Goal: Task Accomplishment & Management: Manage account settings

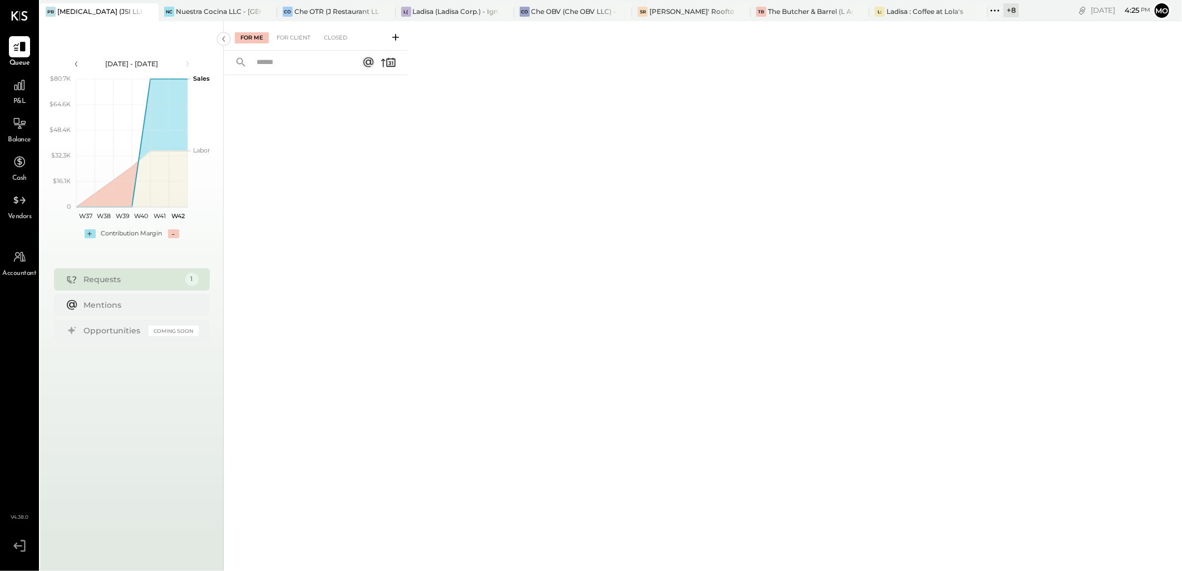
click at [994, 10] on icon at bounding box center [994, 10] width 14 height 14
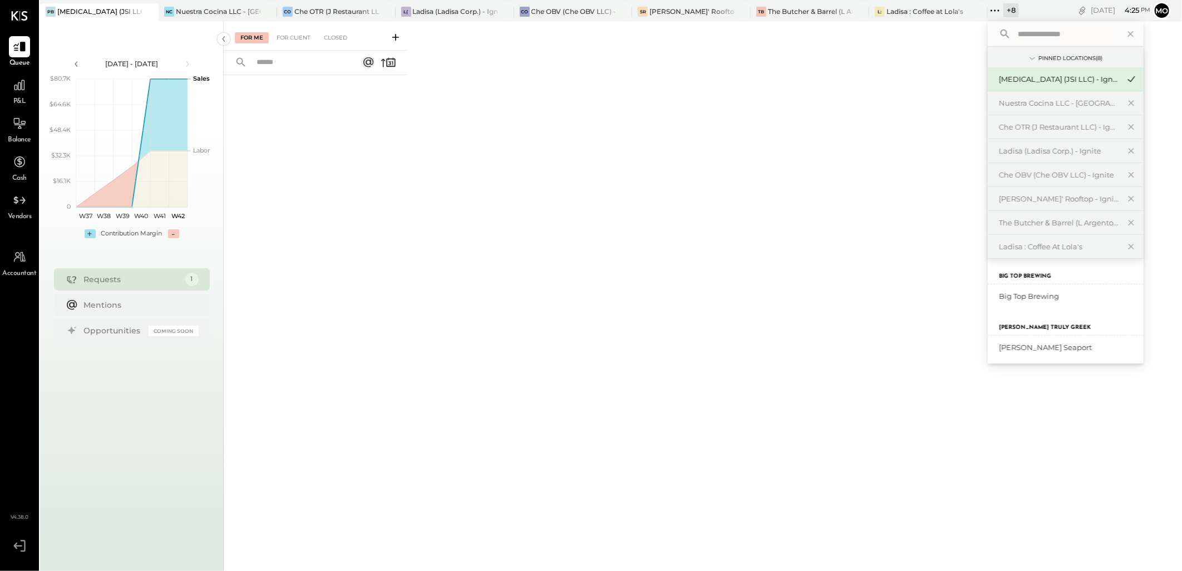
scroll to position [123, 0]
click at [1032, 291] on div "Big Top Brewing" at bounding box center [1059, 296] width 120 height 11
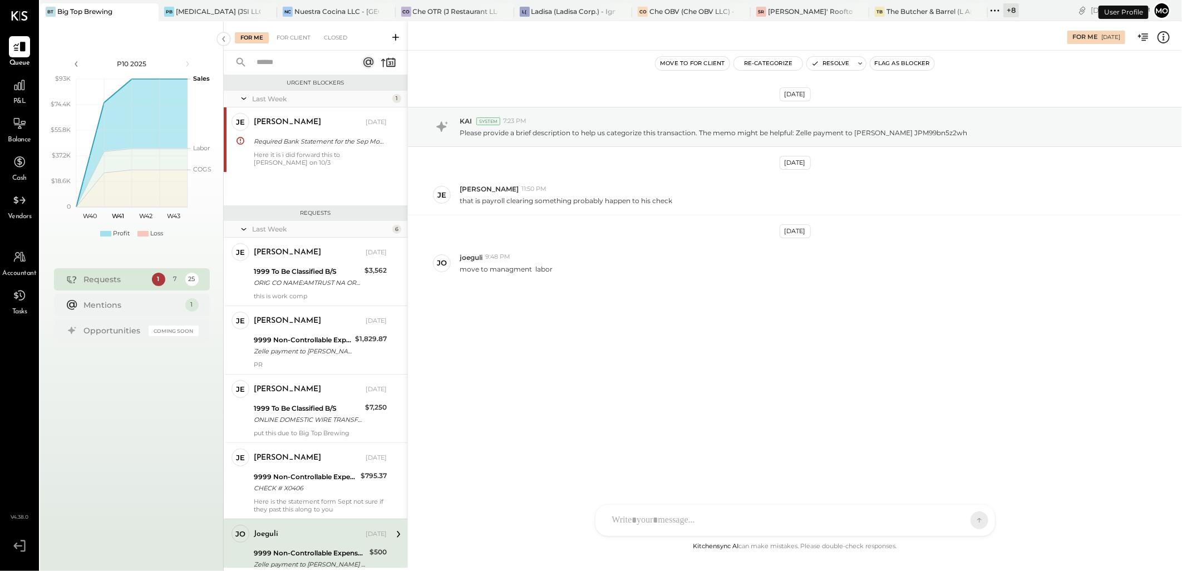
scroll to position [121, 0]
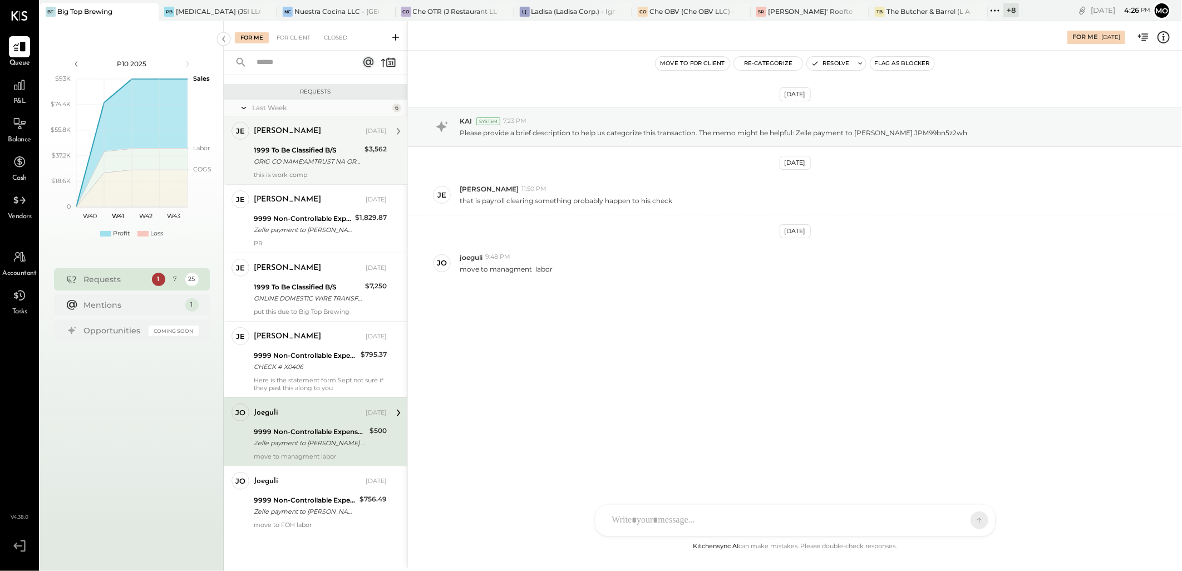
click at [335, 171] on div "this is work comp" at bounding box center [320, 175] width 133 height 8
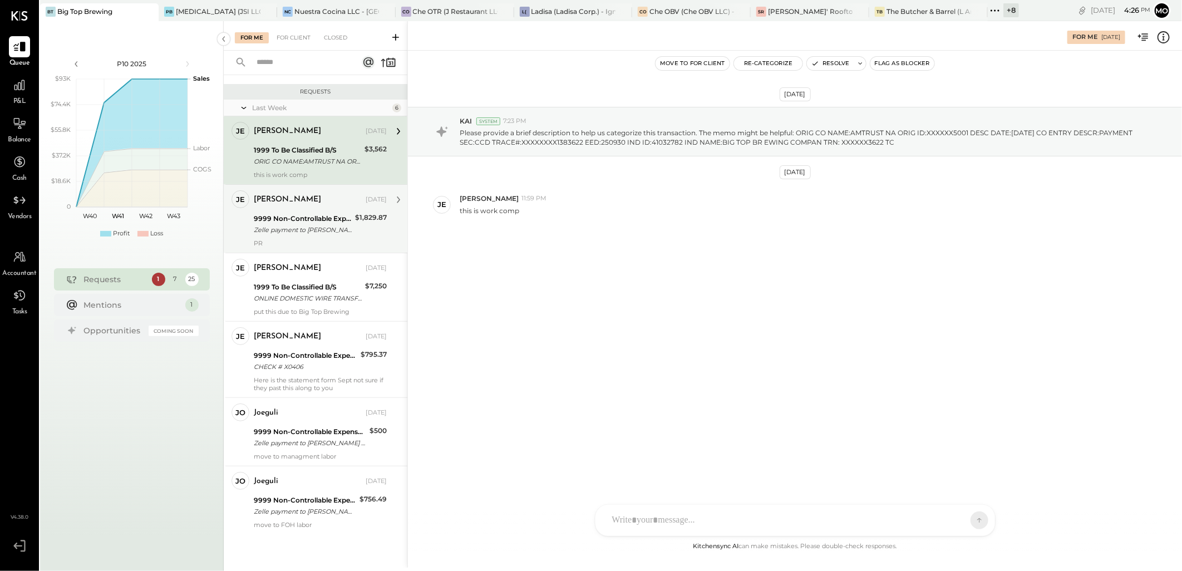
click at [309, 219] on div "9999 Non-Controllable Expenses:Other Income and Expenses:To Be Classified P&L" at bounding box center [303, 218] width 98 height 11
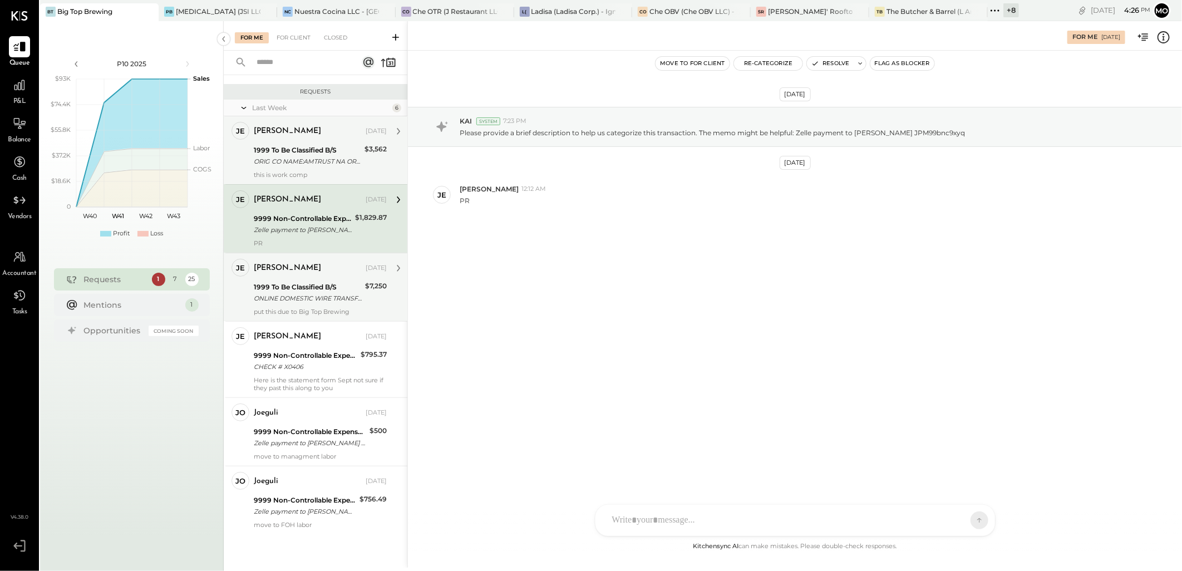
click at [352, 289] on div "1999 To Be Classified B/S" at bounding box center [308, 286] width 108 height 11
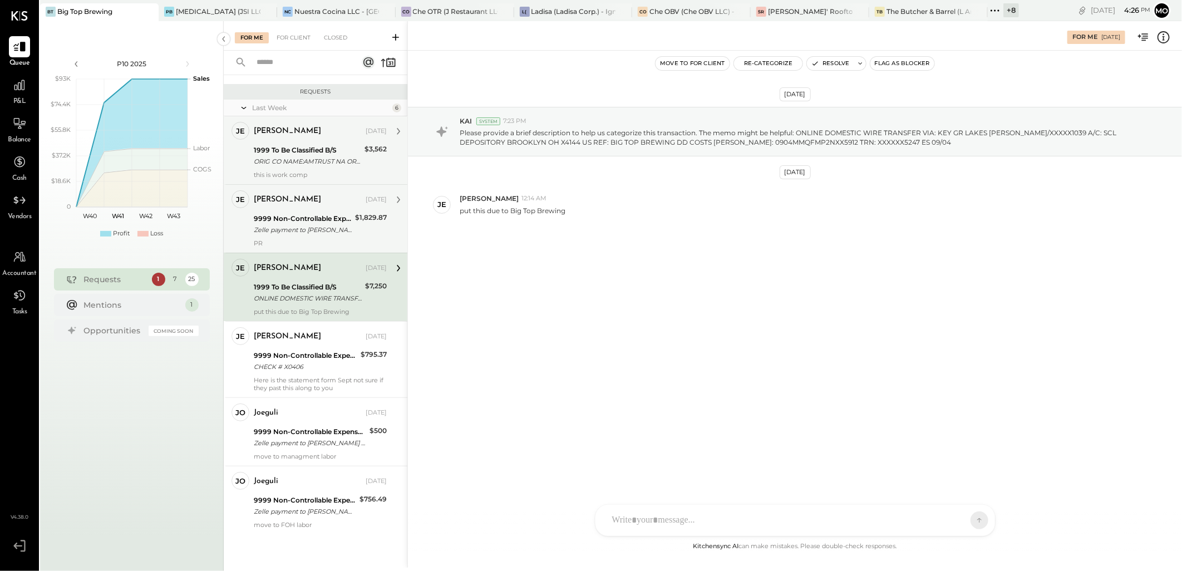
click at [346, 229] on div "Zelle payment to [PERSON_NAME] JPM99bnc9xyq" at bounding box center [303, 229] width 98 height 11
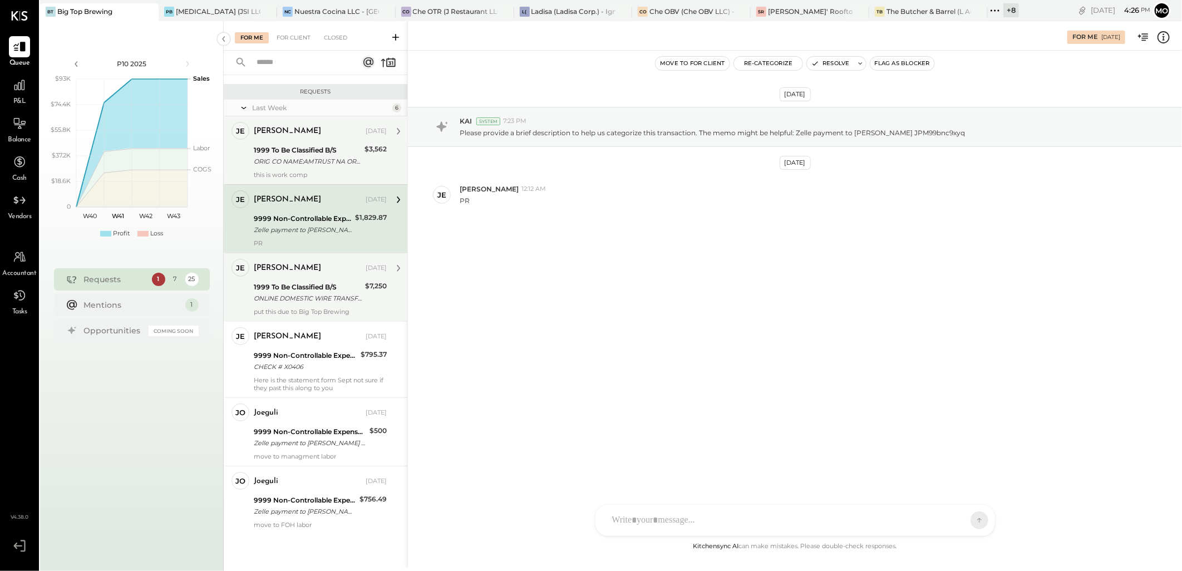
click at [323, 303] on div "ONLINE DOMESTIC WIRE TRANSFER VIA: KEY GR LAKES [PERSON_NAME]/XXXXX1039 A/C: SC…" at bounding box center [308, 298] width 108 height 11
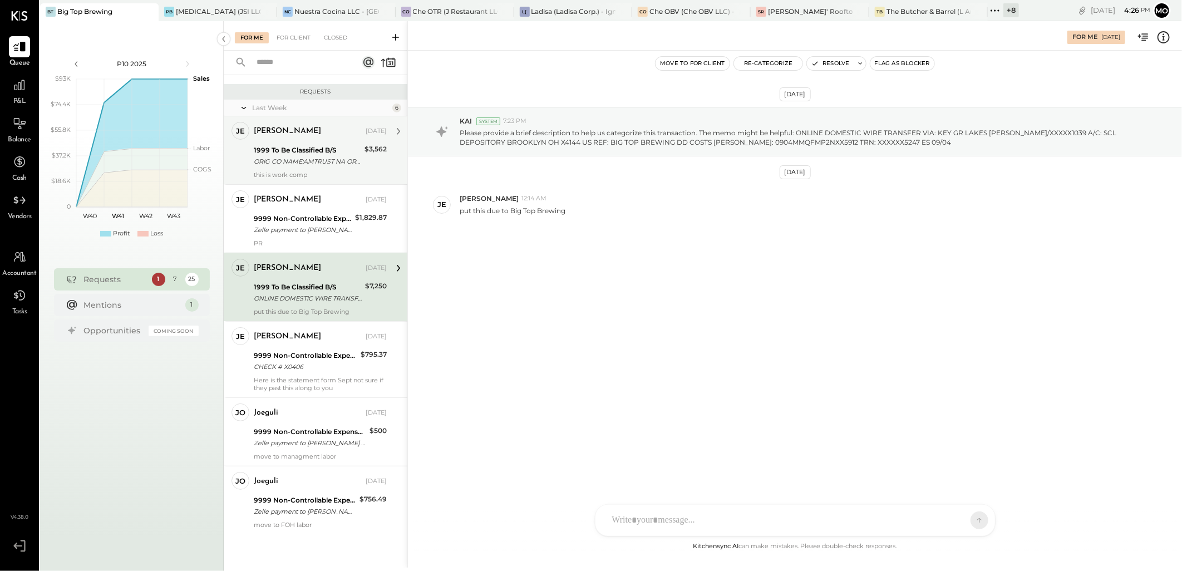
click at [310, 163] on div "ORIG CO NAME:AMTRUST NA ORIG ID:XXXXXX5001 DESC DATE:[DATE] CO ENTRY DESCR:PAYM…" at bounding box center [307, 161] width 107 height 11
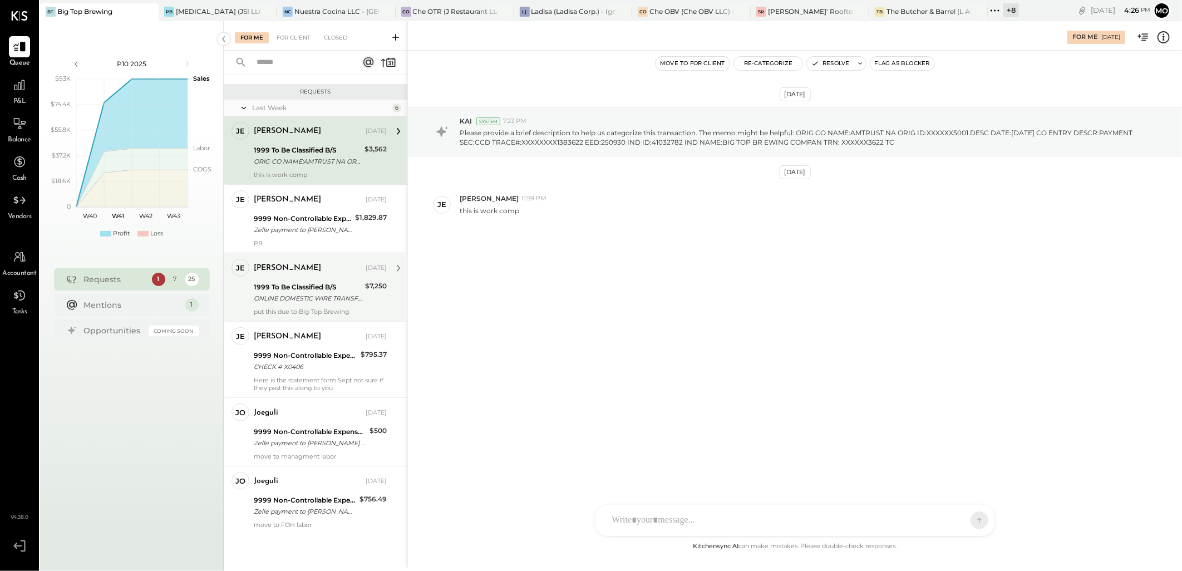
click at [323, 303] on div "ONLINE DOMESTIC WIRE TRANSFER VIA: KEY GR LAKES [PERSON_NAME]/XXXXX1039 A/C: SC…" at bounding box center [308, 298] width 108 height 11
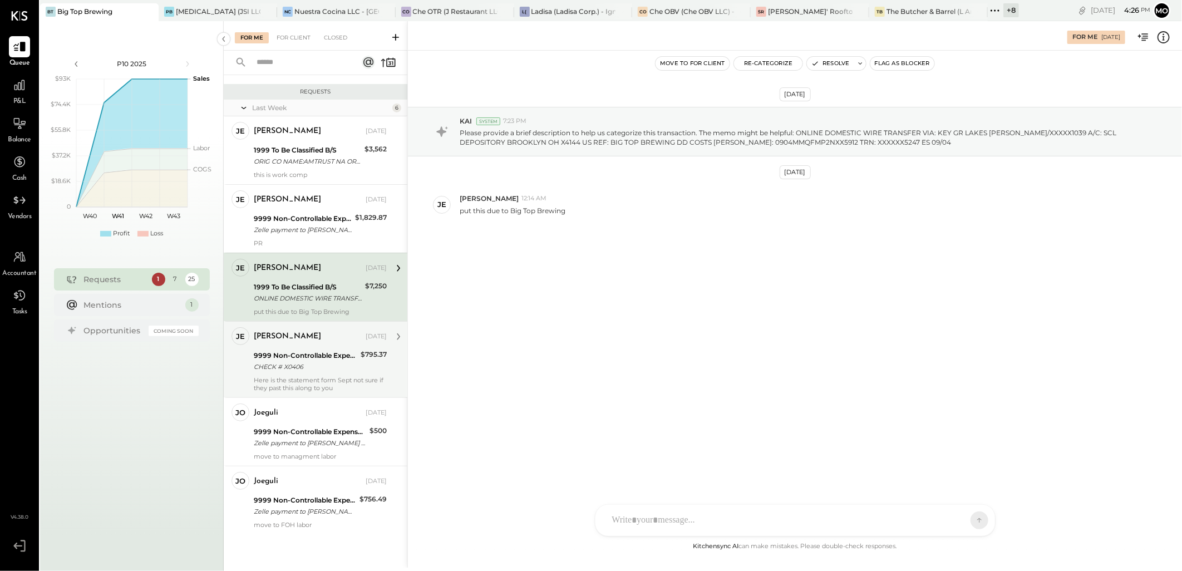
click at [315, 350] on div "9999 Non-Controllable Expenses:Other Income and Expenses:To Be Classified P&L" at bounding box center [305, 355] width 103 height 11
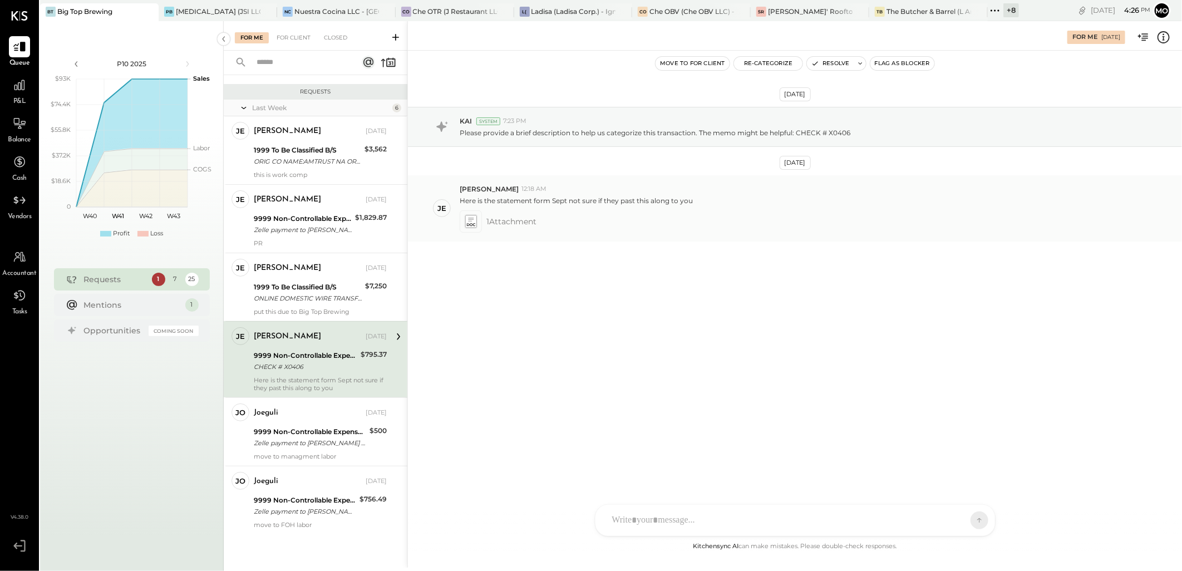
click at [470, 225] on icon at bounding box center [471, 224] width 8 height 3
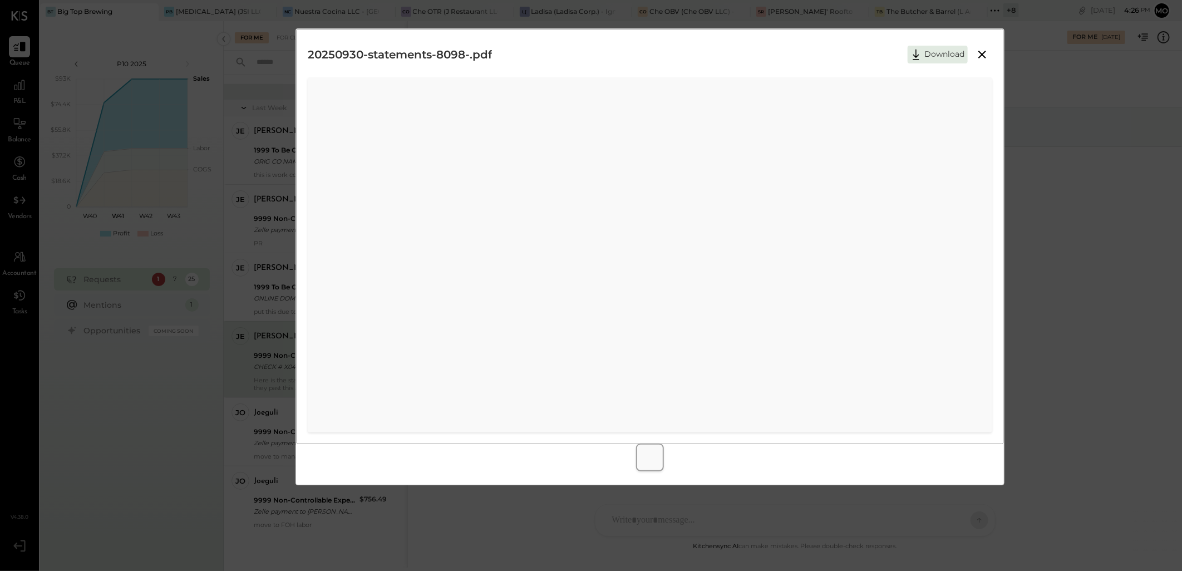
click at [978, 58] on icon at bounding box center [982, 55] width 8 height 8
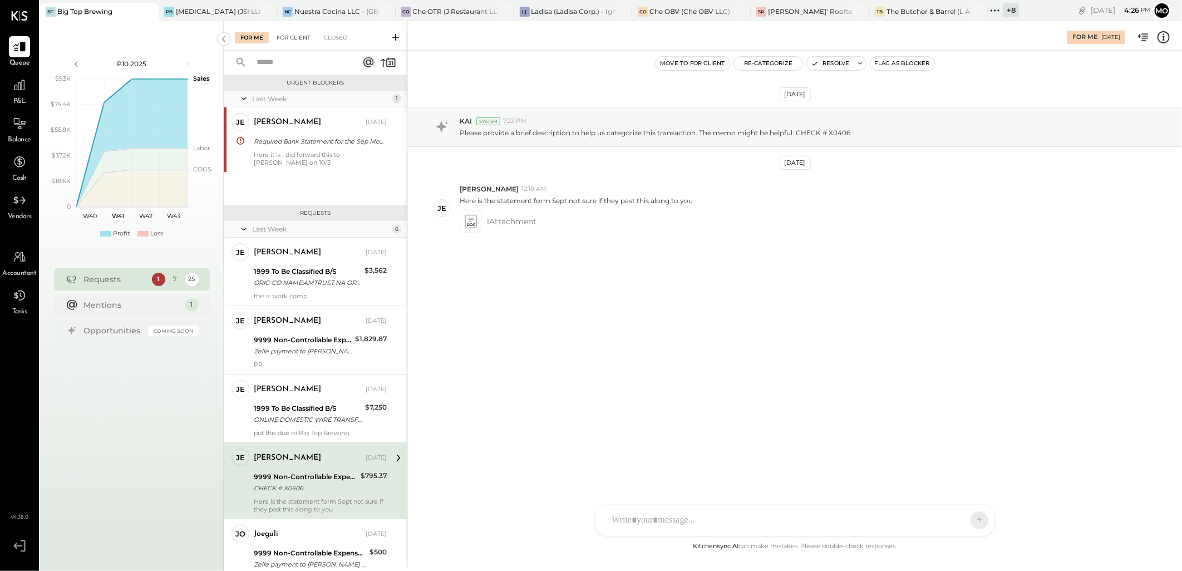
click at [291, 39] on div "For Client" at bounding box center [293, 37] width 45 height 11
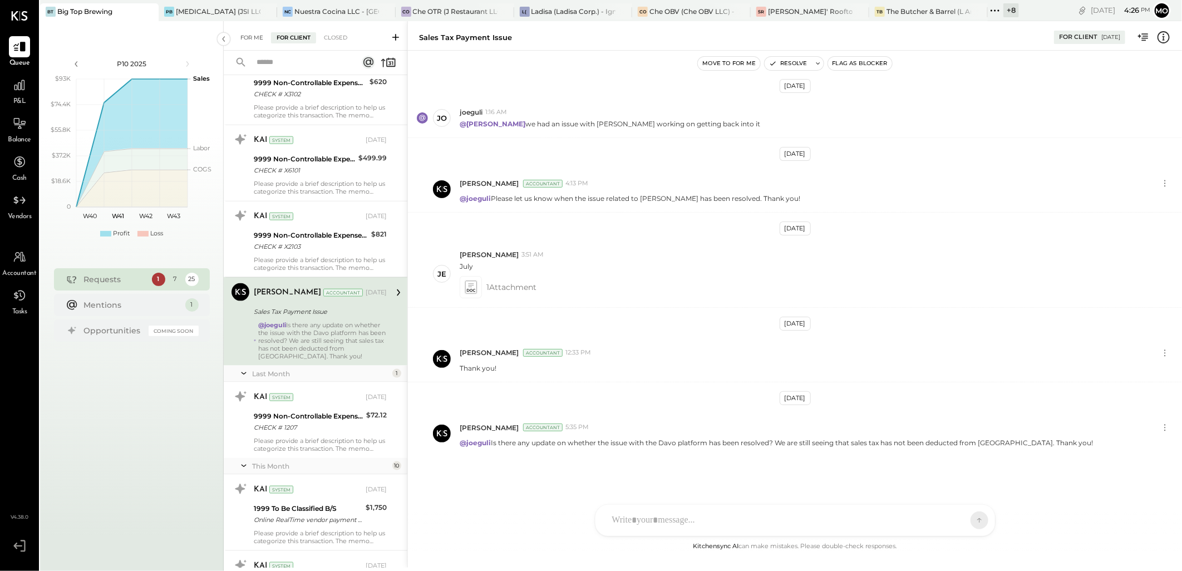
click at [252, 32] on div "For Me" at bounding box center [252, 37] width 34 height 11
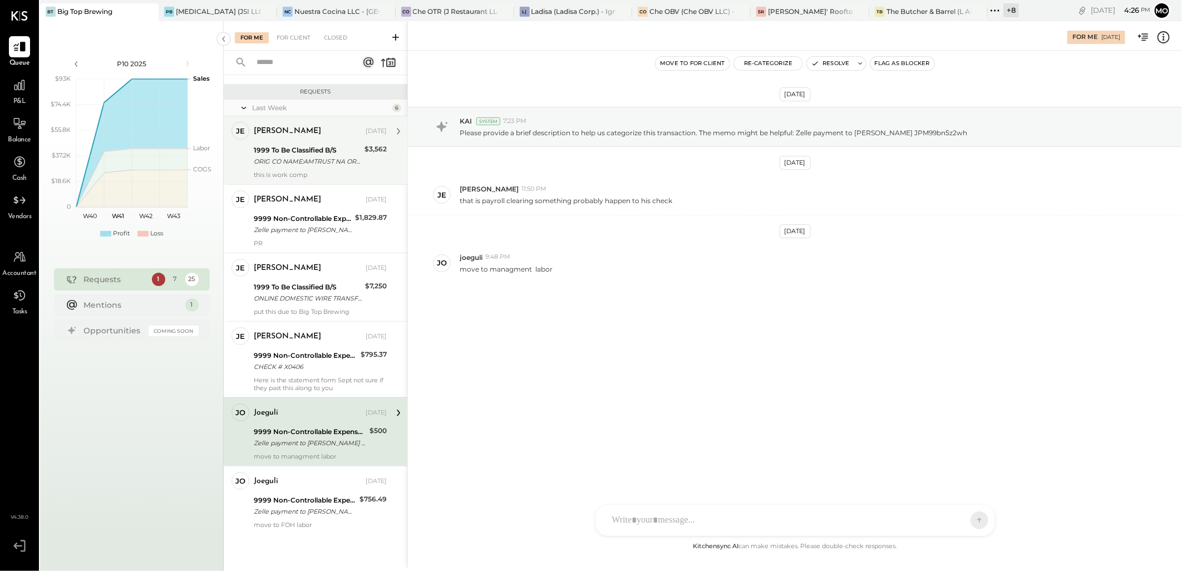
click at [283, 152] on div "1999 To Be Classified B/S" at bounding box center [307, 150] width 107 height 11
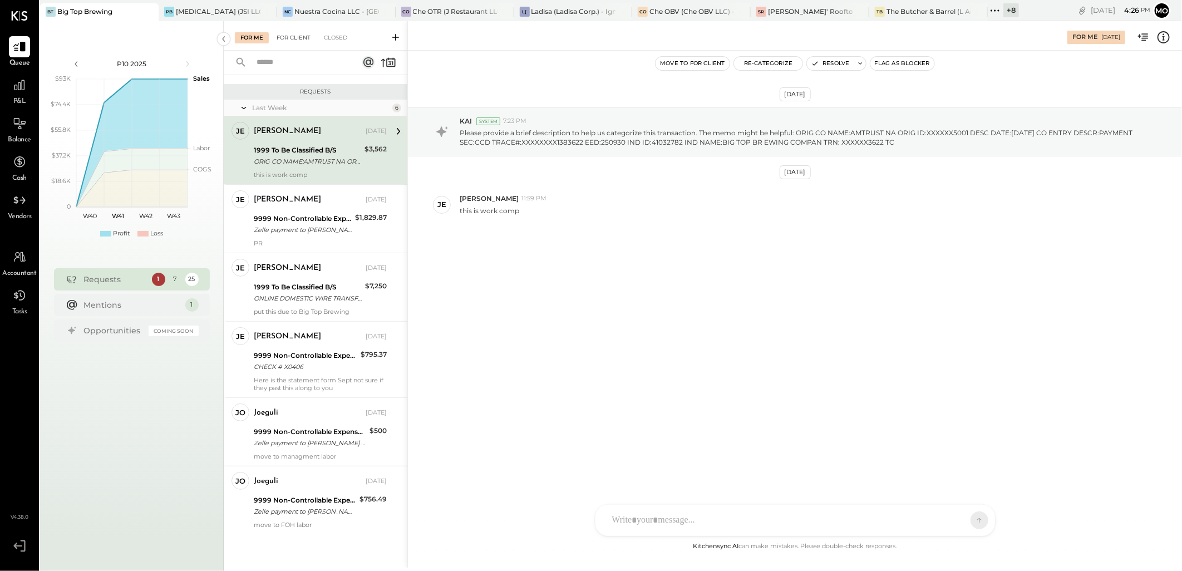
click at [299, 35] on div "For Client" at bounding box center [293, 37] width 45 height 11
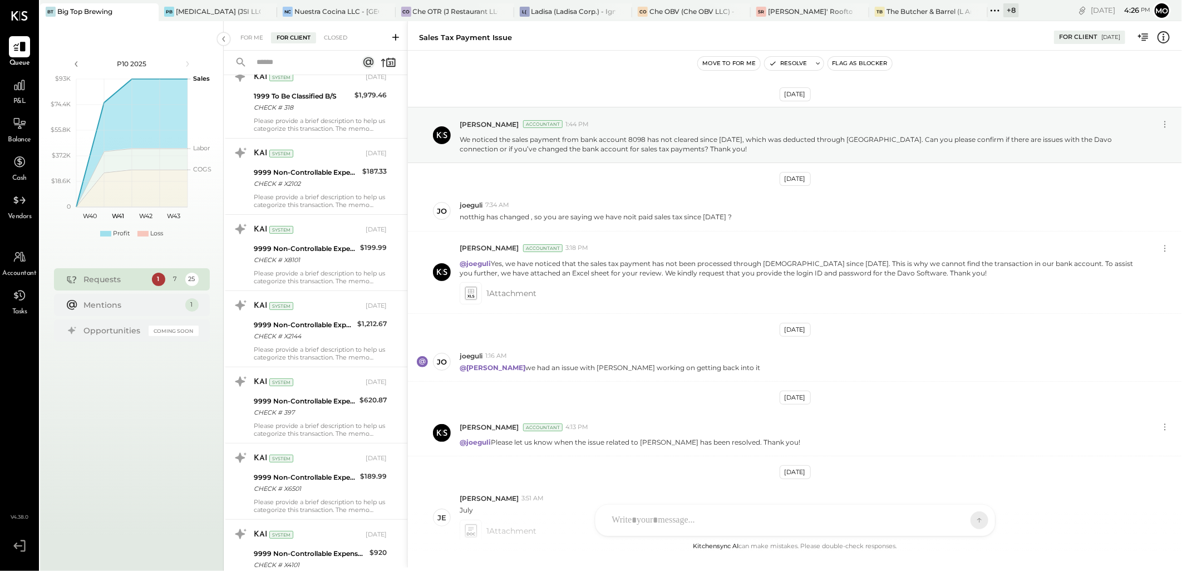
scroll to position [244, 0]
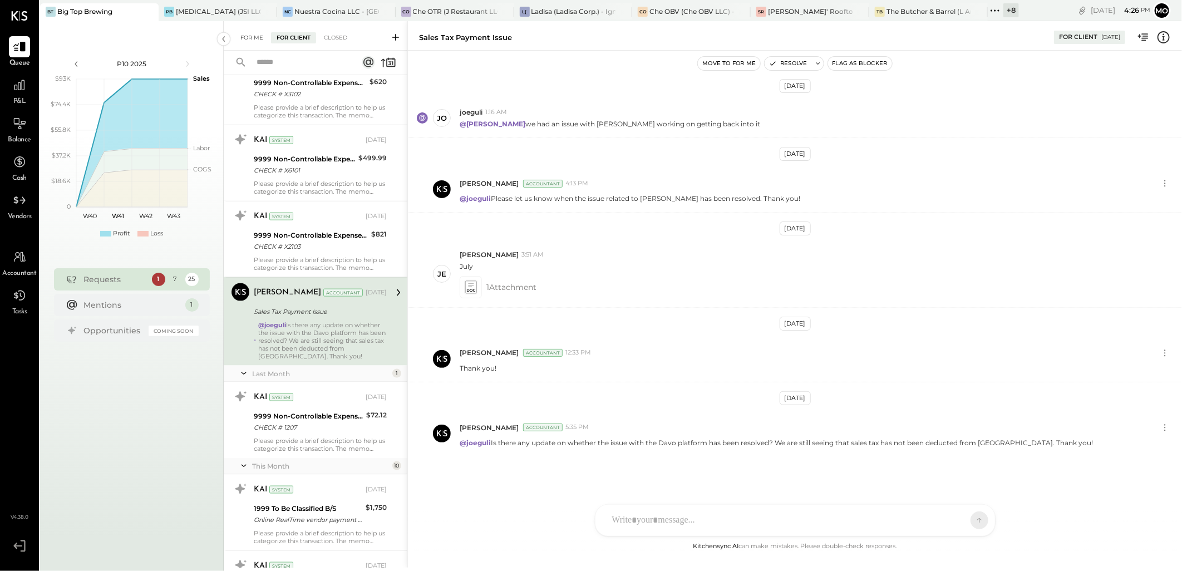
click at [250, 36] on div "For Me" at bounding box center [252, 37] width 34 height 11
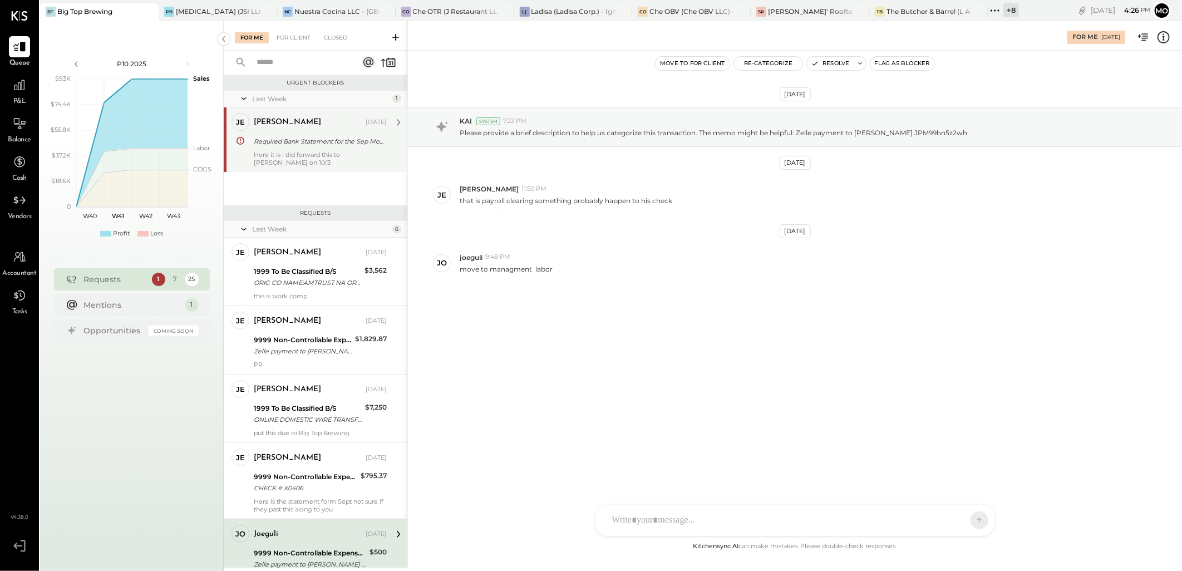
click at [294, 136] on div "Required Bank Statement for the Sep Month" at bounding box center [319, 141] width 130 height 11
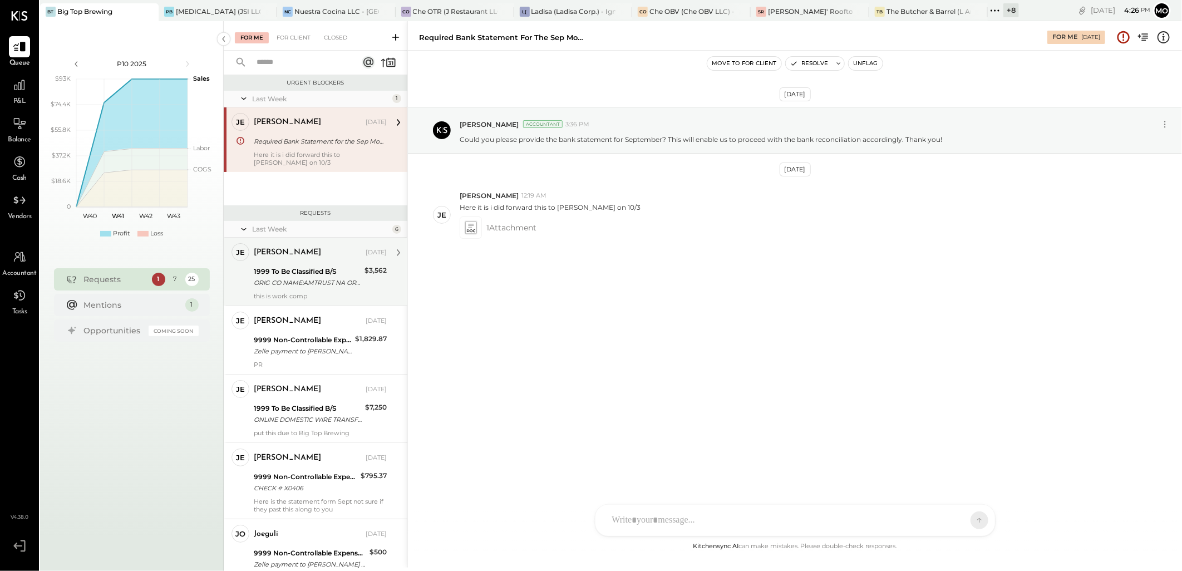
click at [299, 284] on div "ORIG CO NAME:AMTRUST NA ORIG ID:XXXXXX5001 DESC DATE:[DATE] CO ENTRY DESCR:PAYM…" at bounding box center [307, 282] width 107 height 11
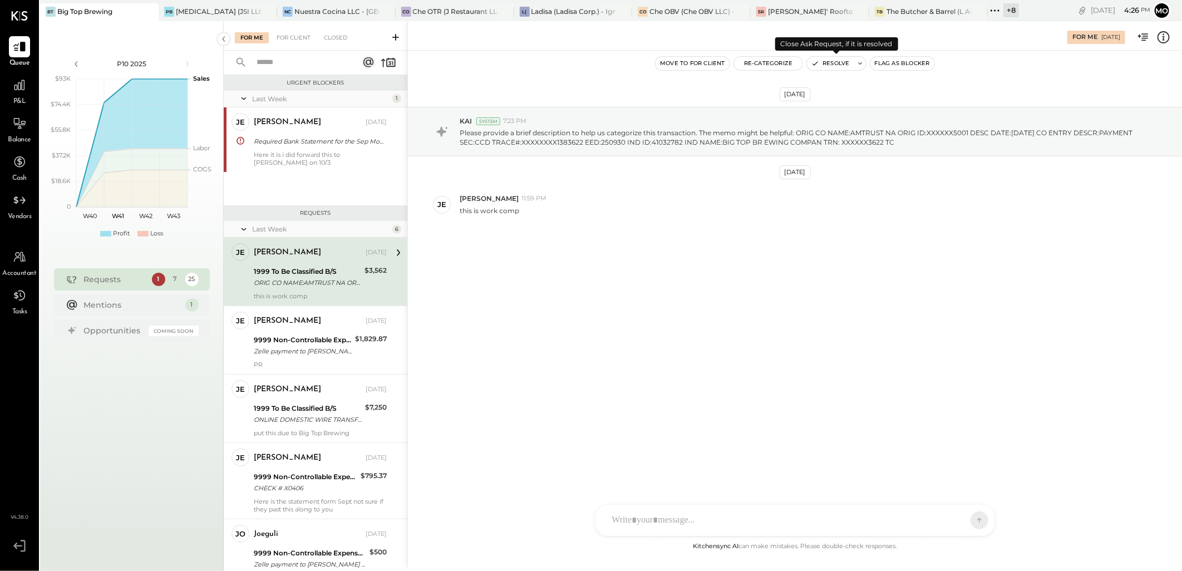
click at [836, 62] on button "Resolve" at bounding box center [830, 63] width 47 height 13
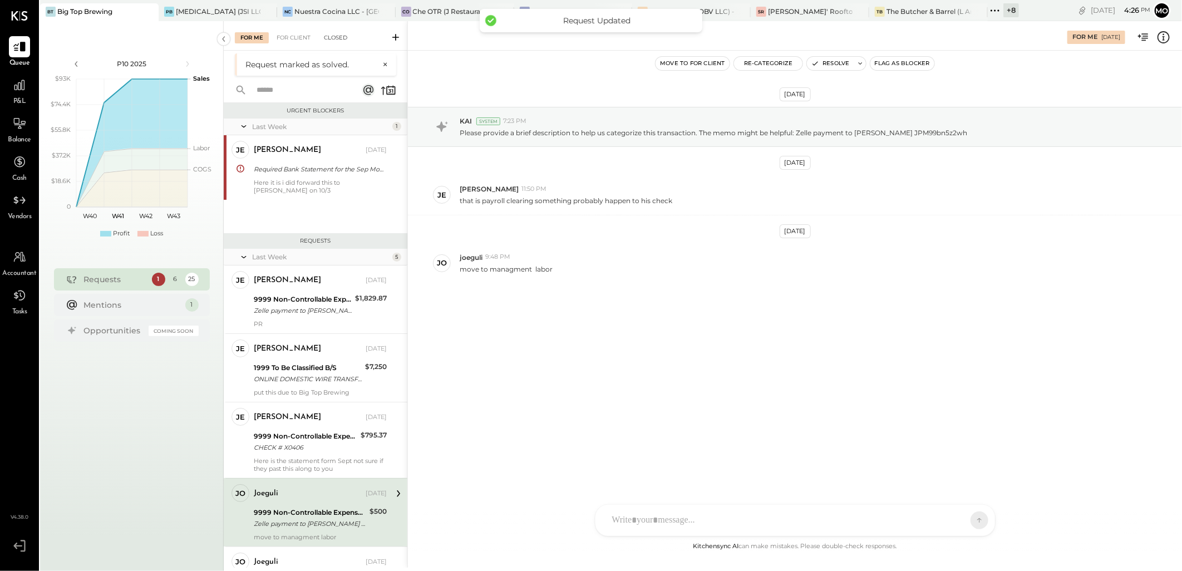
click at [342, 34] on div "Closed" at bounding box center [335, 37] width 34 height 11
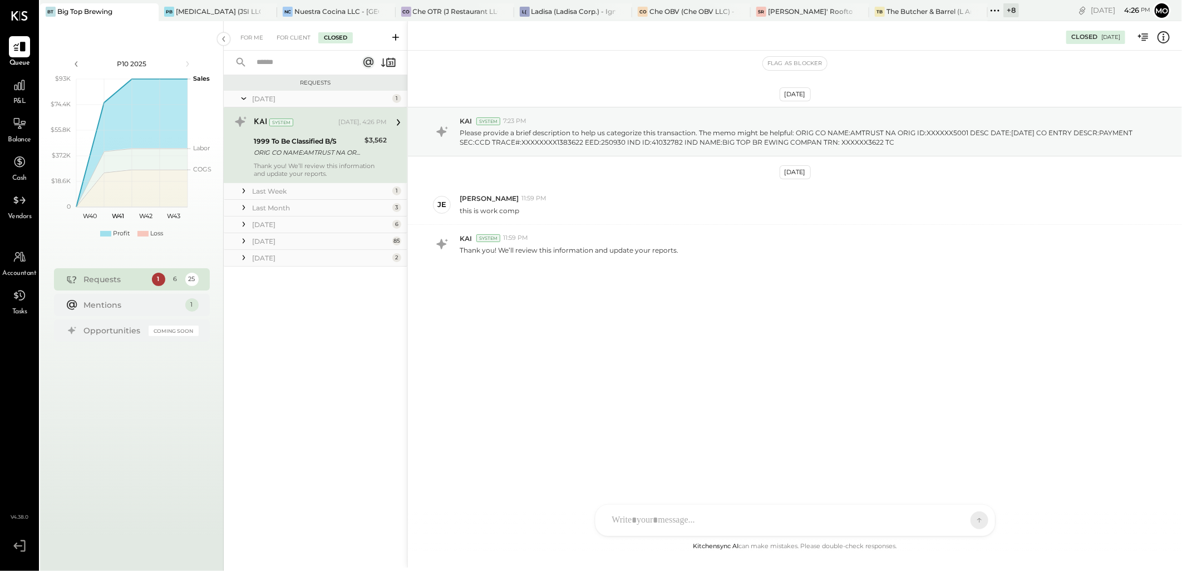
click at [338, 180] on div "KAI System [DATE], 4:26 PM 1999 To Be Classified B/S ORIG CO NAME:AMTRUST NA OR…" at bounding box center [316, 145] width 184 height 76
click at [256, 36] on div "For Me" at bounding box center [252, 37] width 34 height 11
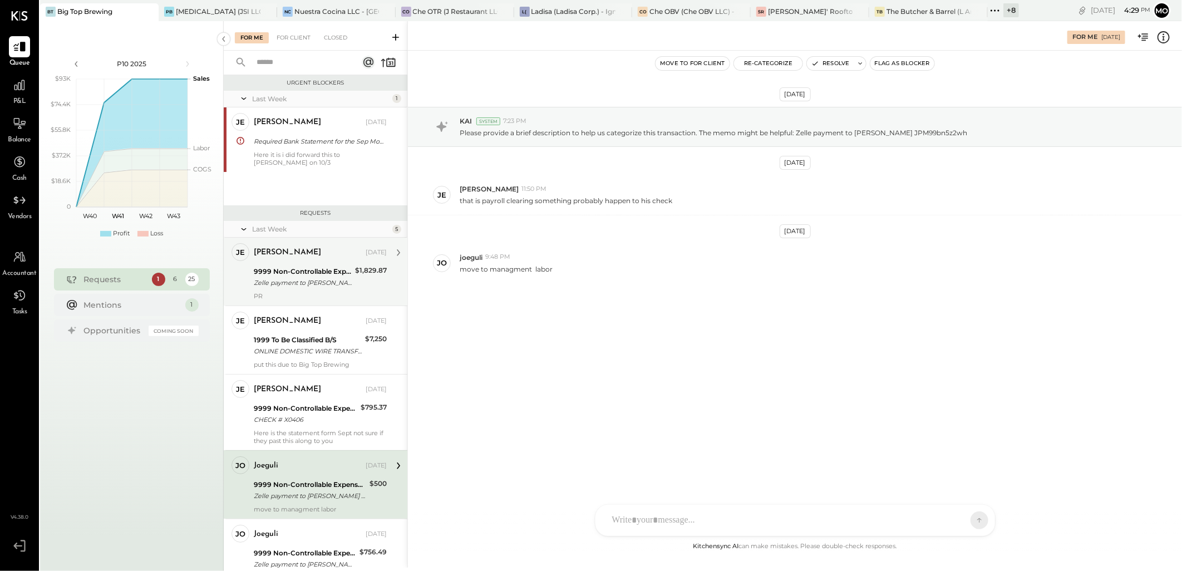
click at [303, 265] on div "9999 Non-Controllable Expenses:Other Income and Expenses:To Be Classified P&L Z…" at bounding box center [303, 277] width 98 height 24
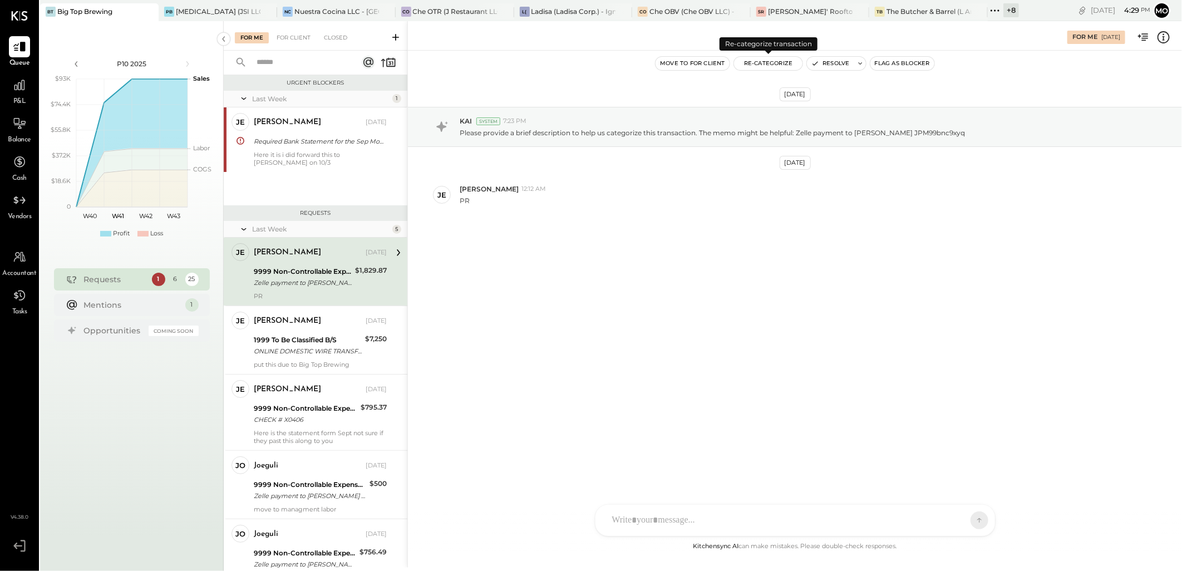
click at [762, 63] on button "Re-Categorize" at bounding box center [768, 63] width 69 height 13
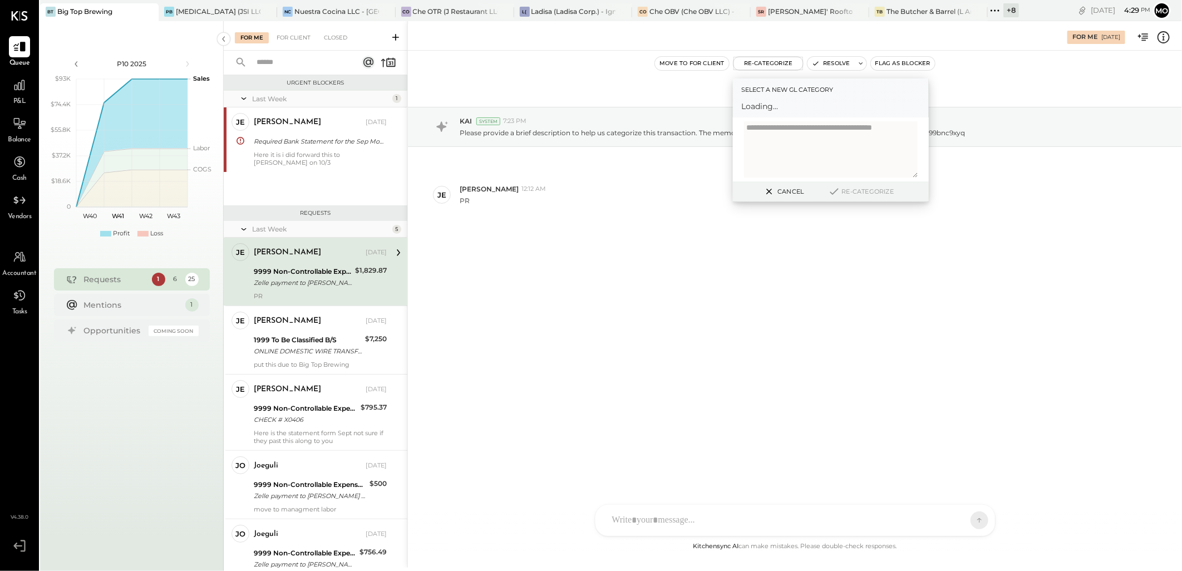
click at [763, 108] on span "Loading..." at bounding box center [830, 106] width 179 height 11
click at [765, 115] on div at bounding box center [820, 111] width 146 height 13
type input "****"
click at [801, 140] on div "(2235) Payroll Clearing" at bounding box center [830, 139] width 179 height 20
click at [857, 195] on button "Re-Categorize" at bounding box center [860, 191] width 73 height 13
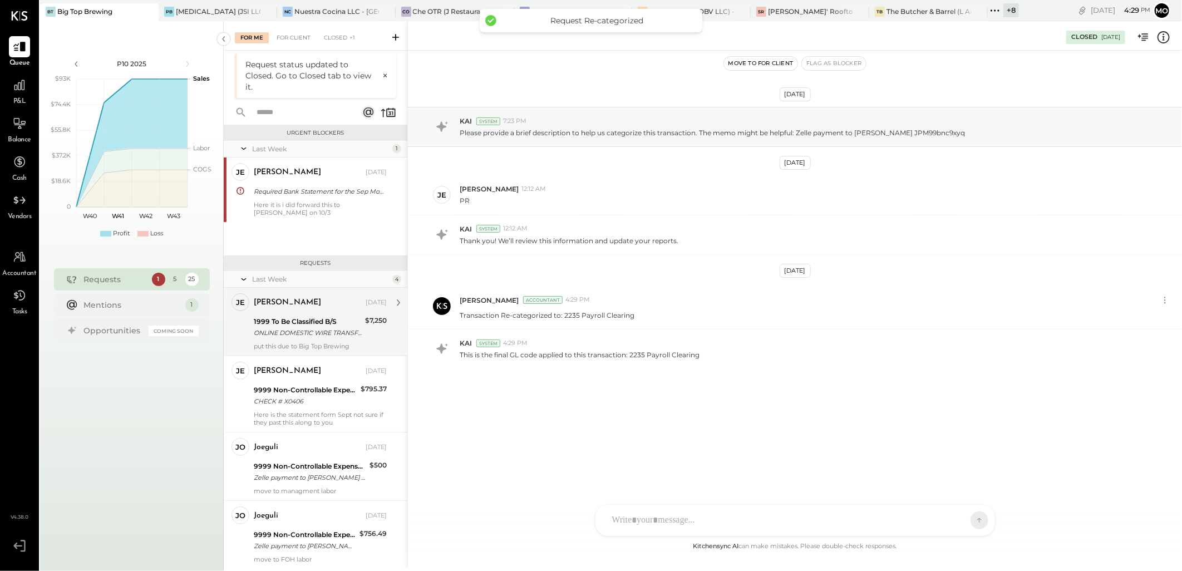
click at [288, 329] on div "ONLINE DOMESTIC WIRE TRANSFER VIA: KEY GR LAKES [PERSON_NAME]/XXXXX1039 A/C: SC…" at bounding box center [308, 332] width 108 height 11
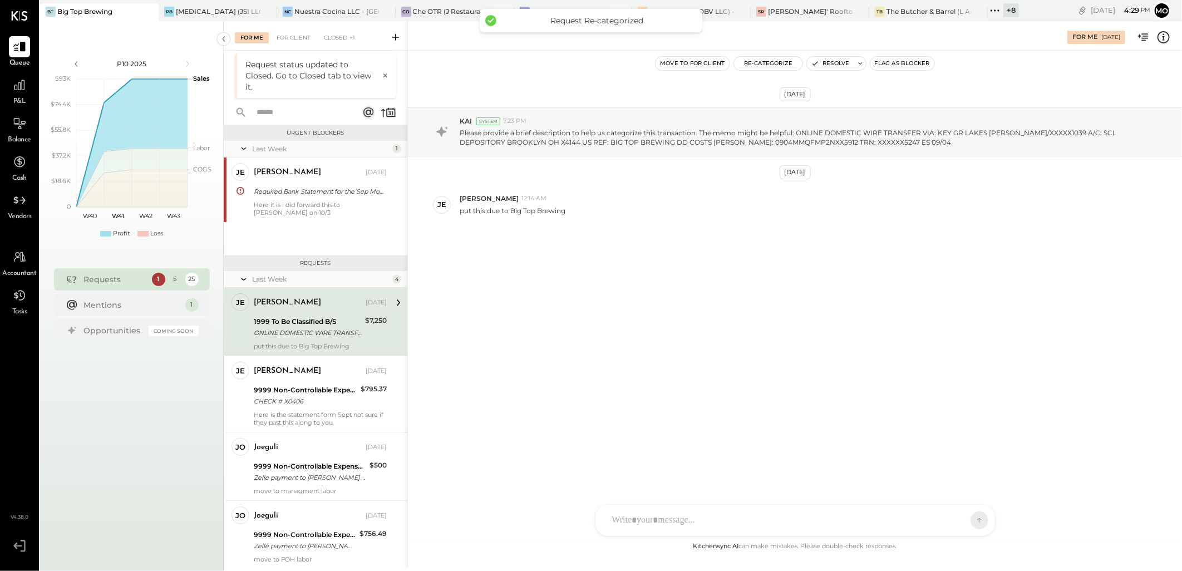
click at [767, 67] on button "Re-Categorize" at bounding box center [768, 63] width 69 height 13
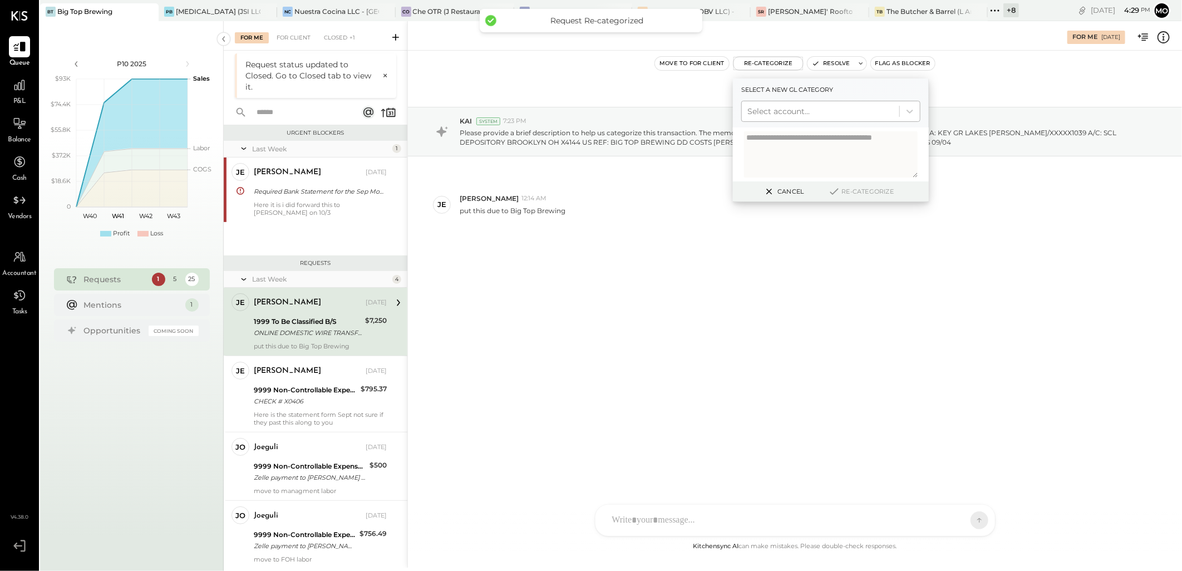
click at [780, 112] on div at bounding box center [820, 111] width 146 height 13
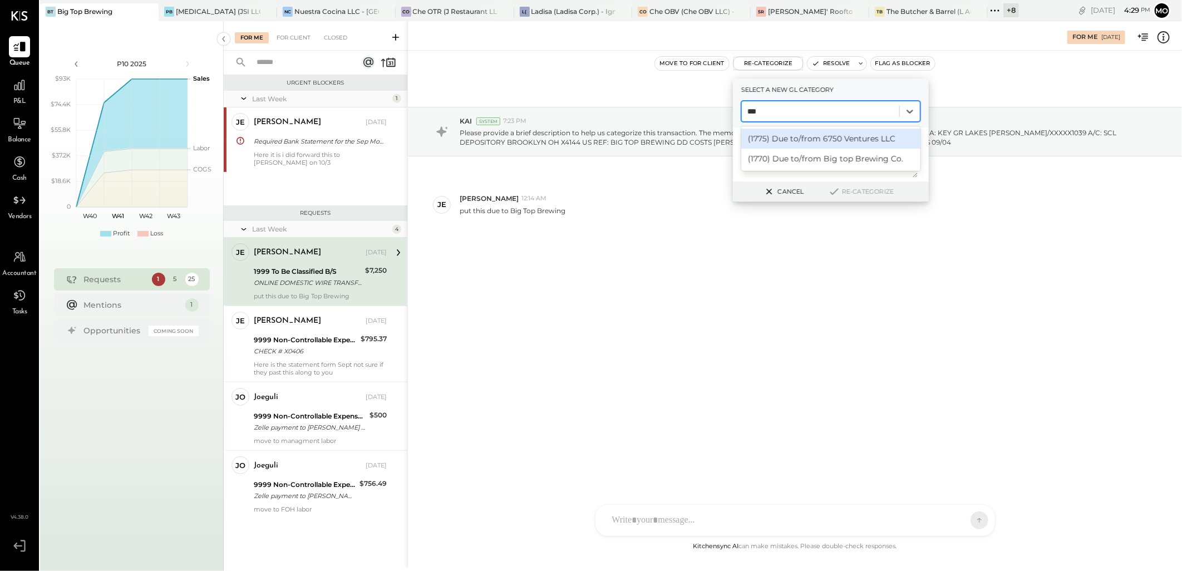
type input "****"
click at [803, 137] on div "(1770) Due to/from Big top Brewing Co." at bounding box center [830, 139] width 179 height 20
click at [863, 193] on button "Re-Categorize" at bounding box center [860, 191] width 73 height 13
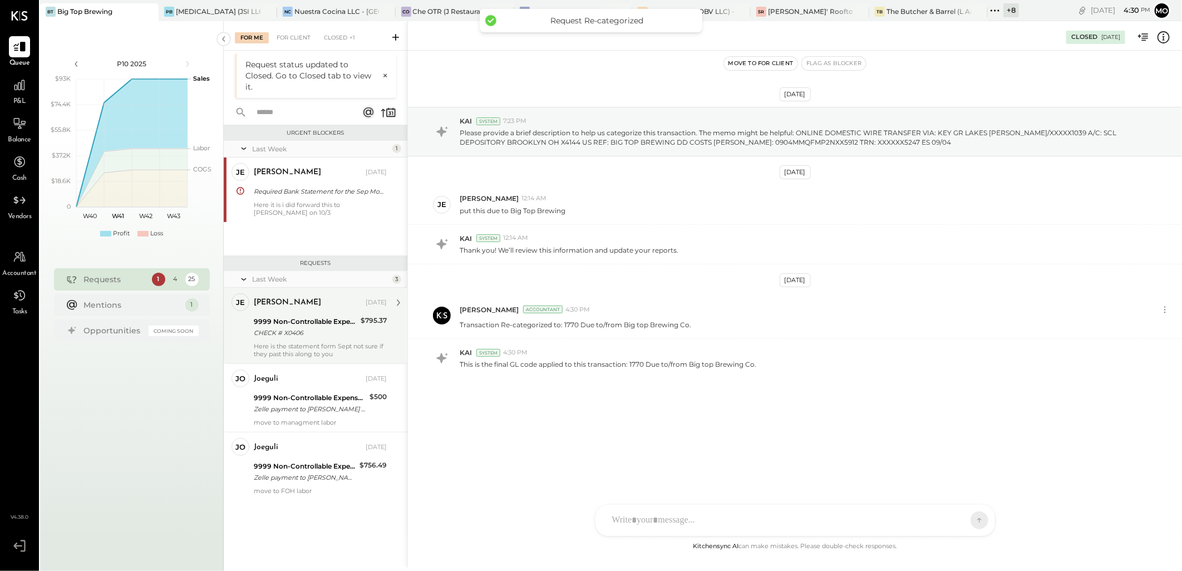
click at [274, 325] on div "9999 Non-Controllable Expenses:Other Income and Expenses:To Be Classified P&L" at bounding box center [305, 321] width 103 height 11
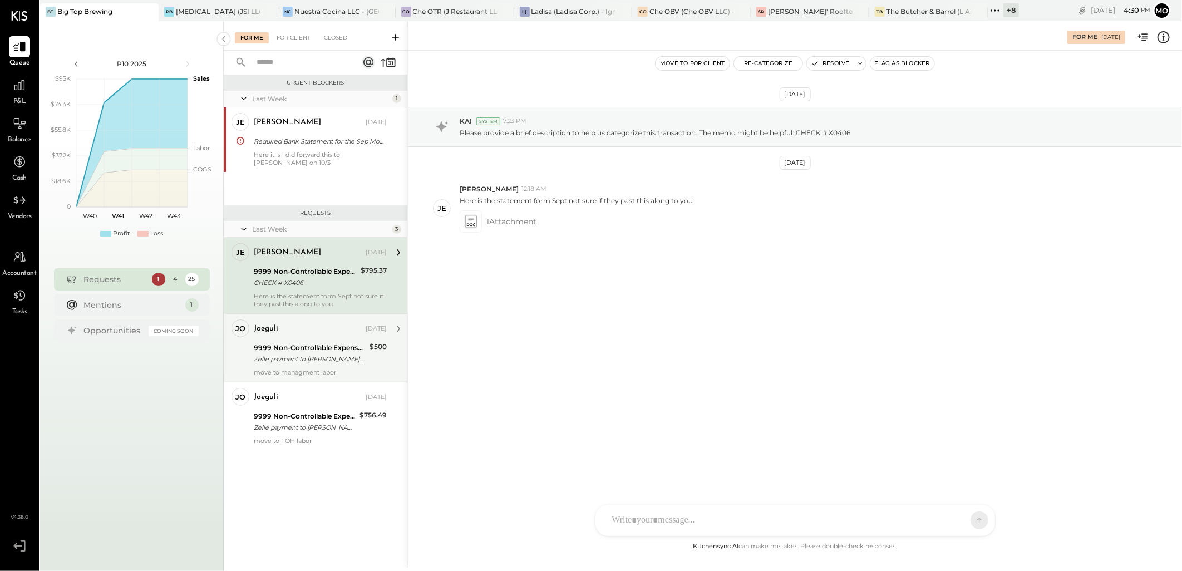
click at [323, 357] on div "Zelle payment to [PERSON_NAME] JPM99bn5z2wh" at bounding box center [310, 358] width 112 height 11
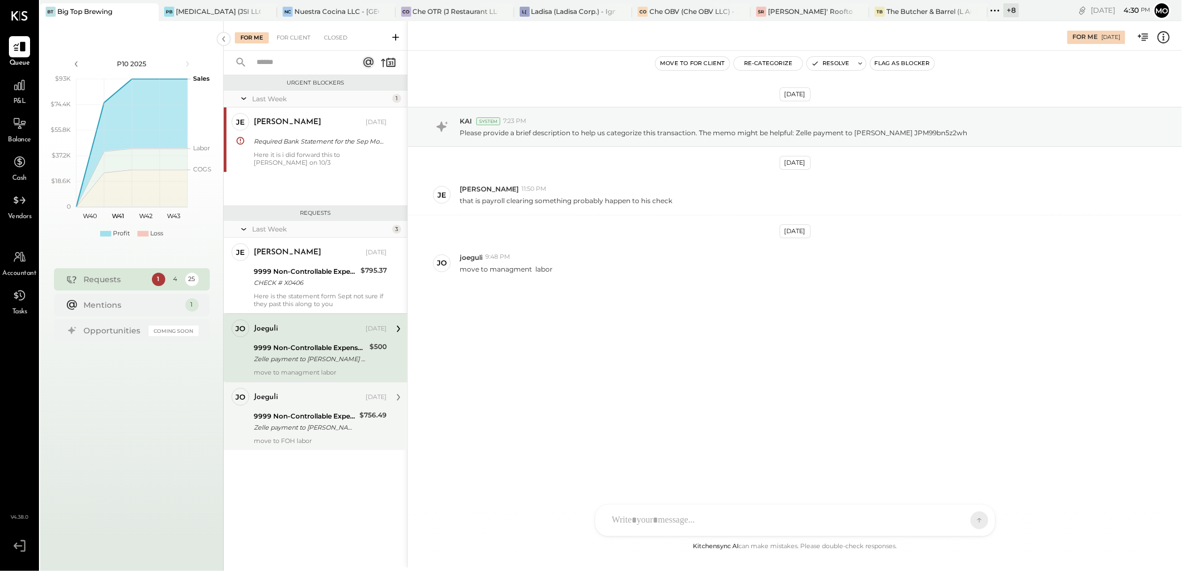
click at [365, 401] on div "[DATE]" at bounding box center [375, 397] width 21 height 9
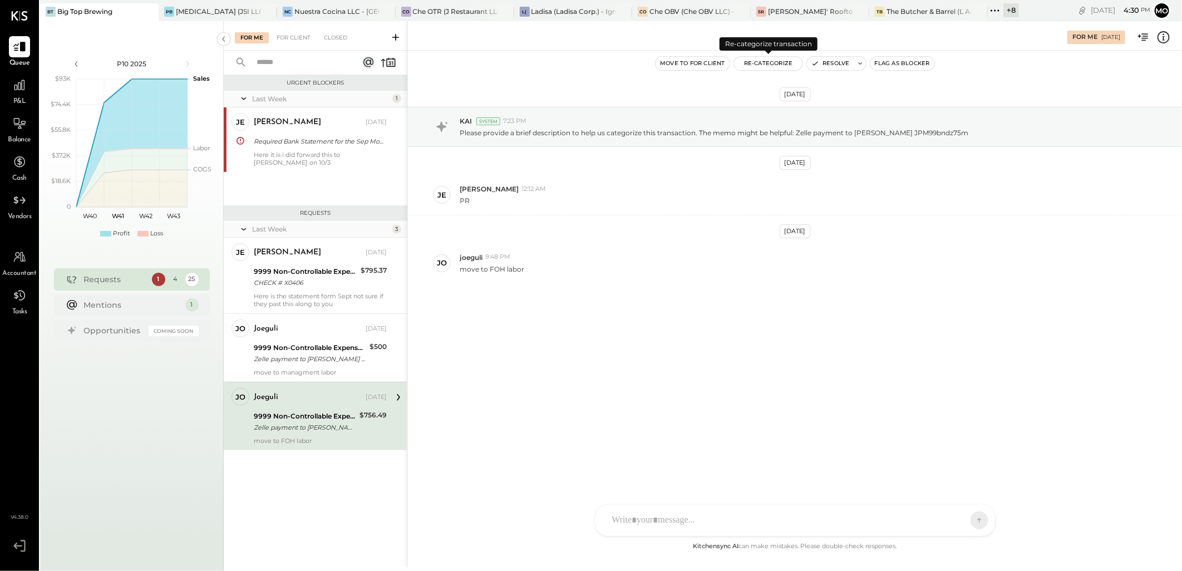
click at [749, 65] on button "Re-Categorize" at bounding box center [768, 63] width 69 height 13
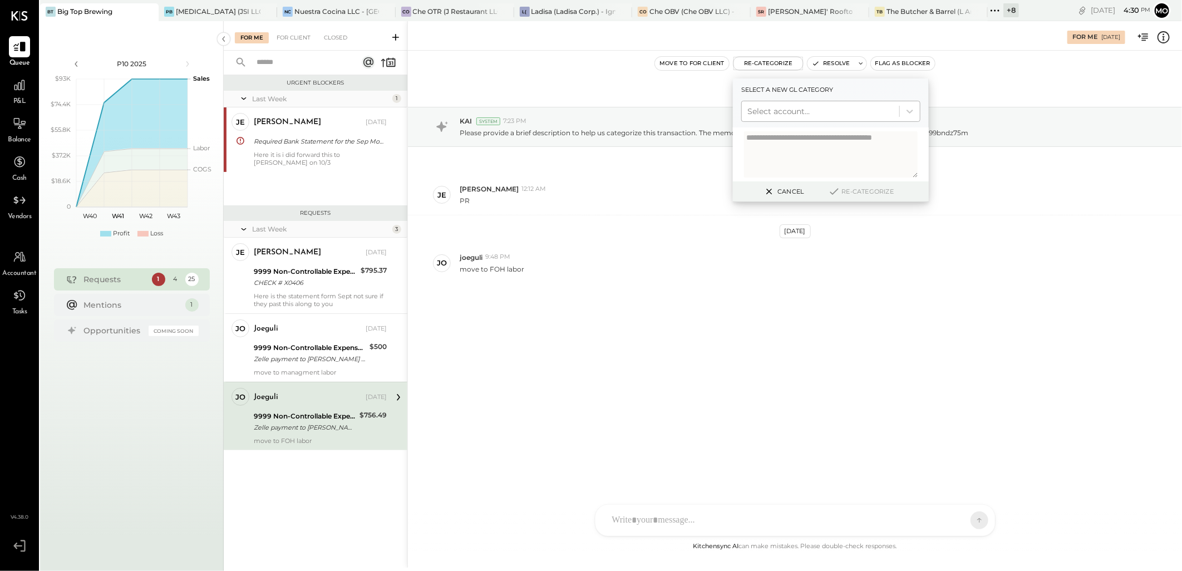
click at [762, 107] on div at bounding box center [820, 111] width 146 height 13
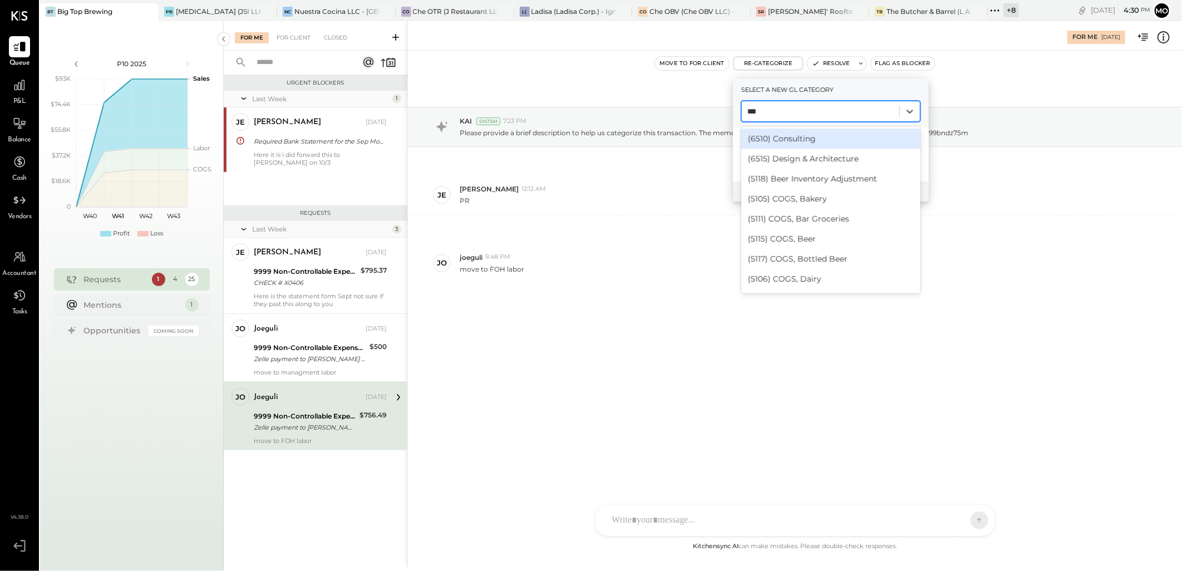
type input "****"
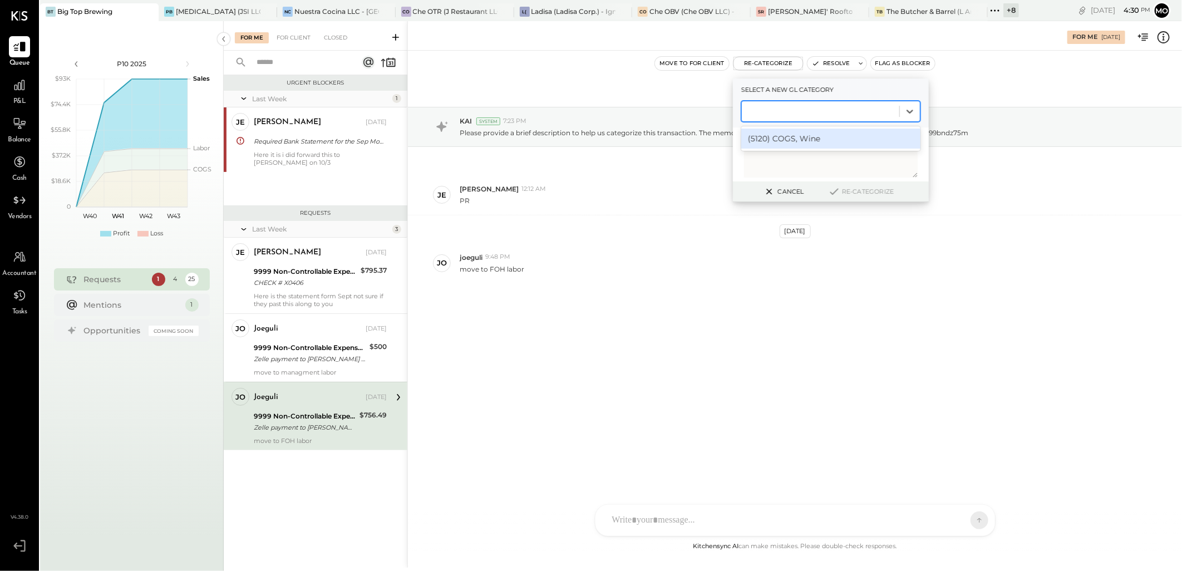
click at [770, 111] on div at bounding box center [820, 111] width 146 height 13
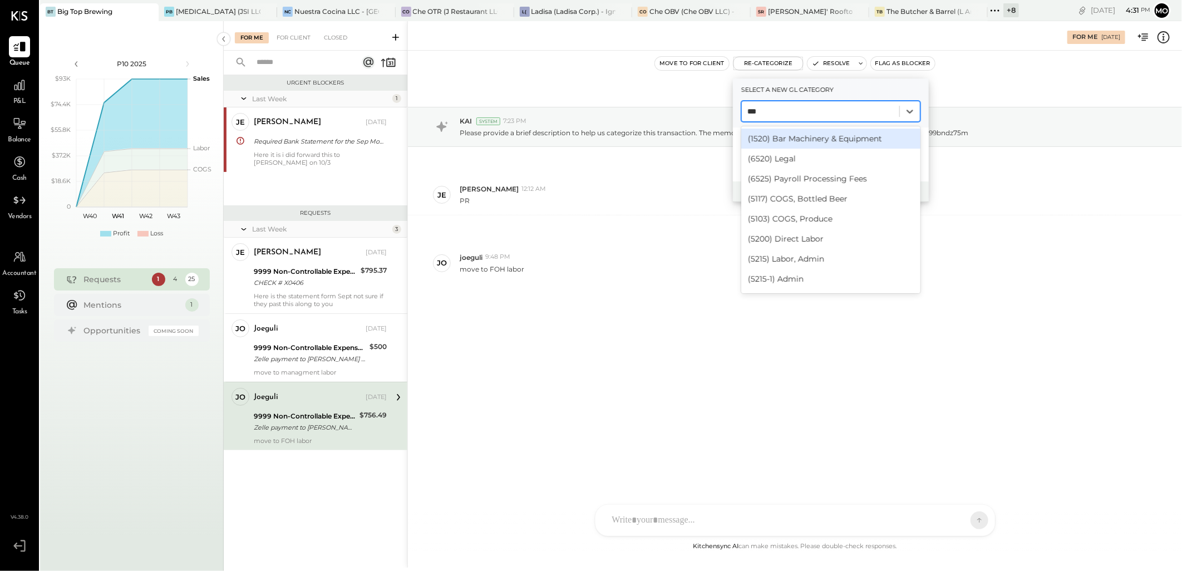
type input "****"
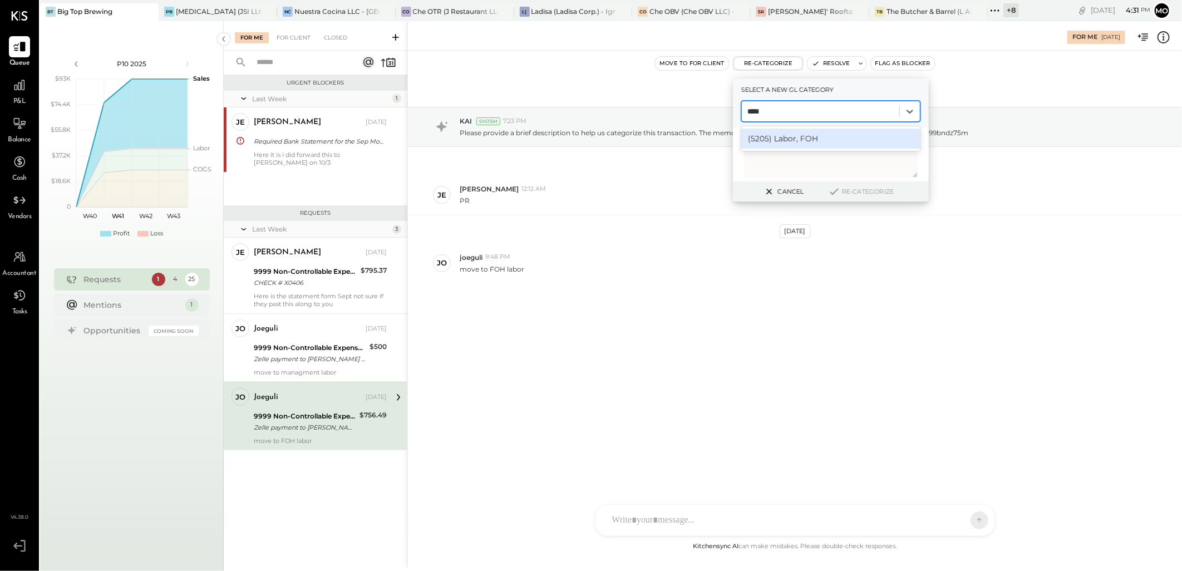
click at [785, 141] on div "(5205) Labor, FOH" at bounding box center [830, 139] width 179 height 20
click at [852, 191] on button "Re-Categorize" at bounding box center [860, 191] width 73 height 13
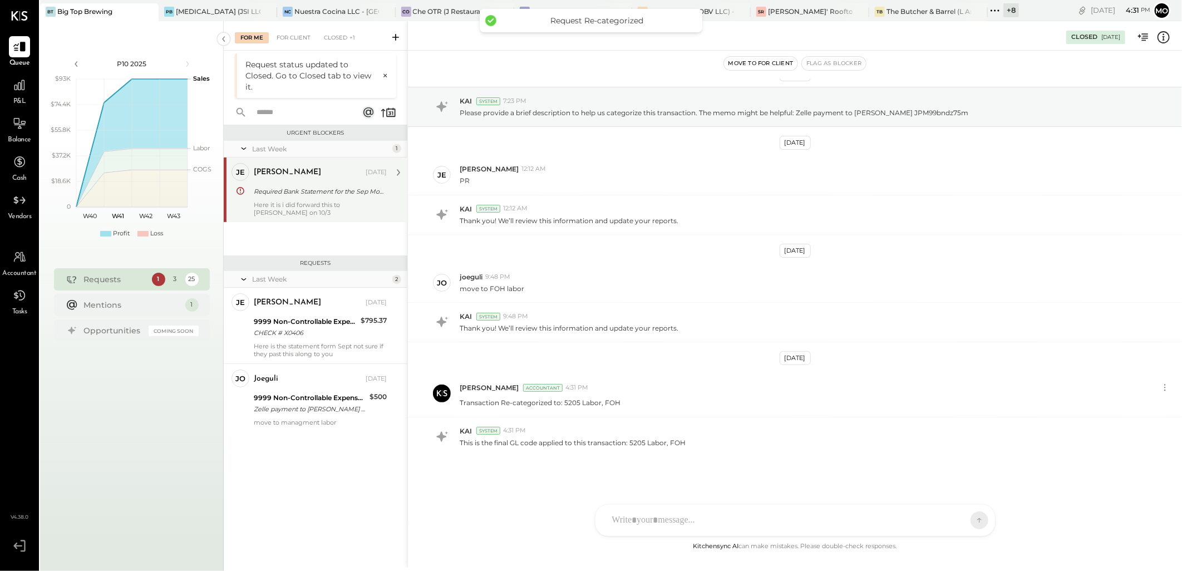
click at [331, 179] on div "[PERSON_NAME] [DATE]" at bounding box center [320, 173] width 133 height 16
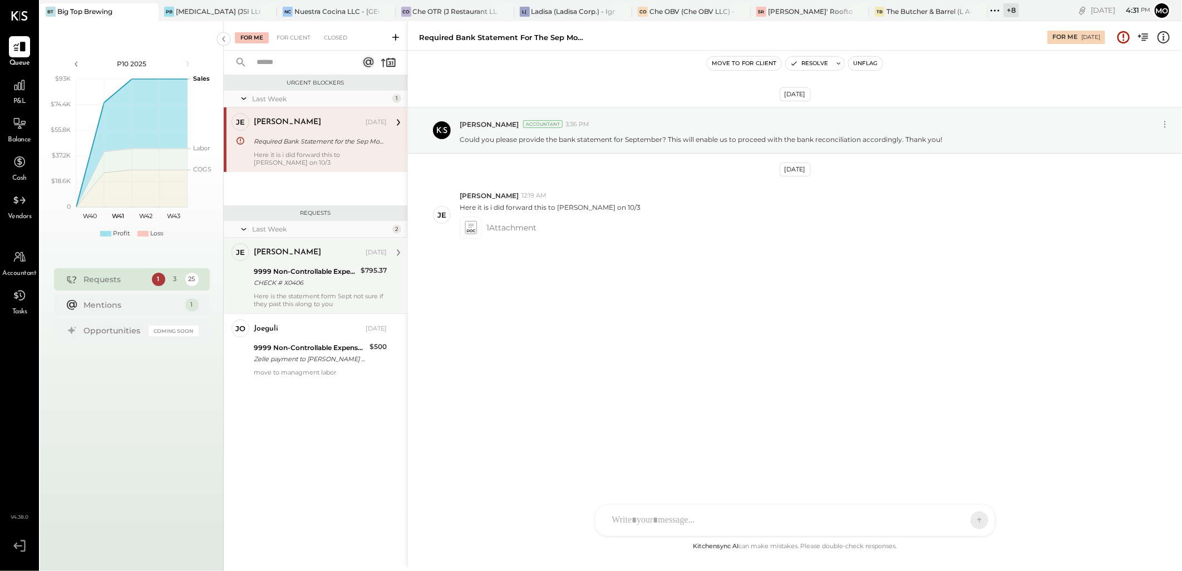
click at [375, 282] on div "$795.37" at bounding box center [373, 277] width 26 height 24
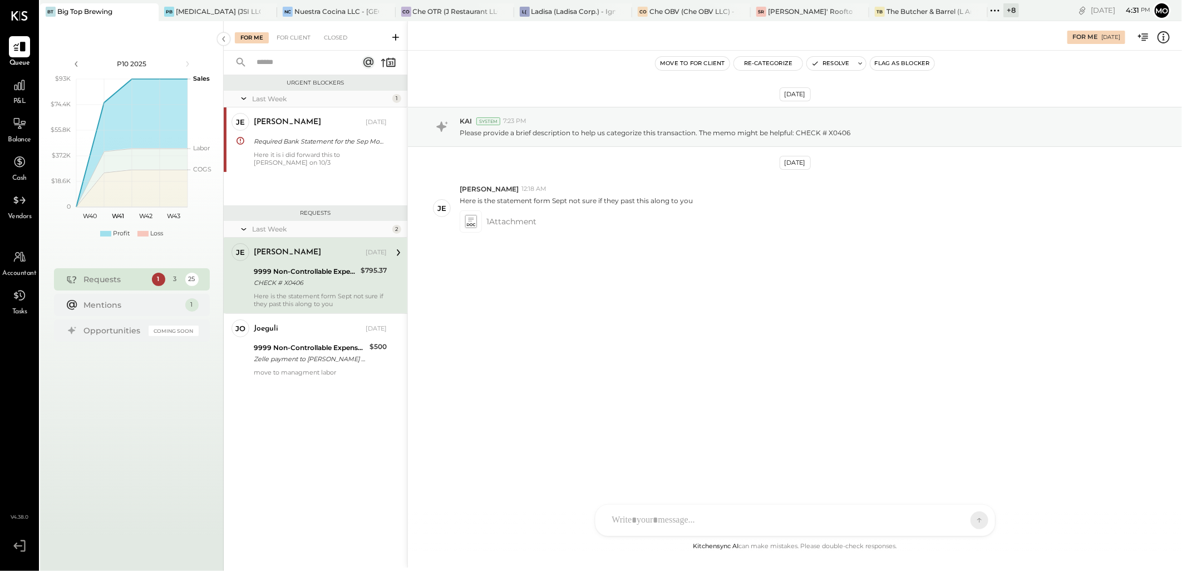
click at [686, 516] on div at bounding box center [784, 520] width 357 height 24
drag, startPoint x: 872, startPoint y: 457, endPoint x: 979, endPoint y: 510, distance: 119.9
click at [623, 457] on div "**********" at bounding box center [794, 473] width 377 height 45
click at [950, 464] on div "**********" at bounding box center [794, 473] width 377 height 45
click at [947, 463] on div "**********" at bounding box center [794, 473] width 377 height 45
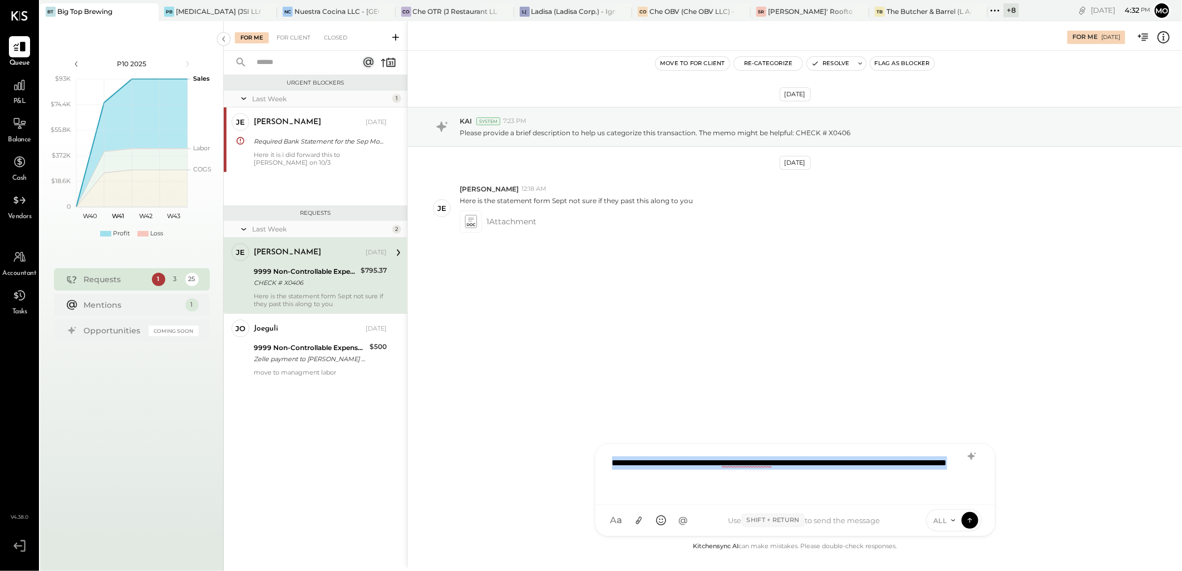
drag, startPoint x: 735, startPoint y: 481, endPoint x: 557, endPoint y: 453, distance: 180.8
click at [557, 453] on div "**********" at bounding box center [794, 294] width 774 height 546
drag, startPoint x: 968, startPoint y: 457, endPoint x: 969, endPoint y: 409, distance: 47.8
click at [969, 457] on icon at bounding box center [970, 456] width 7 height 8
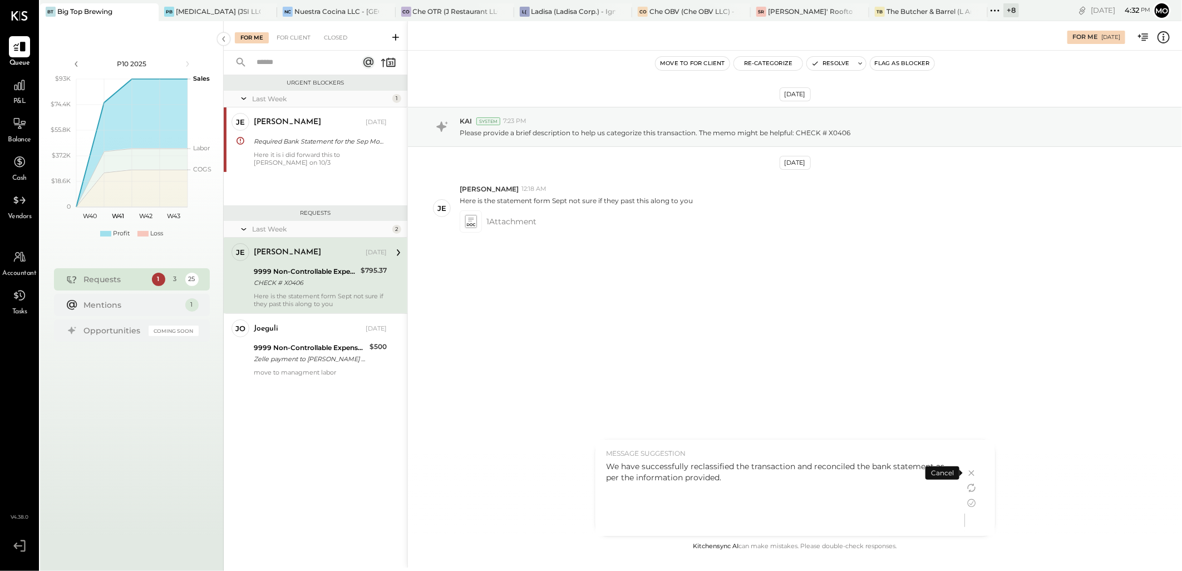
click at [739, 485] on div "We have successfully reclassified the transaction and reconciled the bank state…" at bounding box center [779, 496] width 347 height 70
click at [974, 503] on icon at bounding box center [971, 502] width 13 height 13
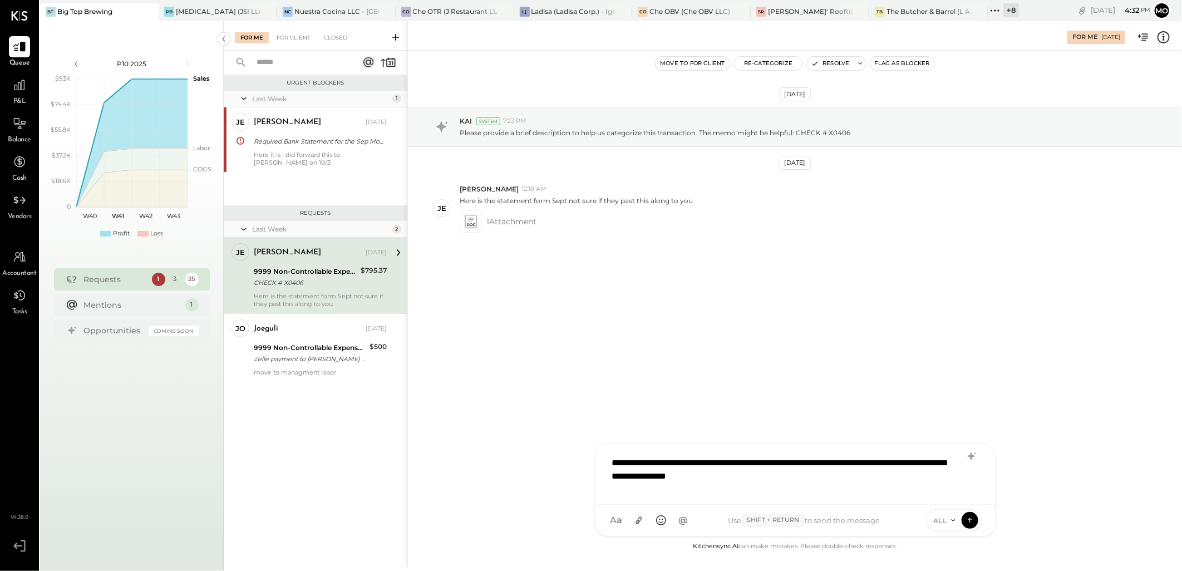
click at [821, 481] on div "**********" at bounding box center [794, 473] width 377 height 45
click at [976, 524] on button at bounding box center [969, 519] width 17 height 17
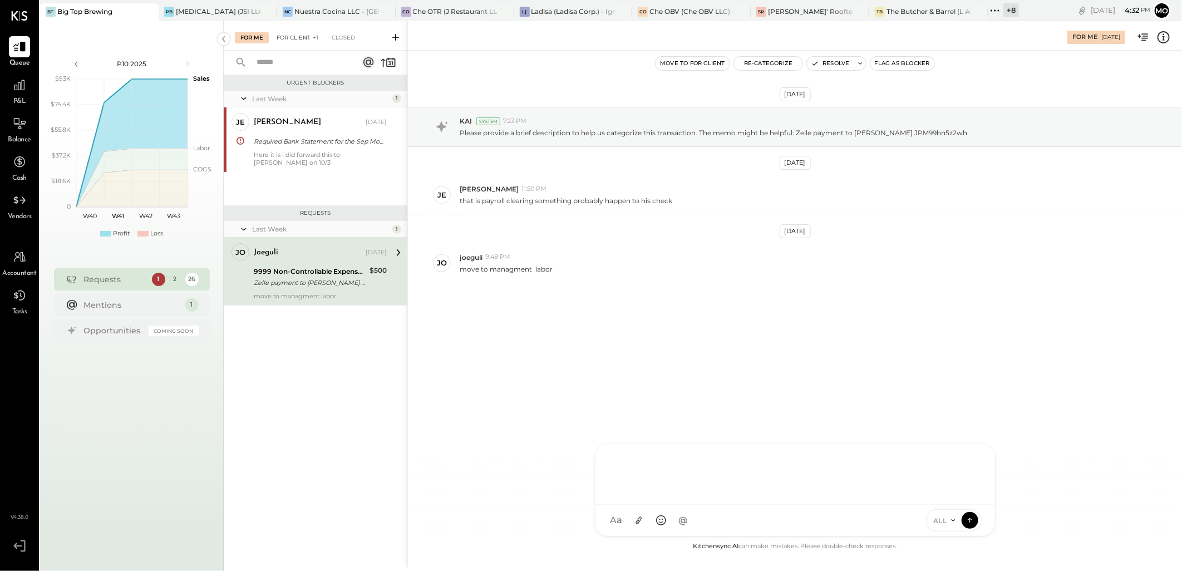
click at [300, 36] on div "For Client +1" at bounding box center [297, 37] width 53 height 11
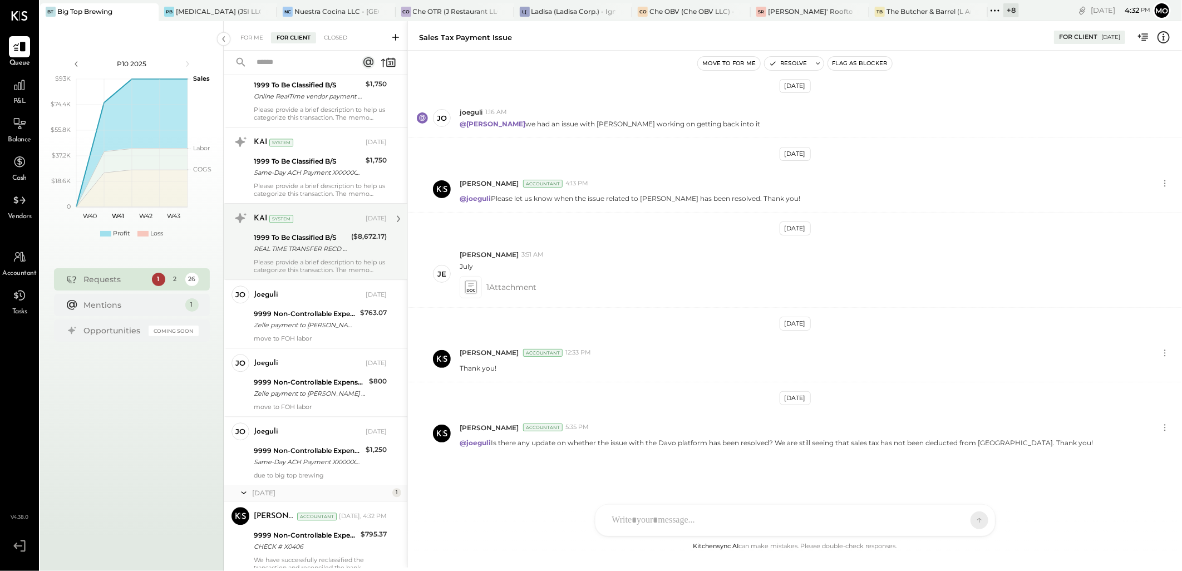
scroll to position [1592, 0]
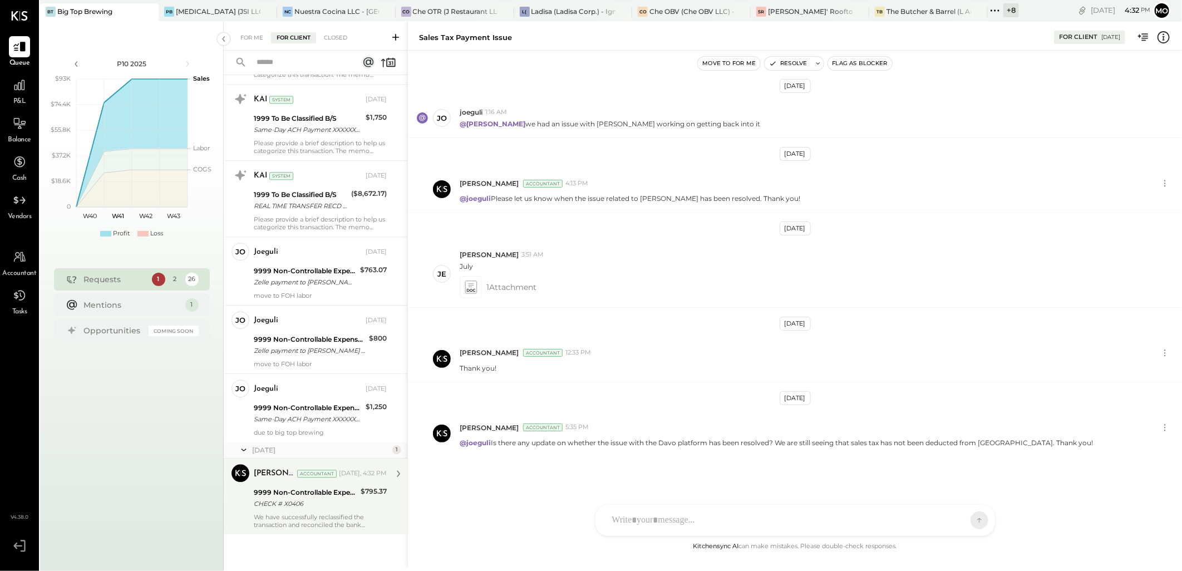
click at [323, 500] on div "CHECK # X0406" at bounding box center [305, 503] width 103 height 11
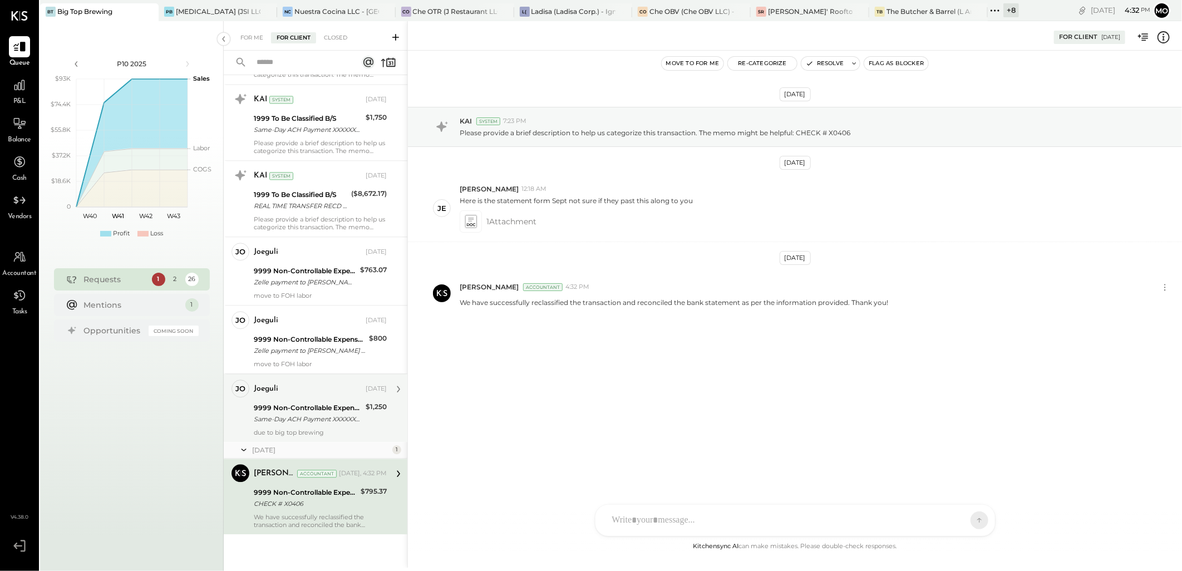
click at [321, 432] on div "due to big top brewing" at bounding box center [320, 432] width 133 height 8
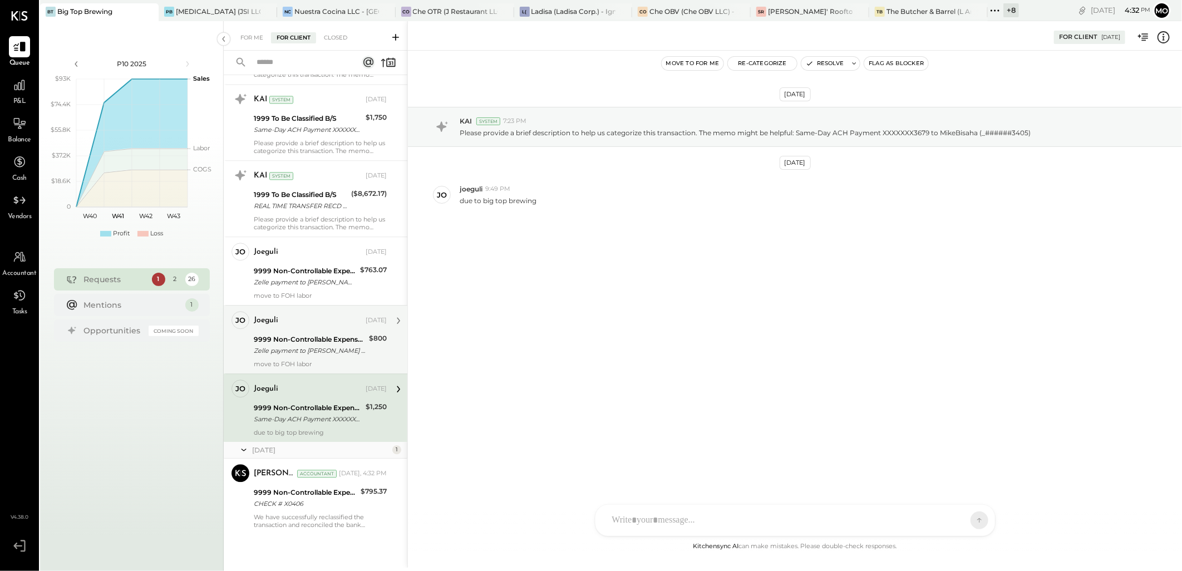
click at [353, 349] on div "Zelle payment to [PERSON_NAME] JPM99bnfvg4q" at bounding box center [310, 350] width 112 height 11
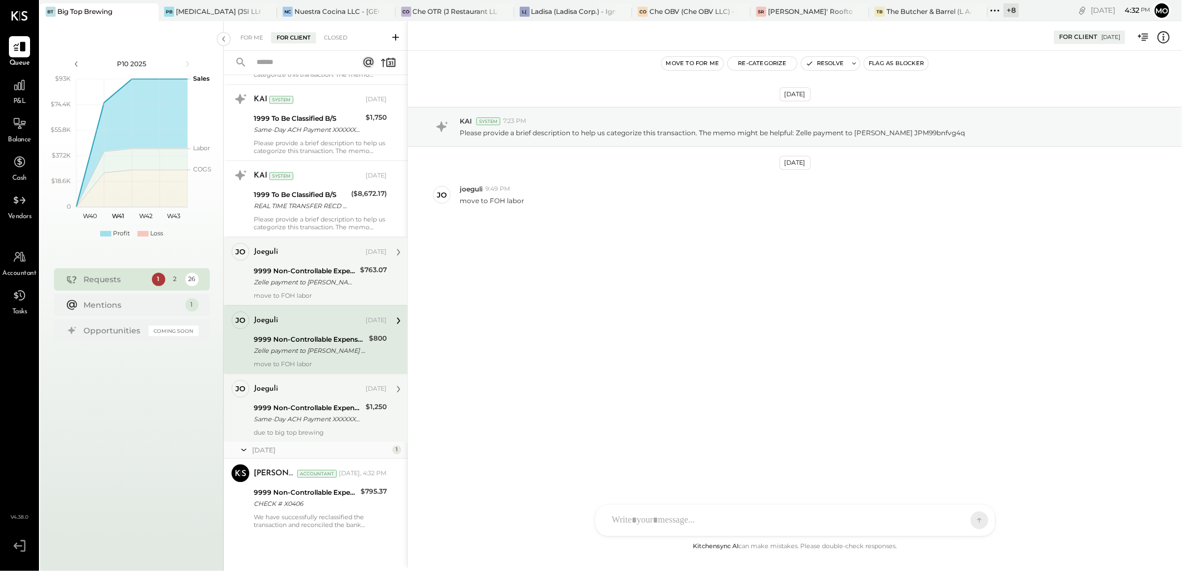
click at [330, 271] on div "9999 Non-Controllable Expenses:Other Income and Expenses:To Be Classified P&L" at bounding box center [305, 270] width 103 height 11
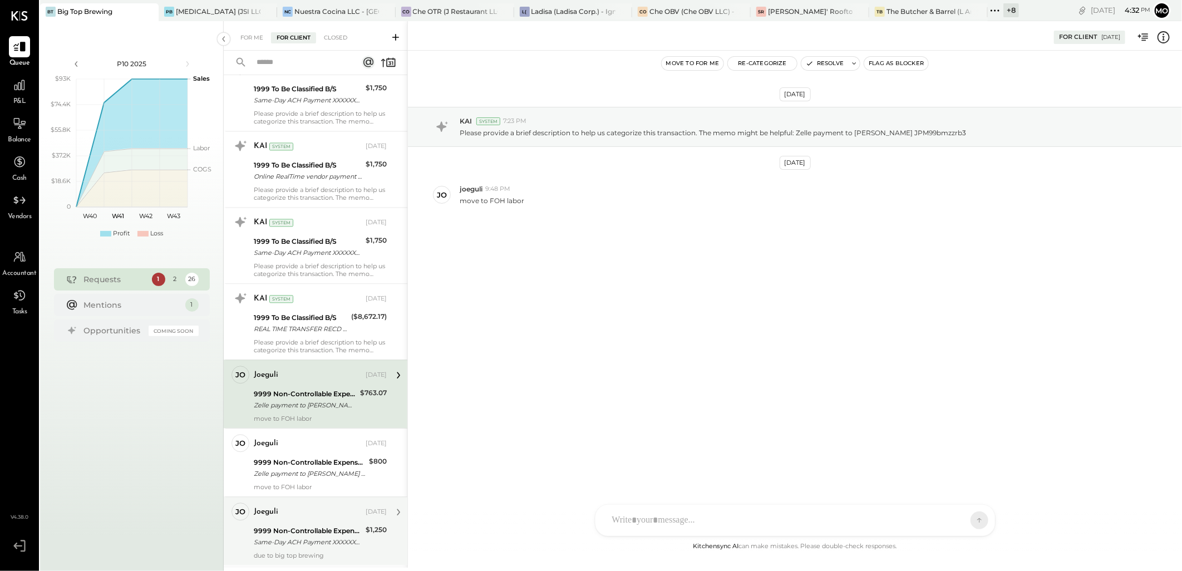
scroll to position [1592, 0]
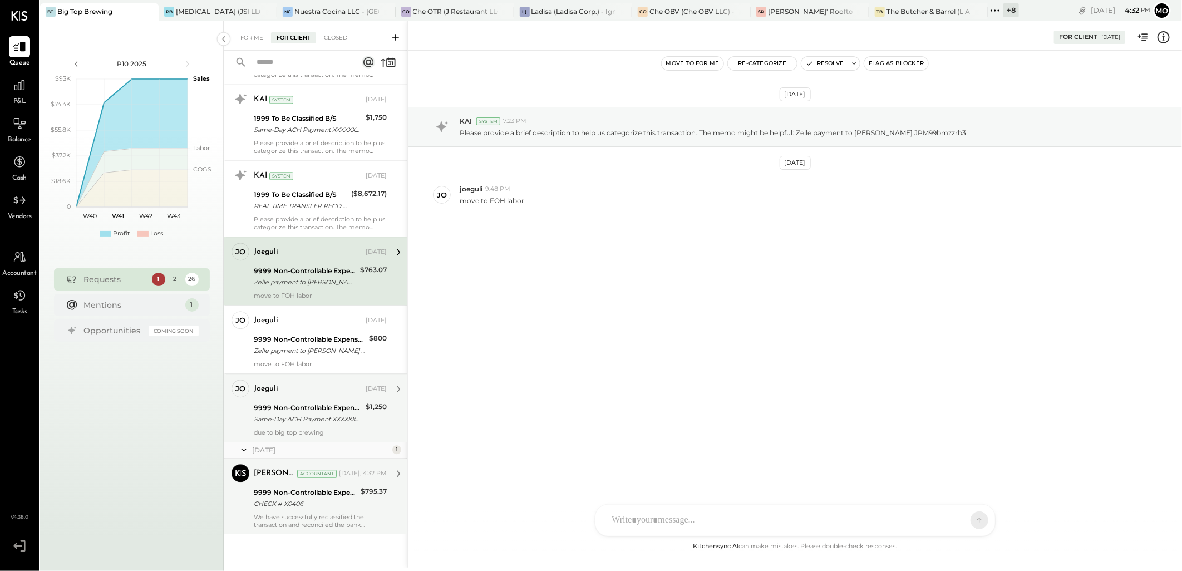
click at [363, 497] on div "$795.37" at bounding box center [373, 498] width 26 height 24
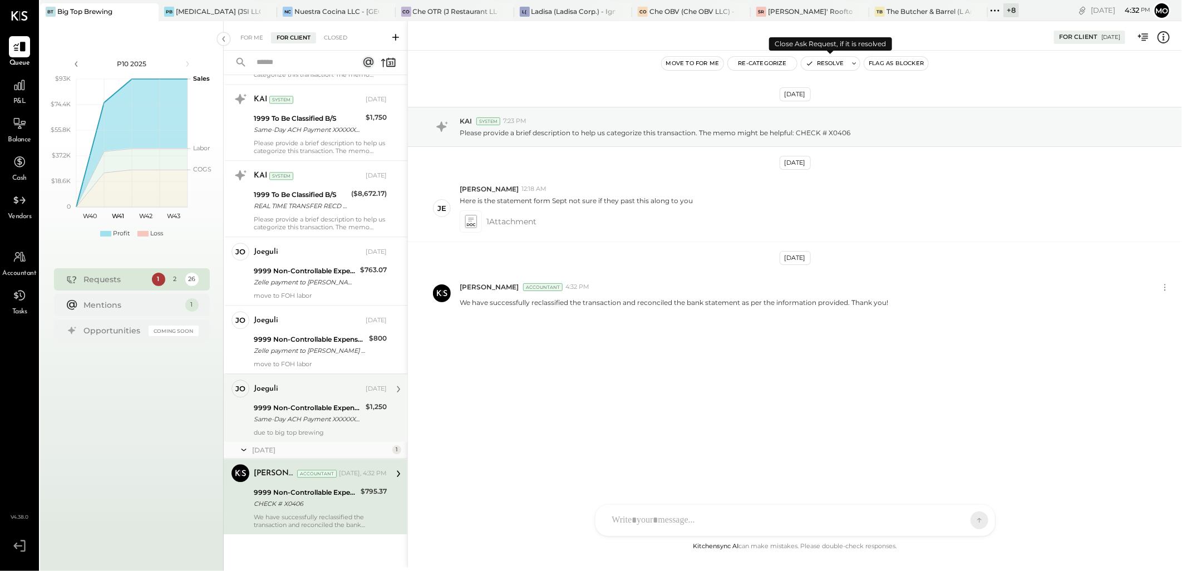
click at [831, 63] on button "Resolve" at bounding box center [824, 63] width 47 height 13
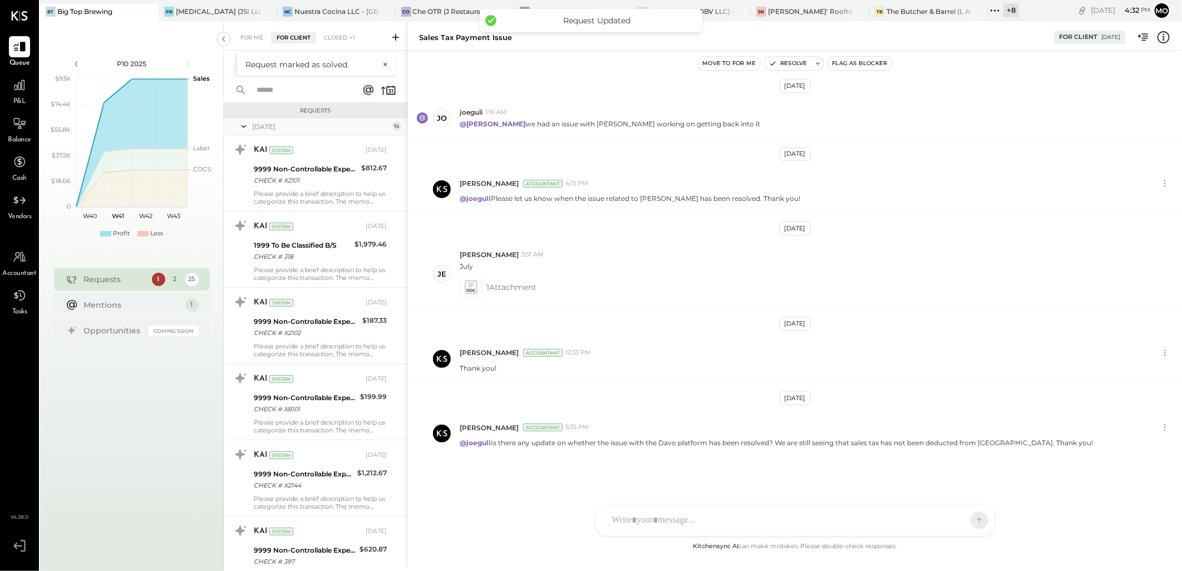
click at [248, 43] on div "For Me" at bounding box center [252, 37] width 34 height 11
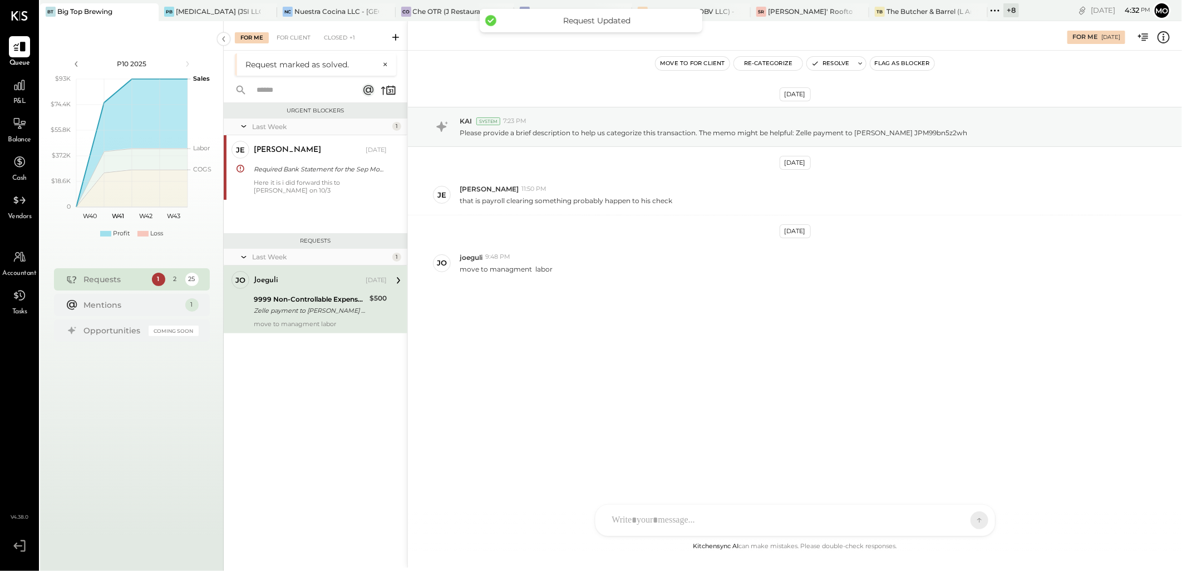
click at [322, 323] on div "move to managment labor" at bounding box center [320, 324] width 133 height 8
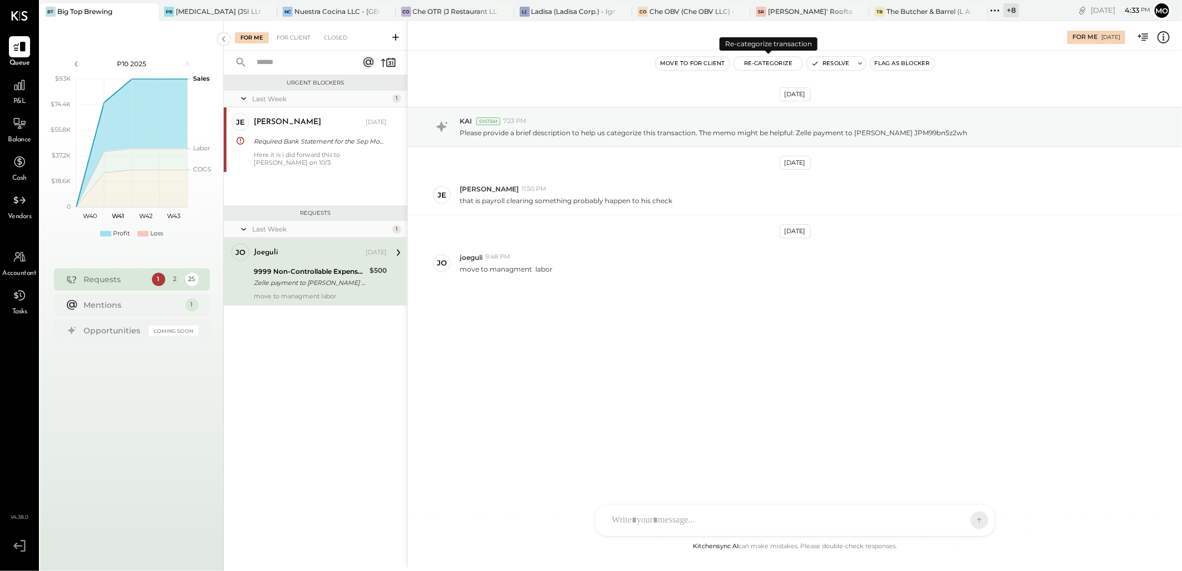
click at [759, 64] on button "Re-Categorize" at bounding box center [768, 63] width 69 height 13
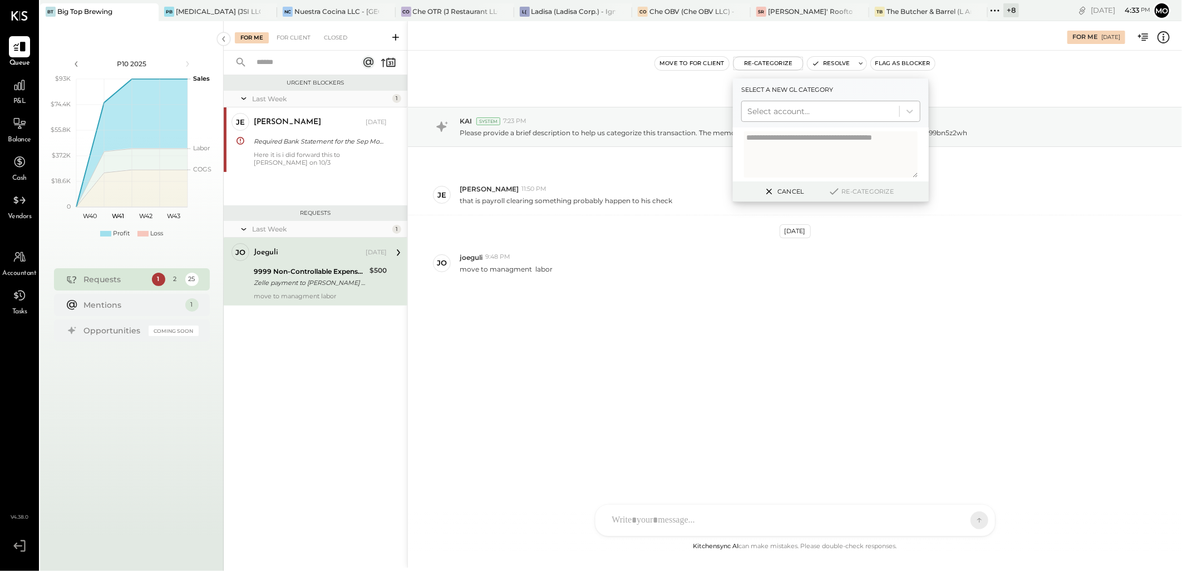
click at [761, 116] on div at bounding box center [820, 111] width 146 height 13
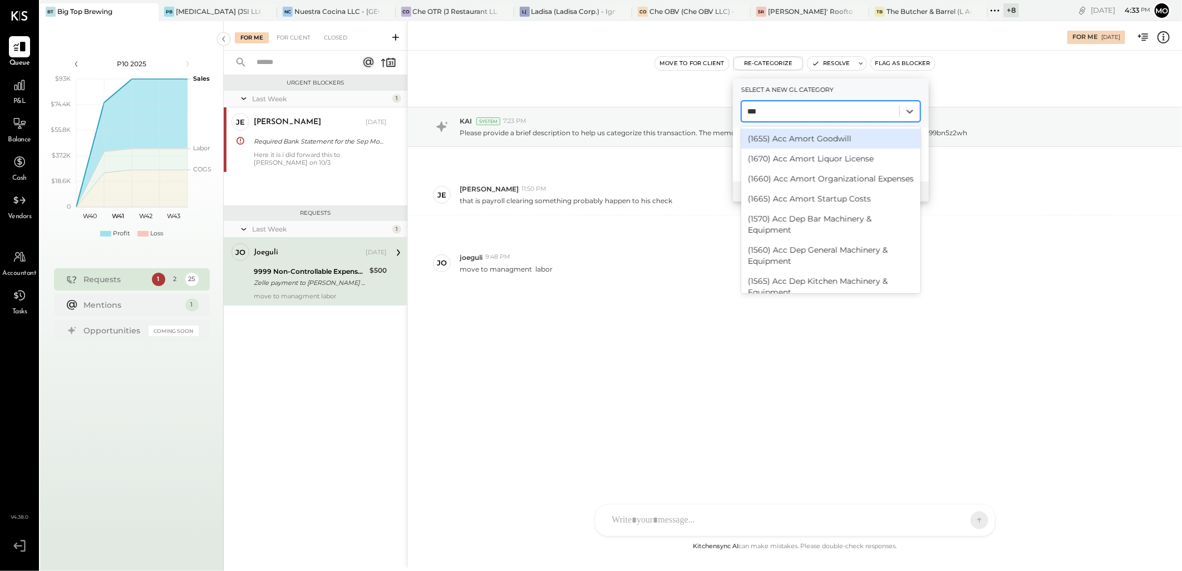
type input "****"
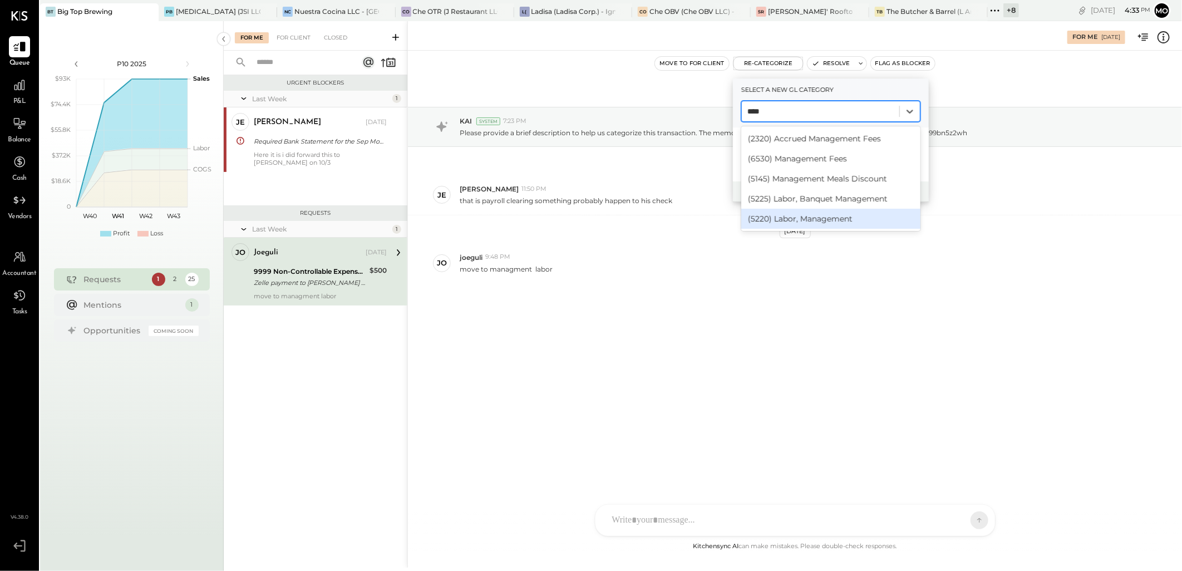
click at [778, 218] on div "(5220) Labor, Management" at bounding box center [830, 219] width 179 height 20
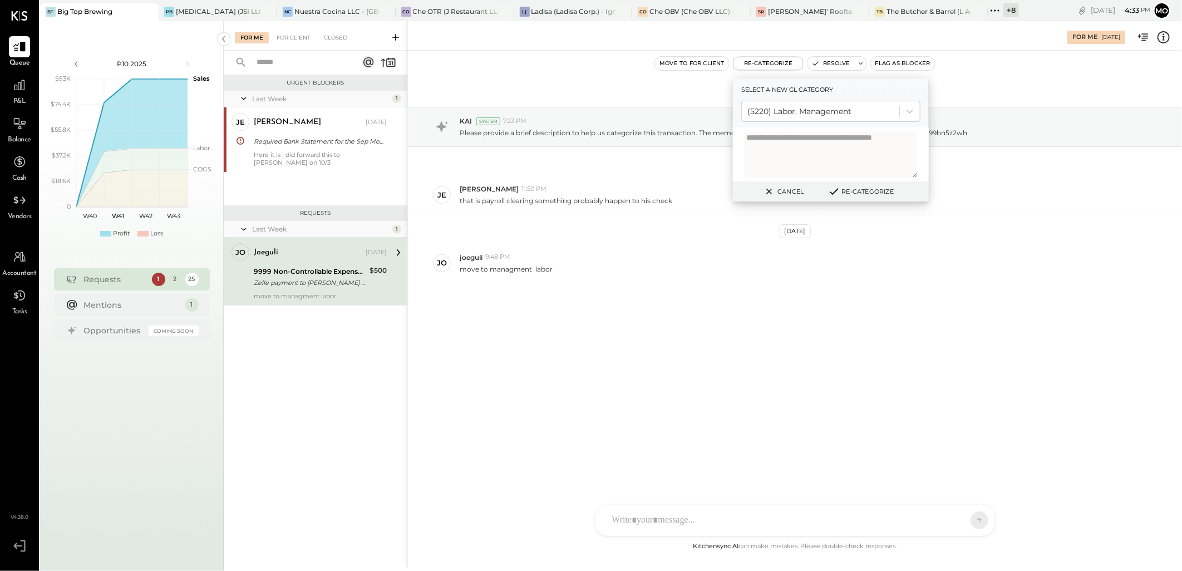
click at [852, 190] on button "Re-Categorize" at bounding box center [860, 191] width 73 height 13
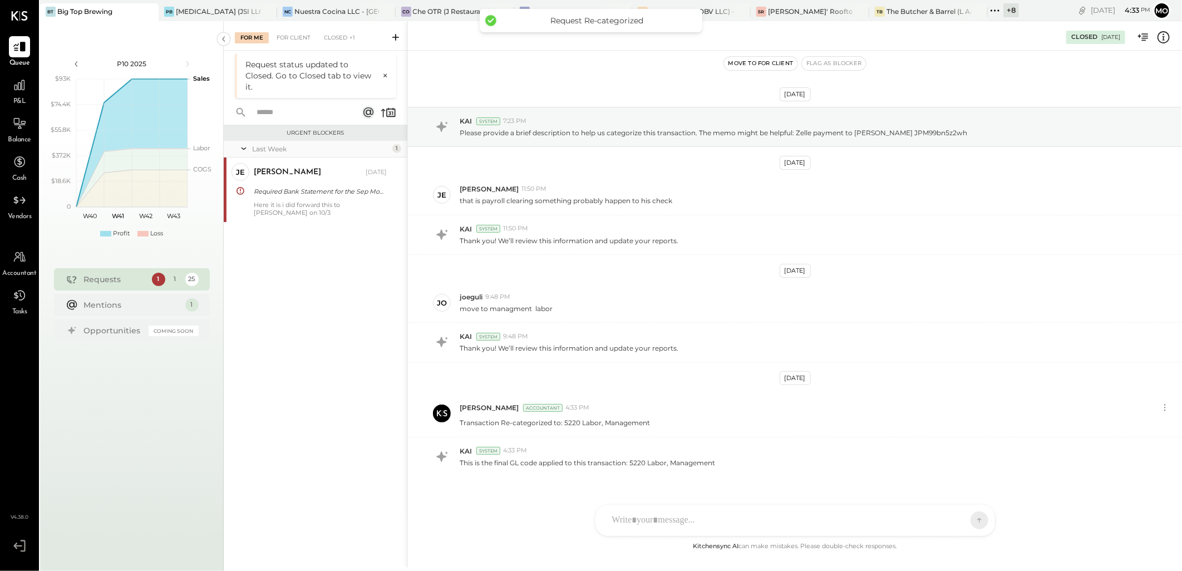
scroll to position [20, 0]
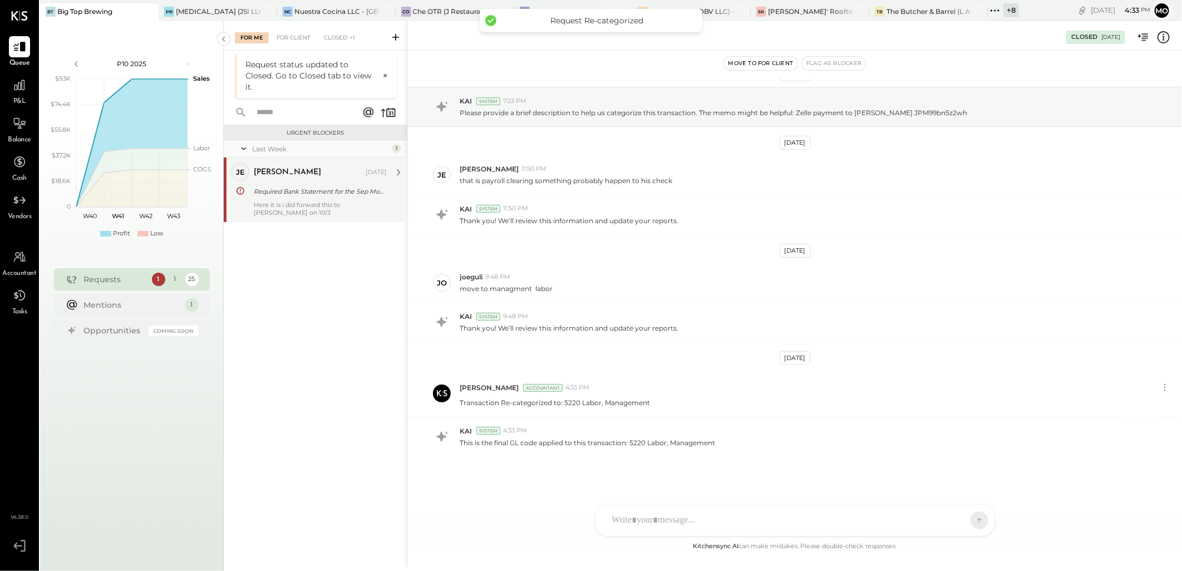
click at [307, 186] on div "Required Bank Statement for the Sep Month" at bounding box center [319, 191] width 130 height 11
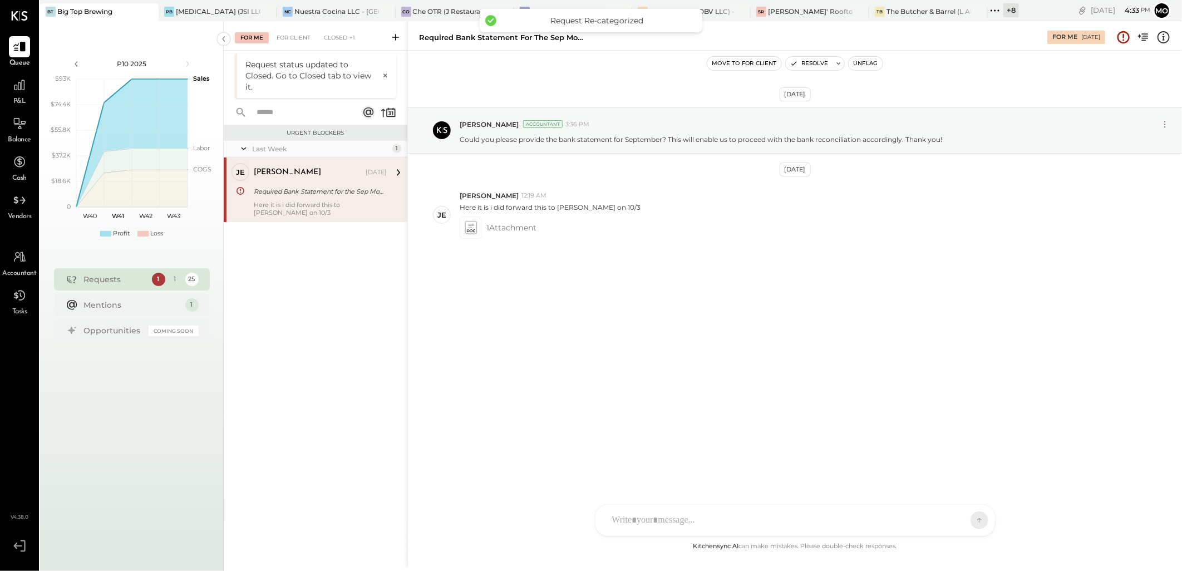
click at [648, 507] on div at bounding box center [794, 520] width 399 height 31
click at [659, 515] on div at bounding box center [784, 520] width 357 height 24
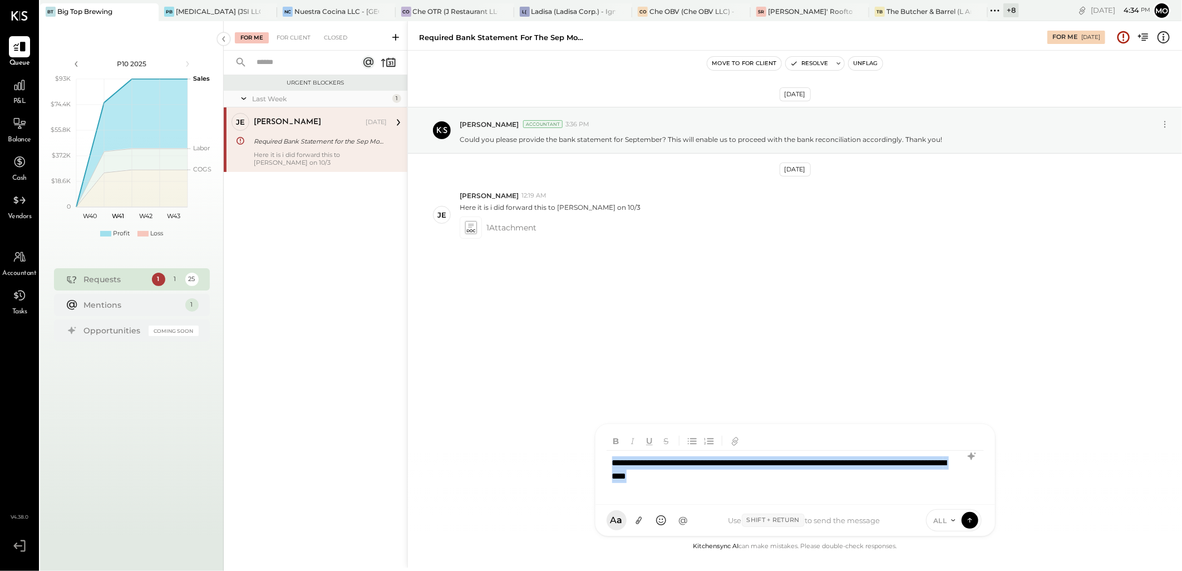
drag, startPoint x: 798, startPoint y: 482, endPoint x: 575, endPoint y: 442, distance: 226.7
click at [575, 442] on div "**********" at bounding box center [794, 294] width 774 height 546
click at [972, 456] on icon at bounding box center [970, 456] width 7 height 8
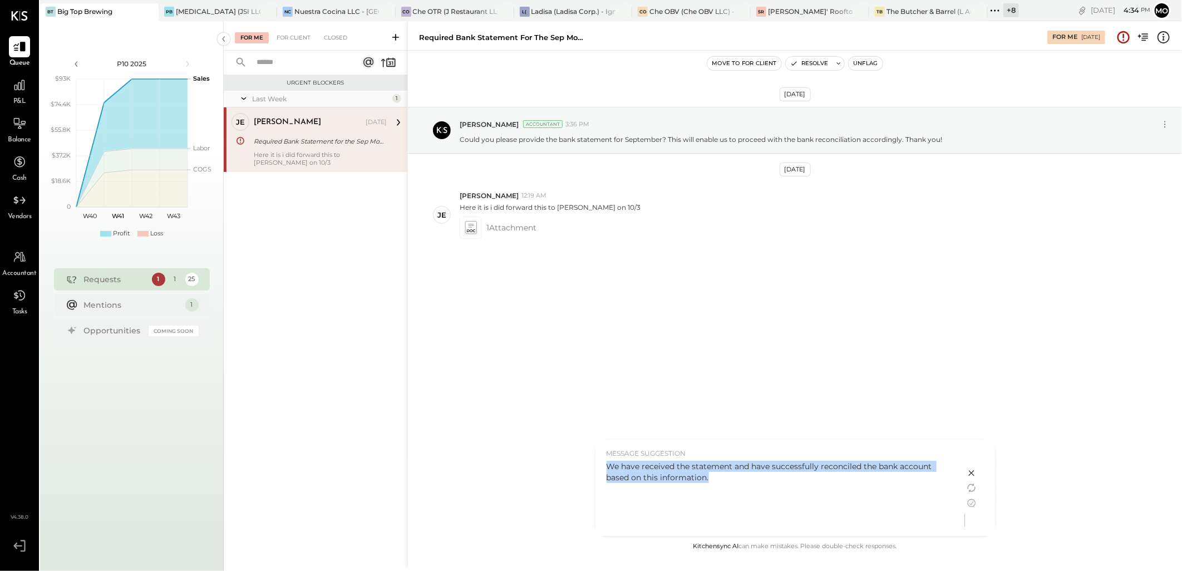
drag, startPoint x: 608, startPoint y: 464, endPoint x: 775, endPoint y: 486, distance: 168.4
click at [775, 486] on div "We have received the statement and have successfully reconciled the bank accoun…" at bounding box center [779, 496] width 347 height 70
copy div "We have received the statement and have successfully reconciled the bank accoun…"
click at [975, 507] on icon at bounding box center [971, 502] width 13 height 13
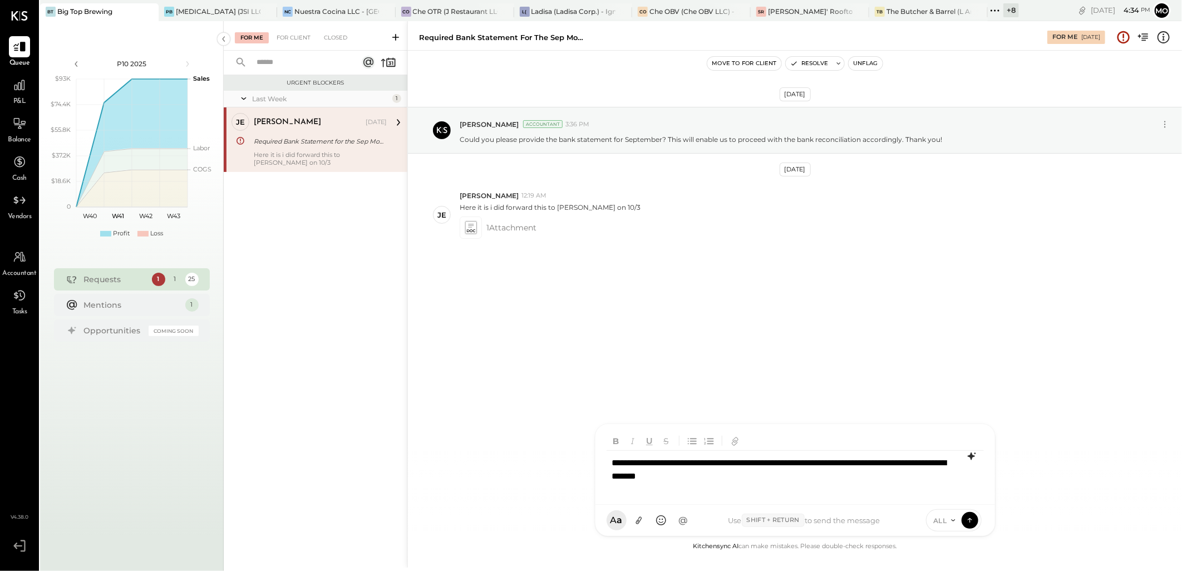
click at [798, 486] on div "**********" at bounding box center [794, 473] width 377 height 45
click at [968, 521] on icon at bounding box center [970, 519] width 10 height 11
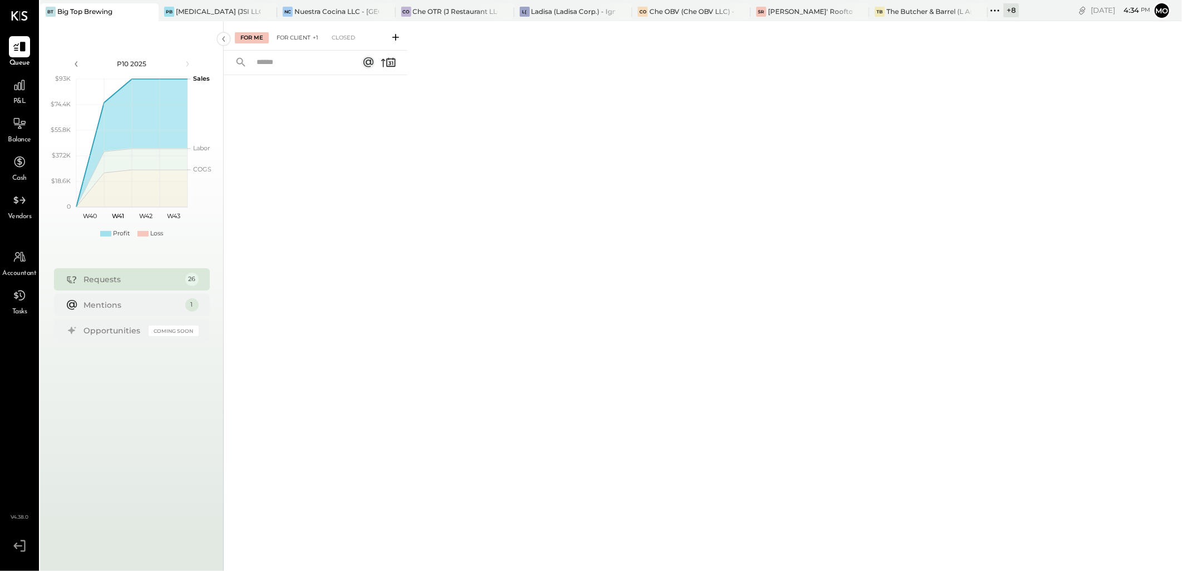
click at [305, 37] on div "For Client +1" at bounding box center [297, 37] width 53 height 11
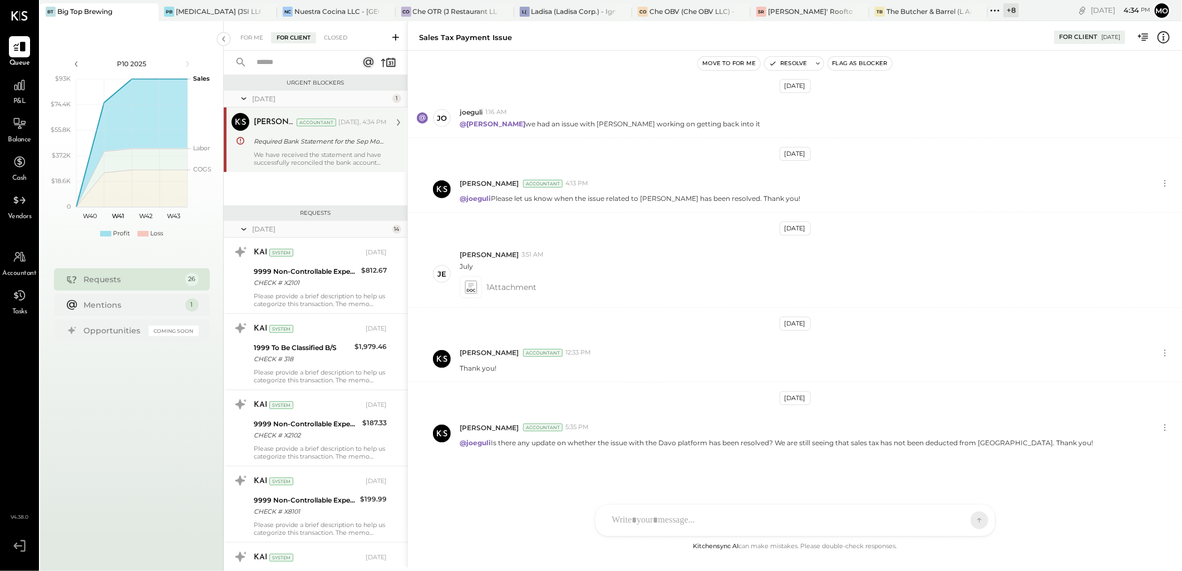
click at [307, 153] on div "We have received the statement and have successfully reconciled the bank accoun…" at bounding box center [320, 159] width 133 height 16
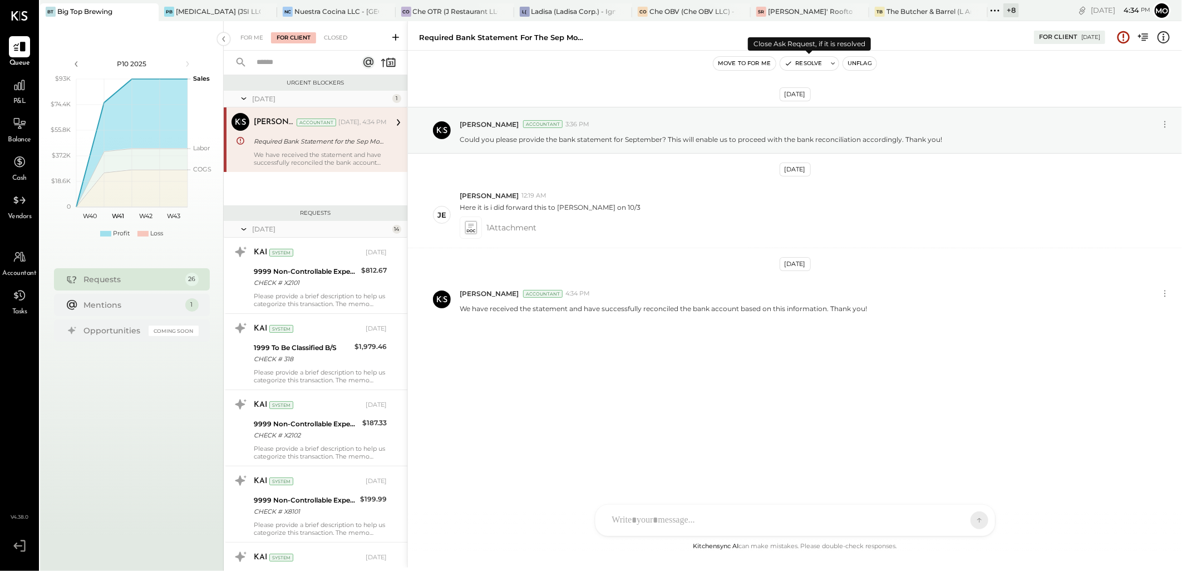
click at [812, 63] on button "Resolve" at bounding box center [803, 63] width 47 height 13
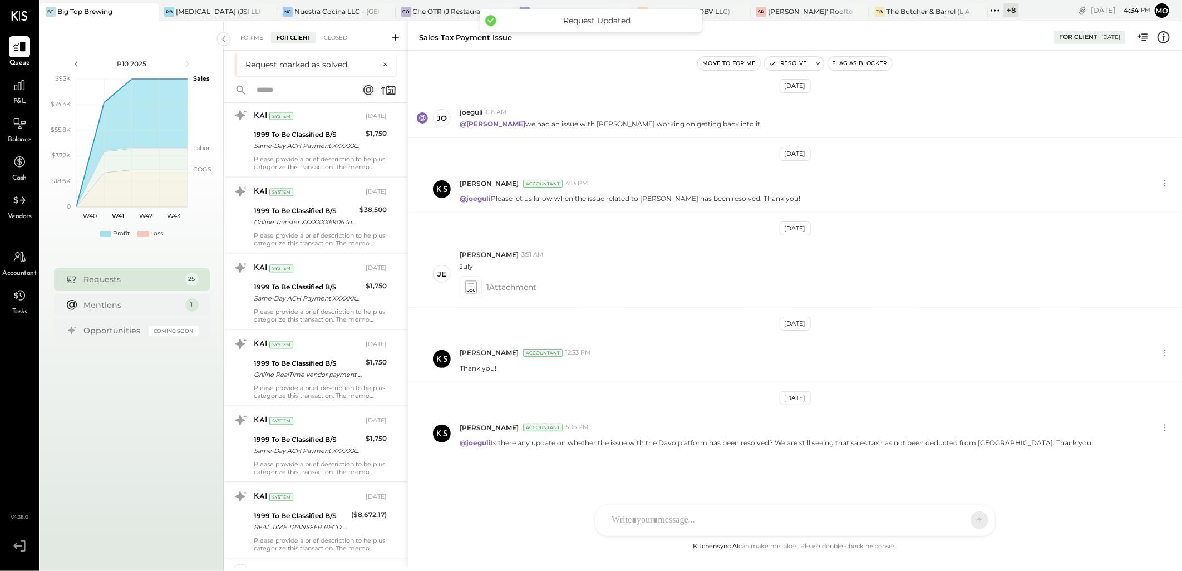
scroll to position [1499, 0]
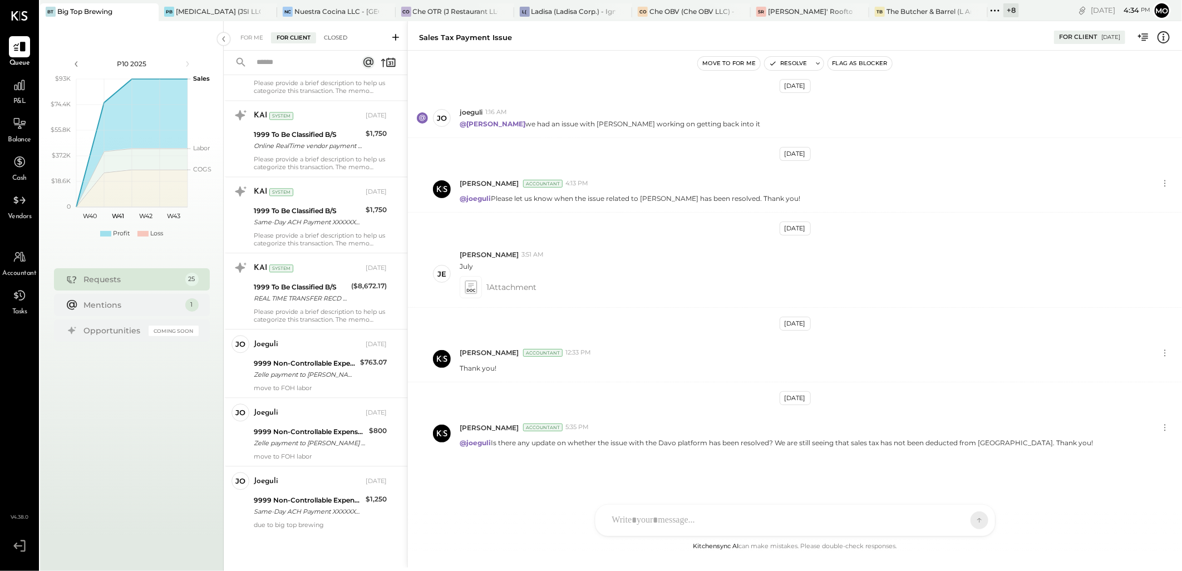
click at [334, 36] on div "Closed" at bounding box center [335, 37] width 34 height 11
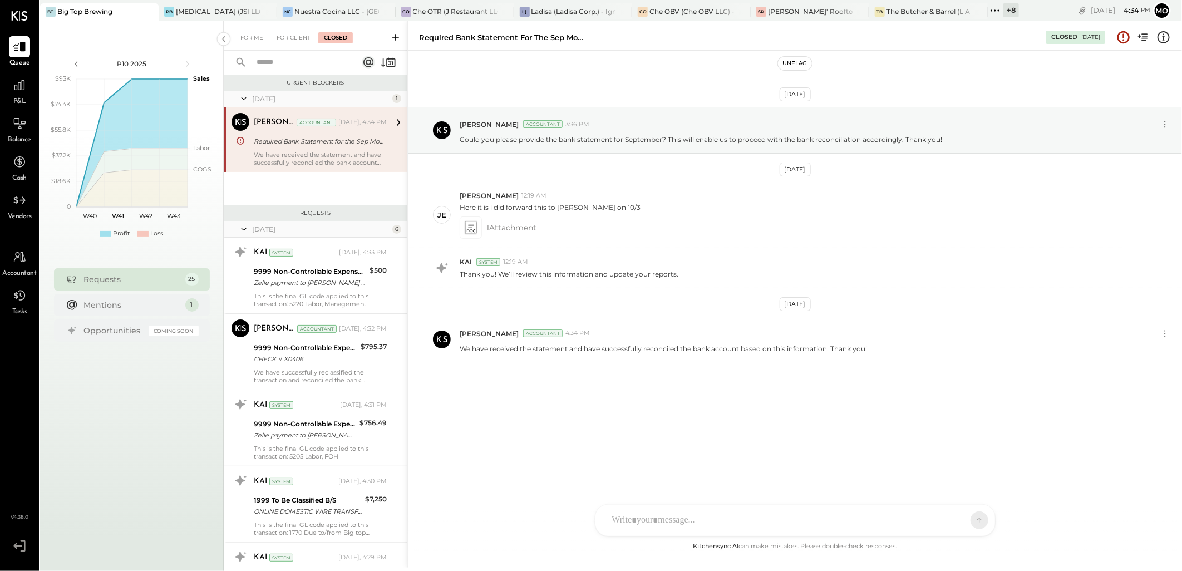
click at [306, 152] on div "We have received the statement and have successfully reconciled the bank accoun…" at bounding box center [320, 159] width 133 height 16
click at [806, 63] on button "Unflag" at bounding box center [794, 63] width 33 height 13
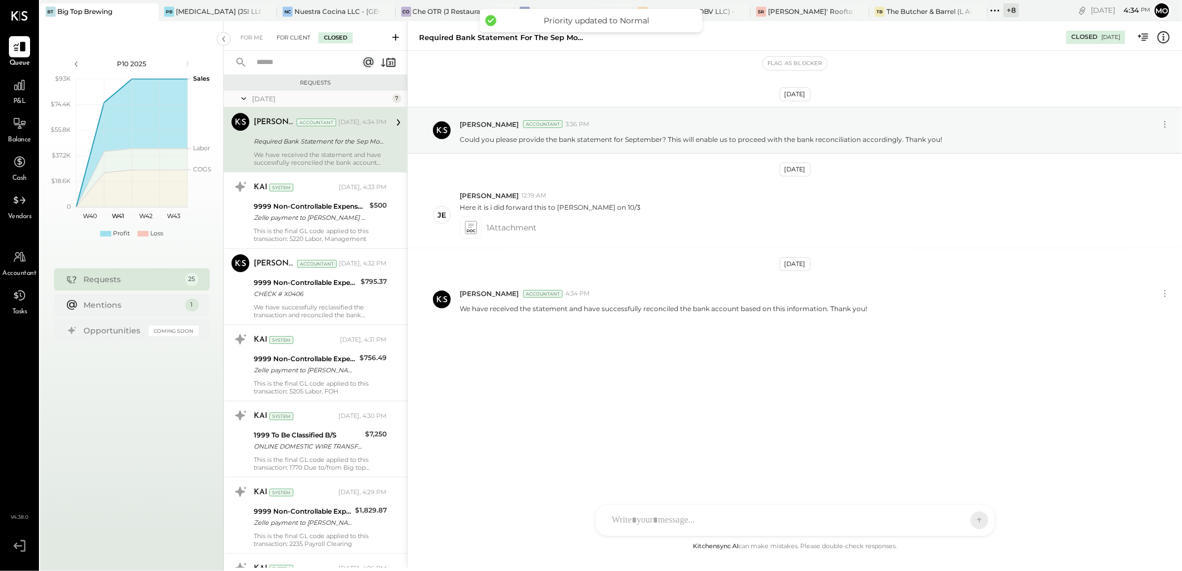
click at [288, 34] on div "For Client" at bounding box center [293, 37] width 45 height 11
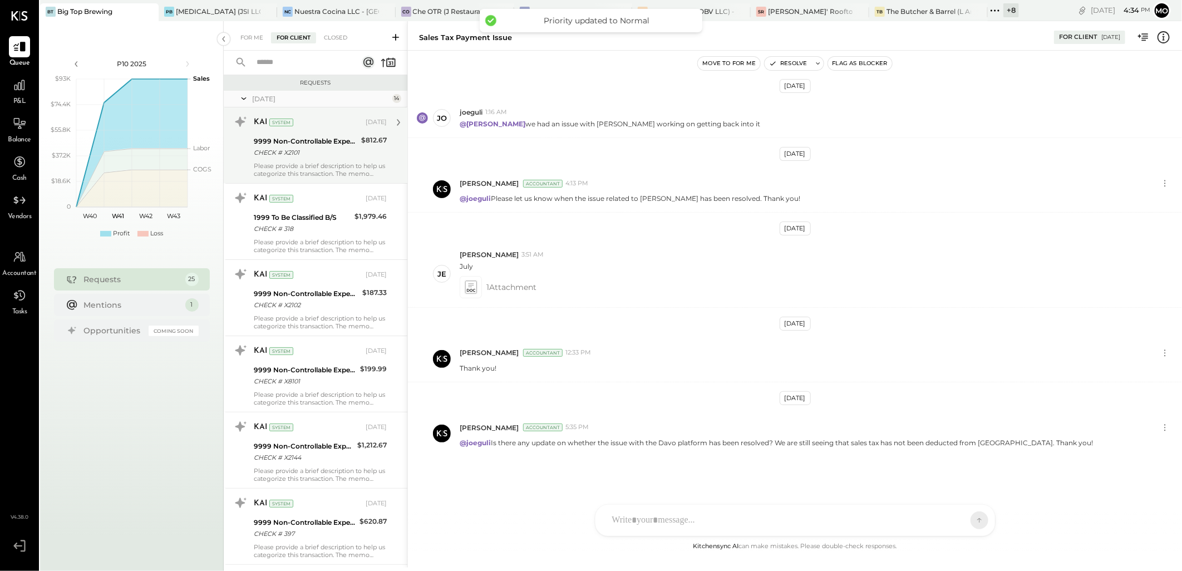
click at [308, 156] on div "CHECK # X2101" at bounding box center [306, 152] width 104 height 11
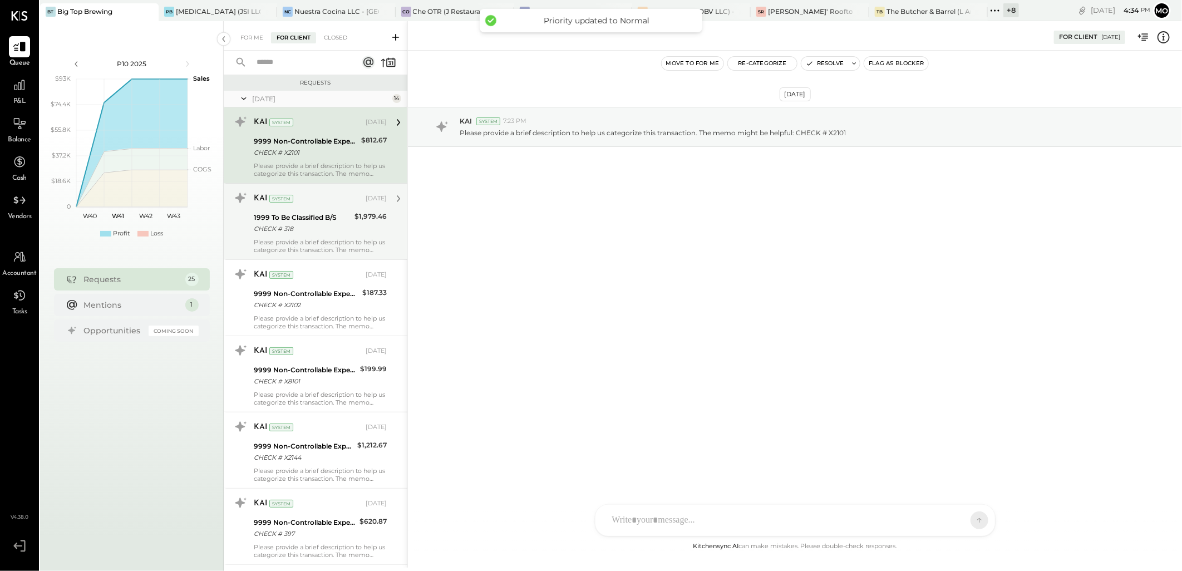
click at [316, 214] on div "1999 To Be Classified B/S" at bounding box center [302, 217] width 97 height 11
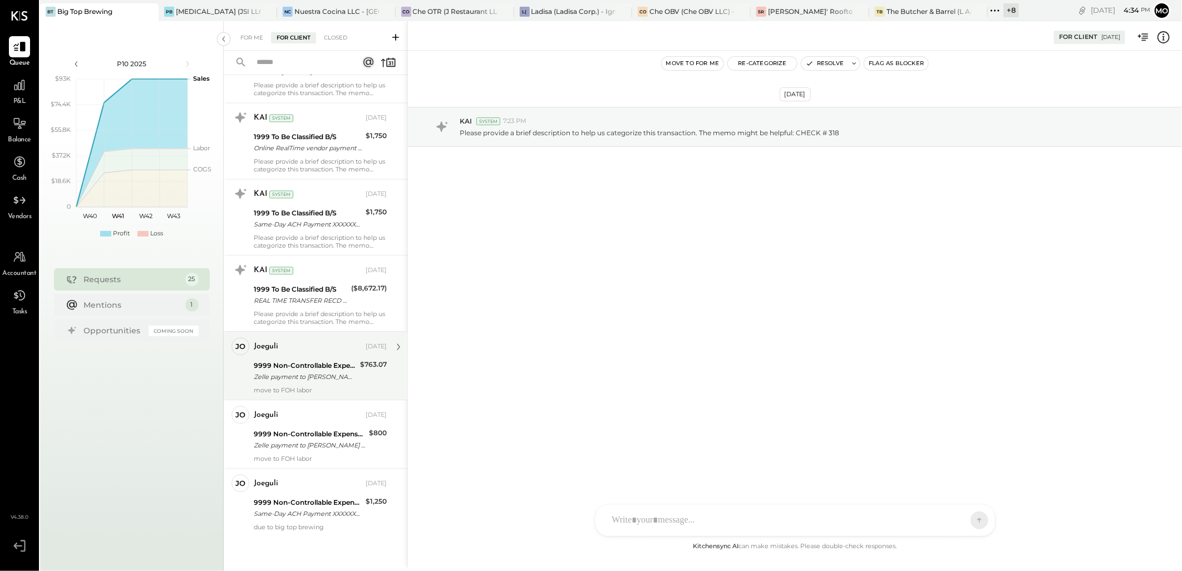
scroll to position [1499, 0]
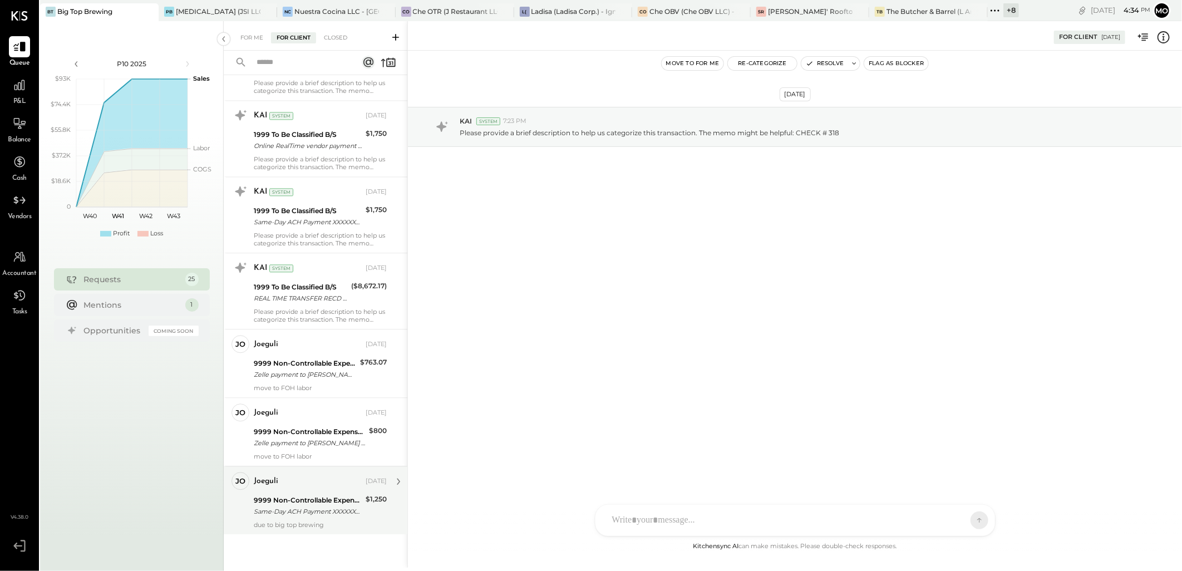
click at [325, 491] on div "joeguli [DATE]" at bounding box center [320, 481] width 133 height 19
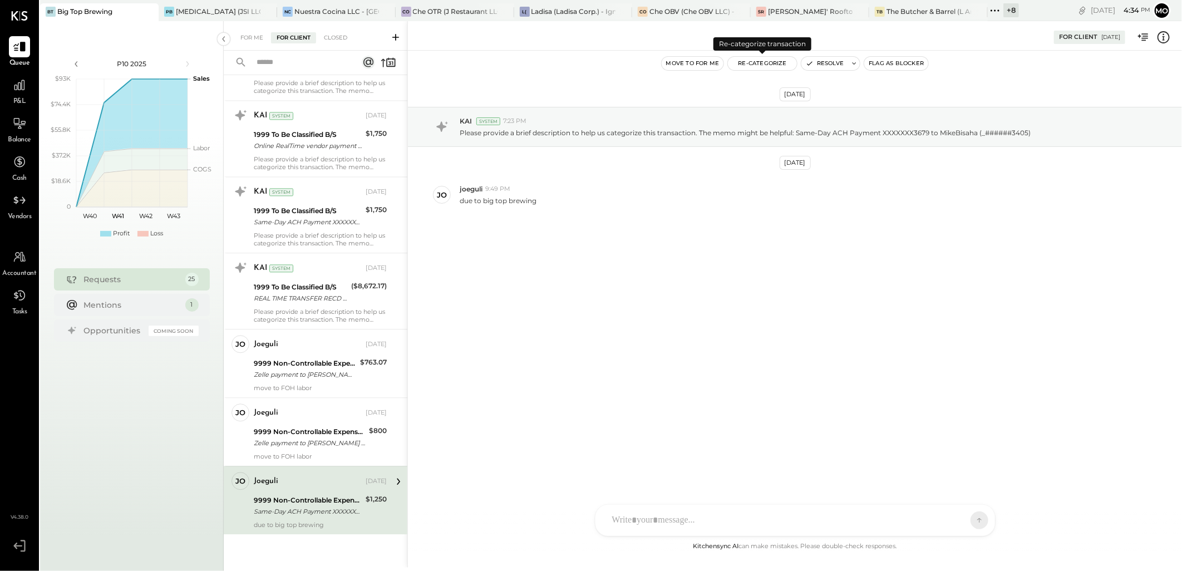
click at [767, 59] on button "Re-Categorize" at bounding box center [762, 63] width 69 height 13
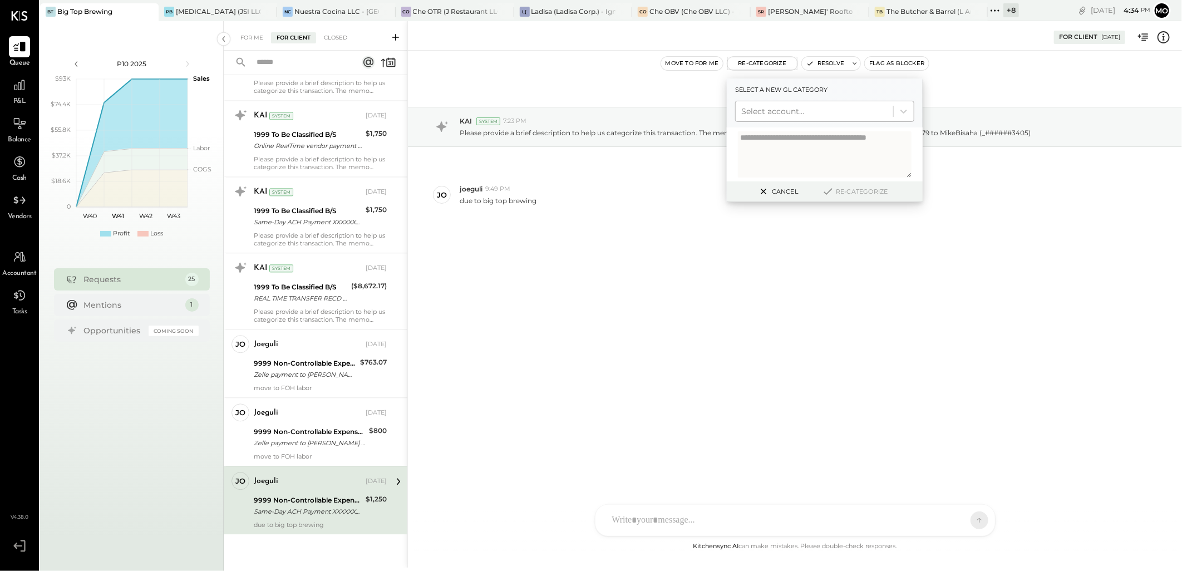
click at [788, 110] on div at bounding box center [814, 111] width 146 height 13
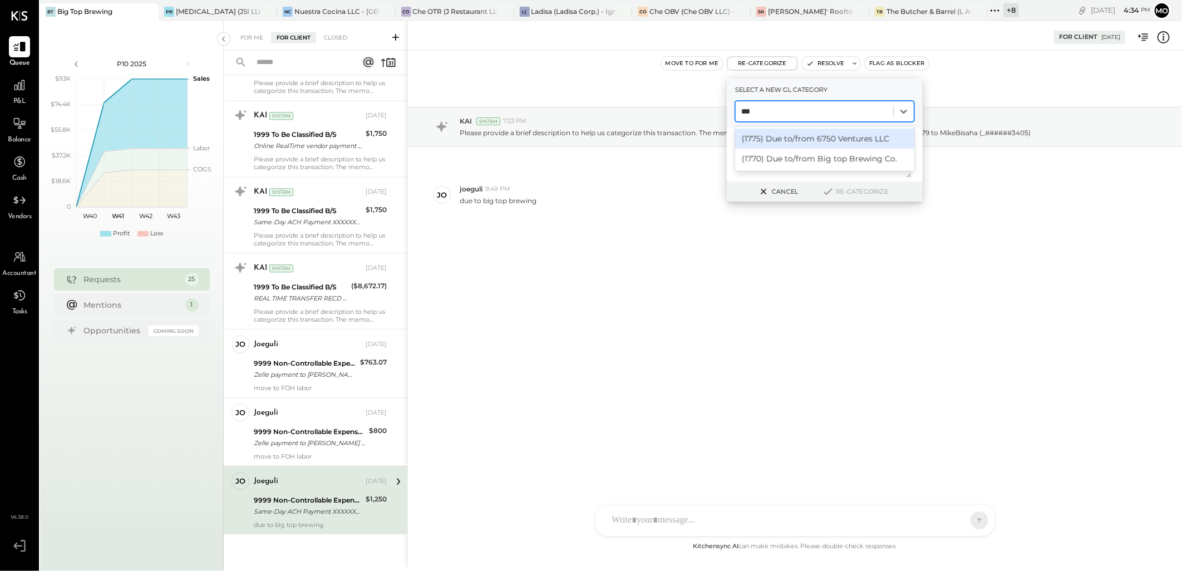
type input "****"
click at [799, 135] on div "(1770) Due to/from Big top Brewing Co." at bounding box center [824, 139] width 179 height 20
click at [863, 187] on button "Re-Categorize" at bounding box center [854, 191] width 73 height 13
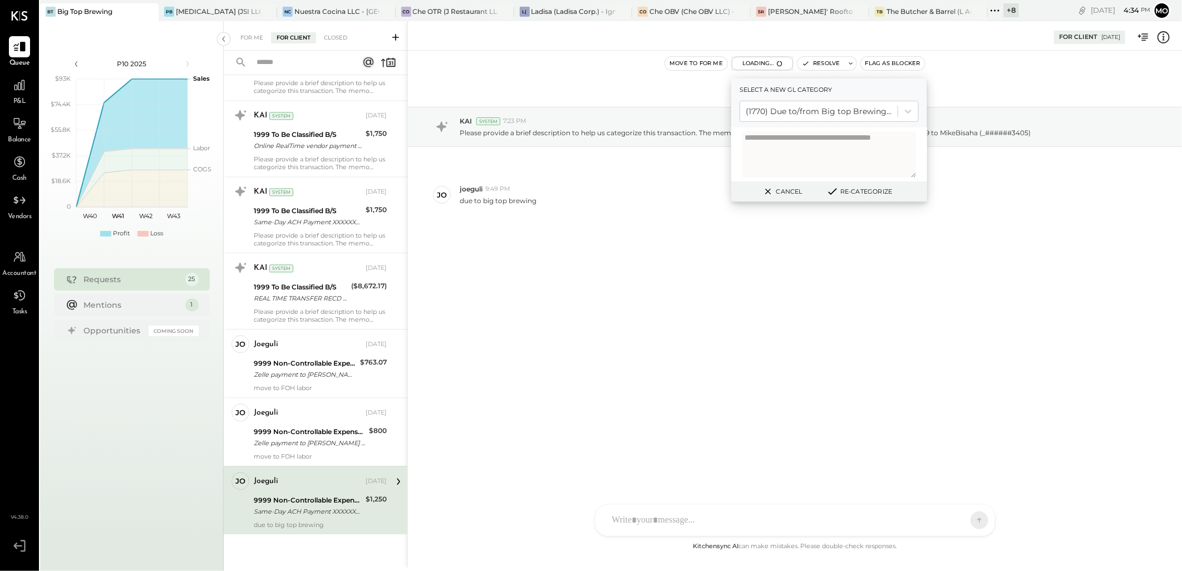
click at [838, 195] on button "Re-Categorize" at bounding box center [858, 191] width 73 height 13
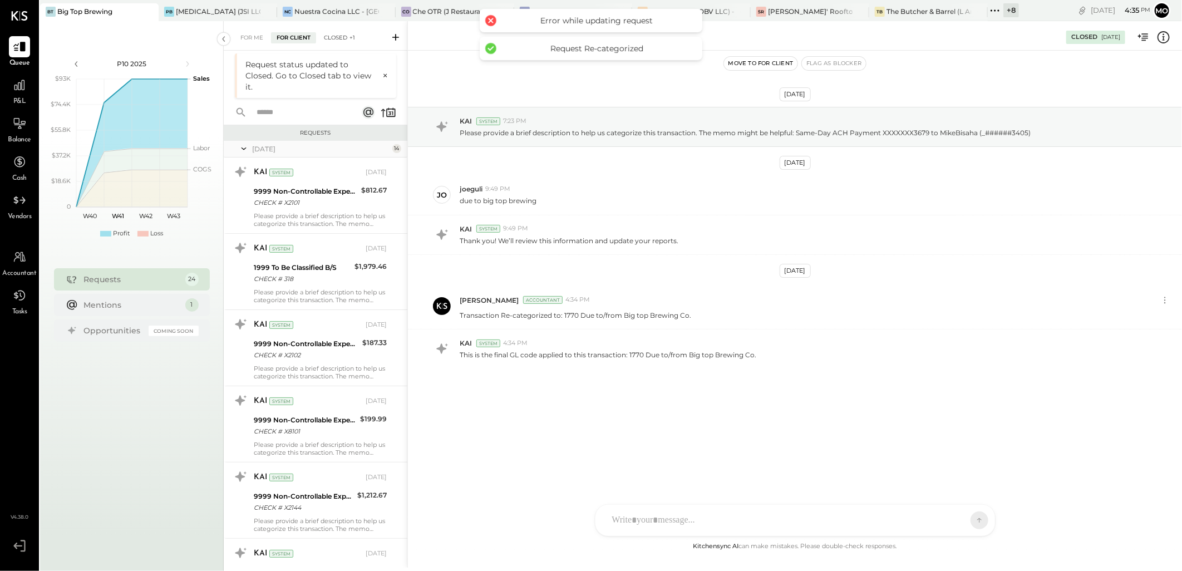
click at [340, 36] on div "Closed +1" at bounding box center [339, 37] width 42 height 11
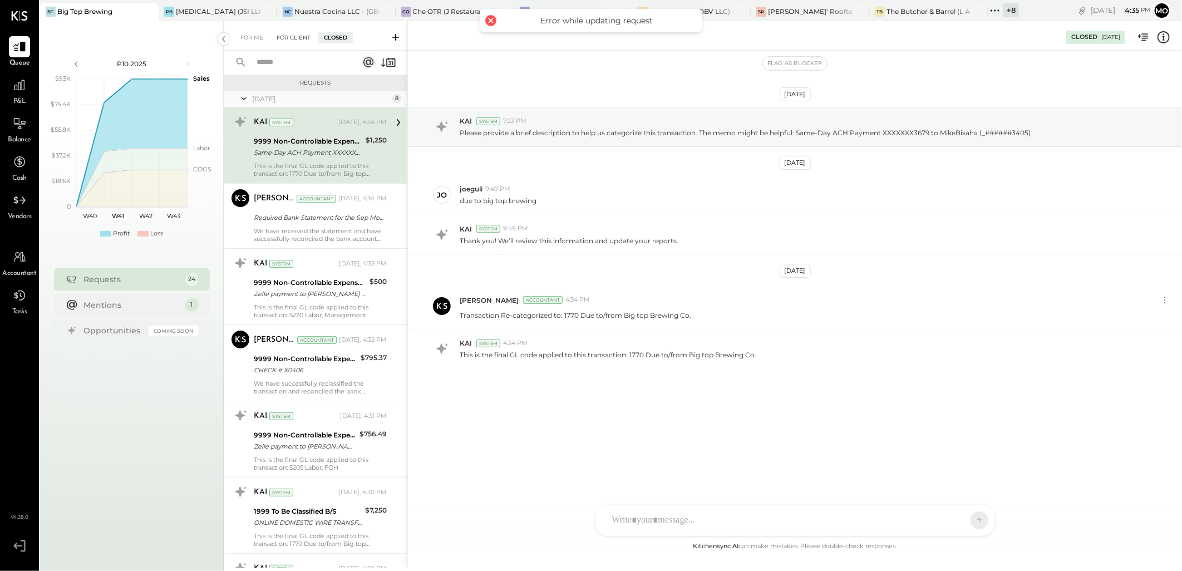
click at [288, 42] on div "For Client" at bounding box center [293, 37] width 45 height 11
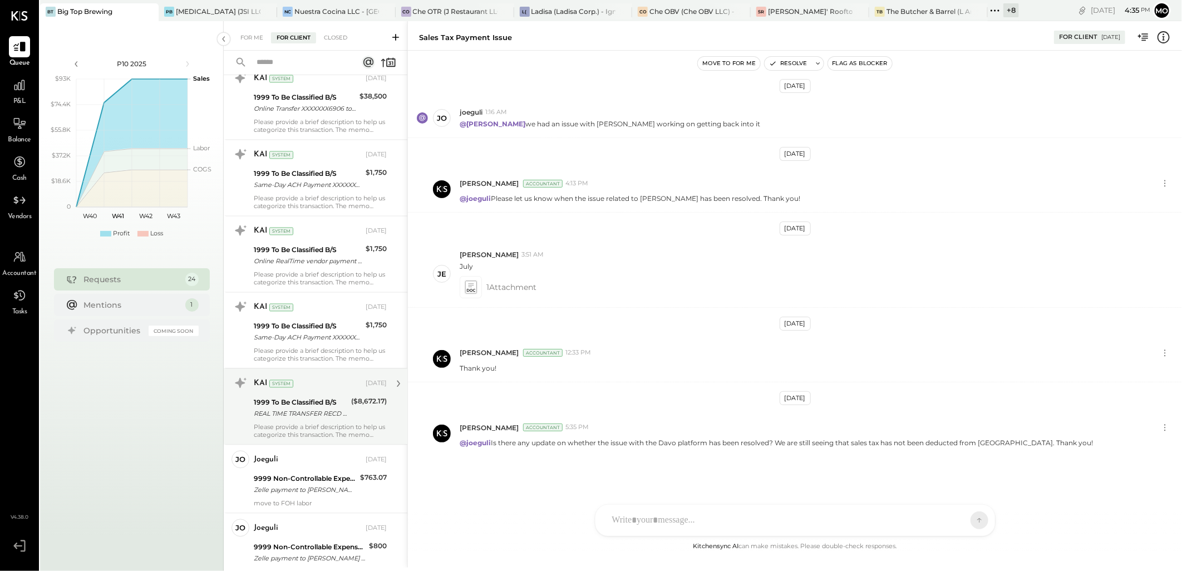
scroll to position [1431, 0]
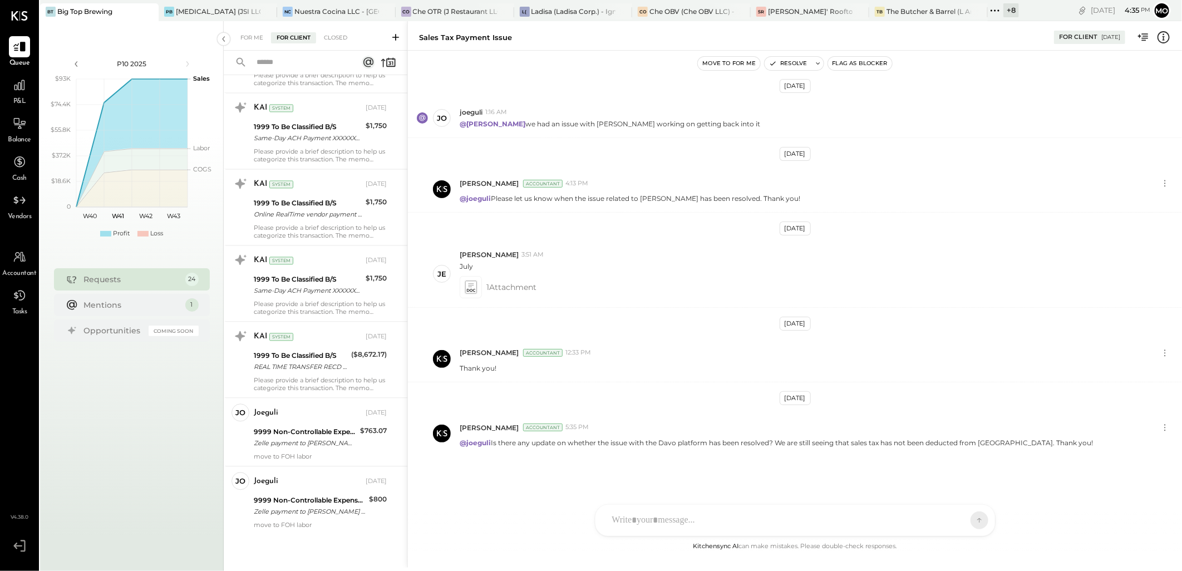
drag, startPoint x: 299, startPoint y: 496, endPoint x: 590, endPoint y: 411, distance: 303.3
click at [299, 496] on div "9999 Non-Controllable Expenses:Other Income and Expenses:To Be Classified P&L" at bounding box center [310, 500] width 112 height 11
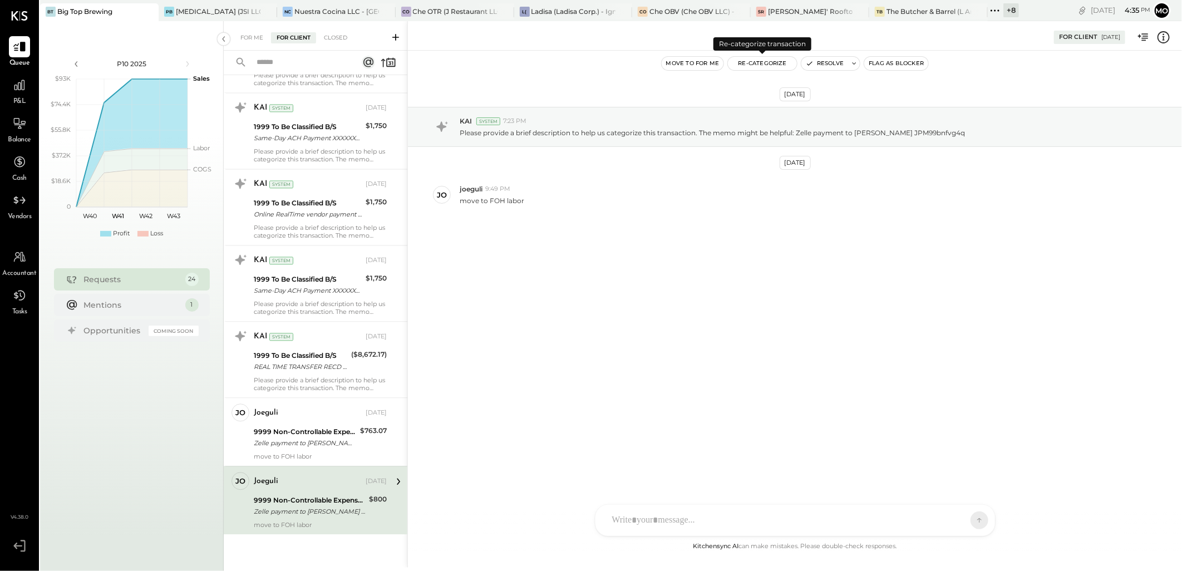
click at [769, 64] on button "Re-Categorize" at bounding box center [762, 63] width 69 height 13
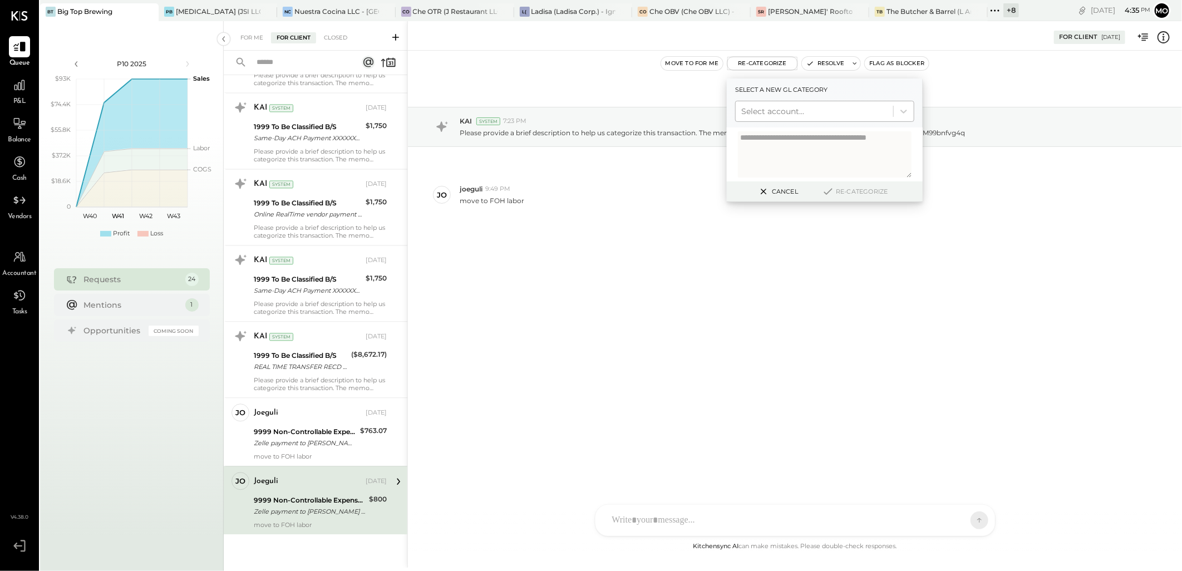
click at [768, 103] on div "Select account..." at bounding box center [813, 111] width 157 height 18
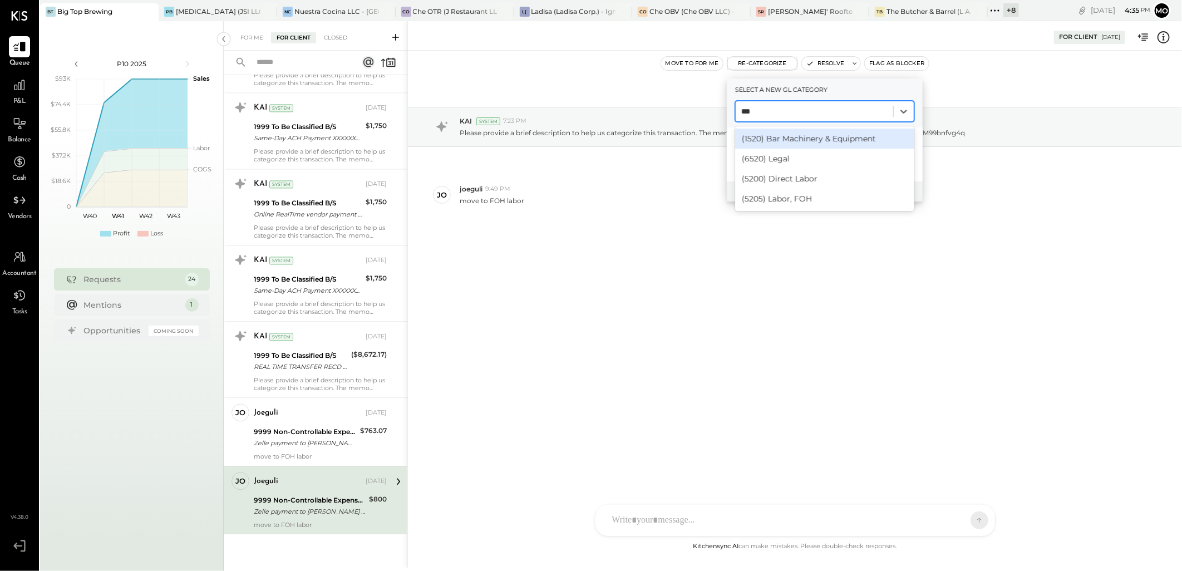
type input "****"
click at [774, 134] on div "(5205) Labor, FOH" at bounding box center [824, 139] width 179 height 20
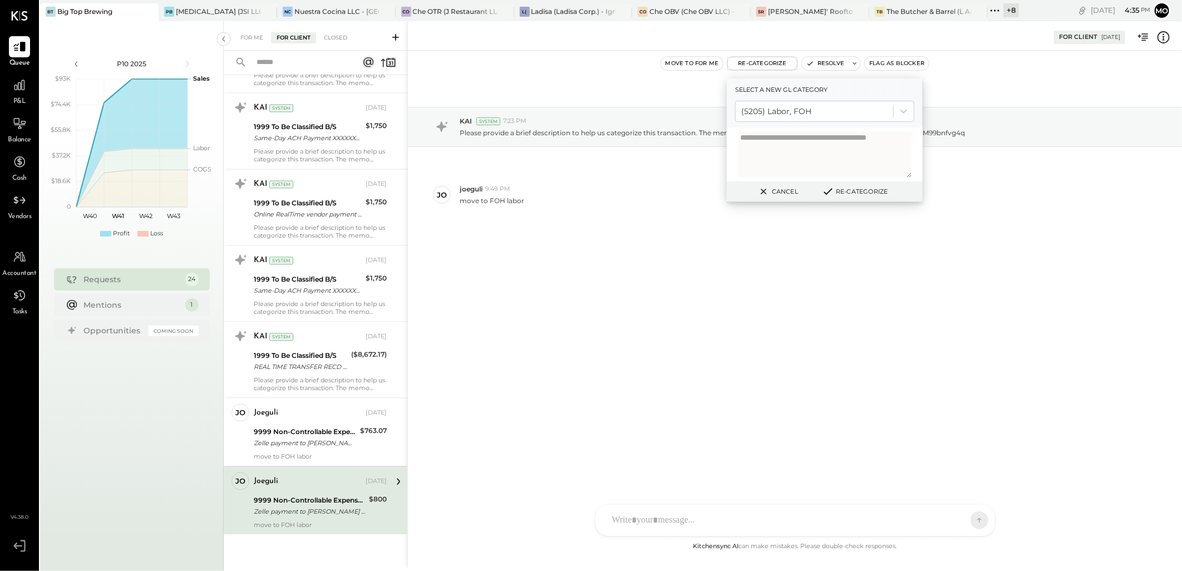
click at [849, 194] on button "Re-Categorize" at bounding box center [854, 191] width 73 height 13
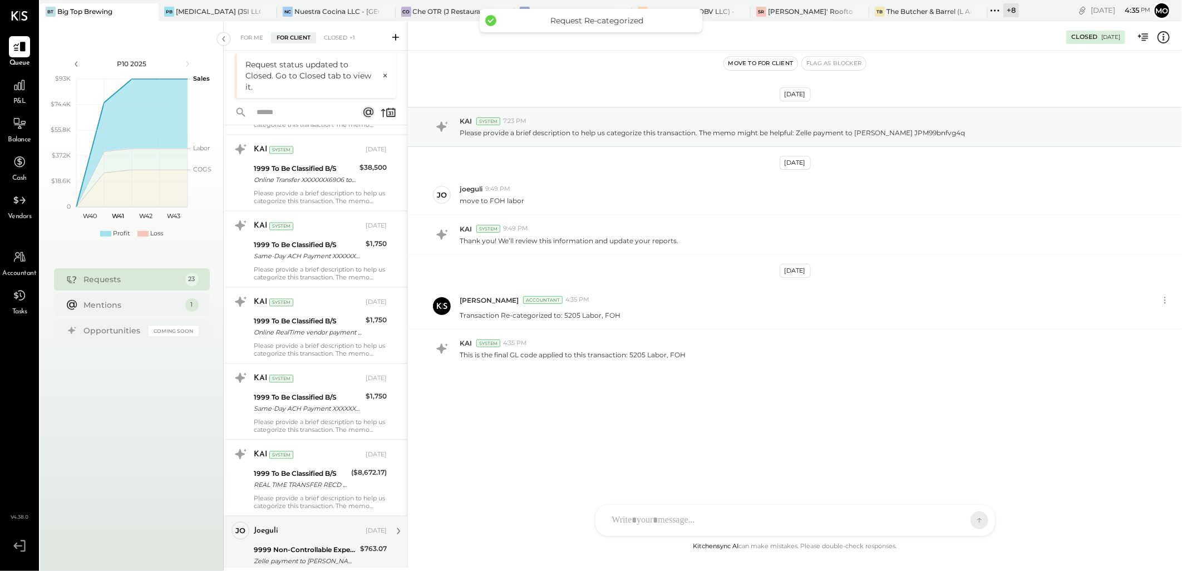
click at [319, 552] on div "9999 Non-Controllable Expenses:Other Income and Expenses:To Be Classified P&L" at bounding box center [305, 550] width 103 height 11
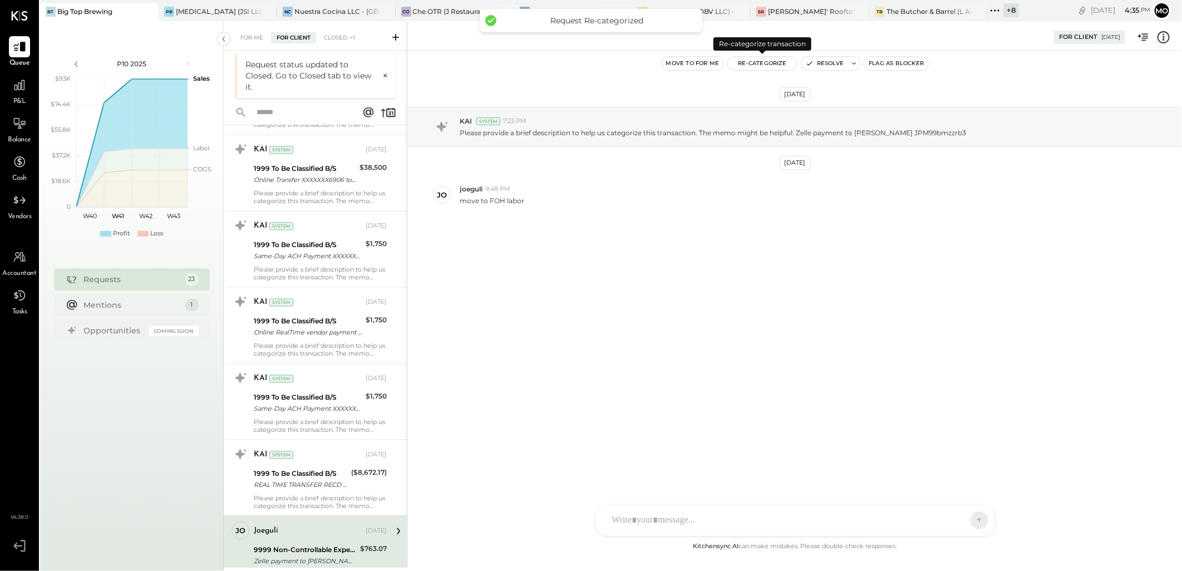
click at [758, 63] on button "Re-Categorize" at bounding box center [762, 63] width 69 height 13
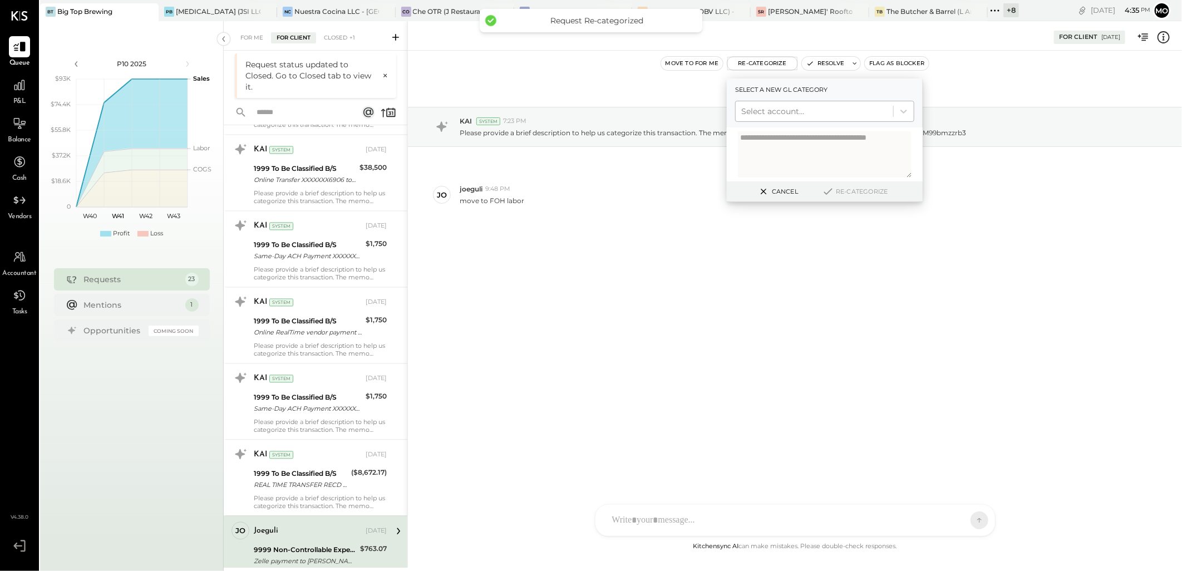
click at [754, 106] on div at bounding box center [814, 111] width 146 height 13
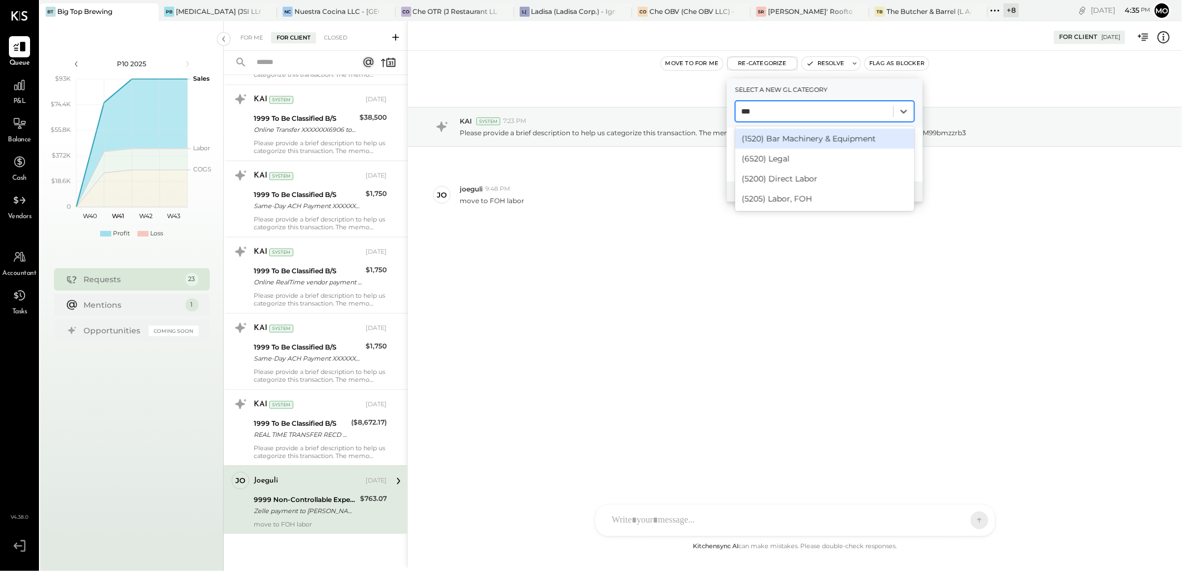
type input "****"
click at [770, 142] on div "(5205) Labor, FOH" at bounding box center [824, 139] width 179 height 20
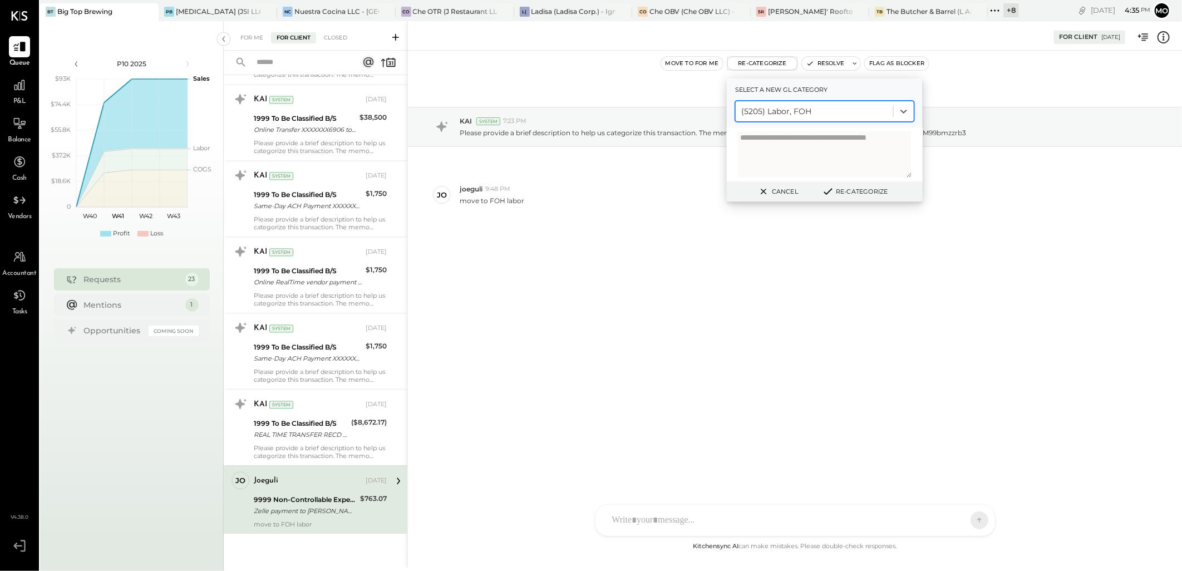
click at [833, 190] on icon at bounding box center [827, 191] width 13 height 12
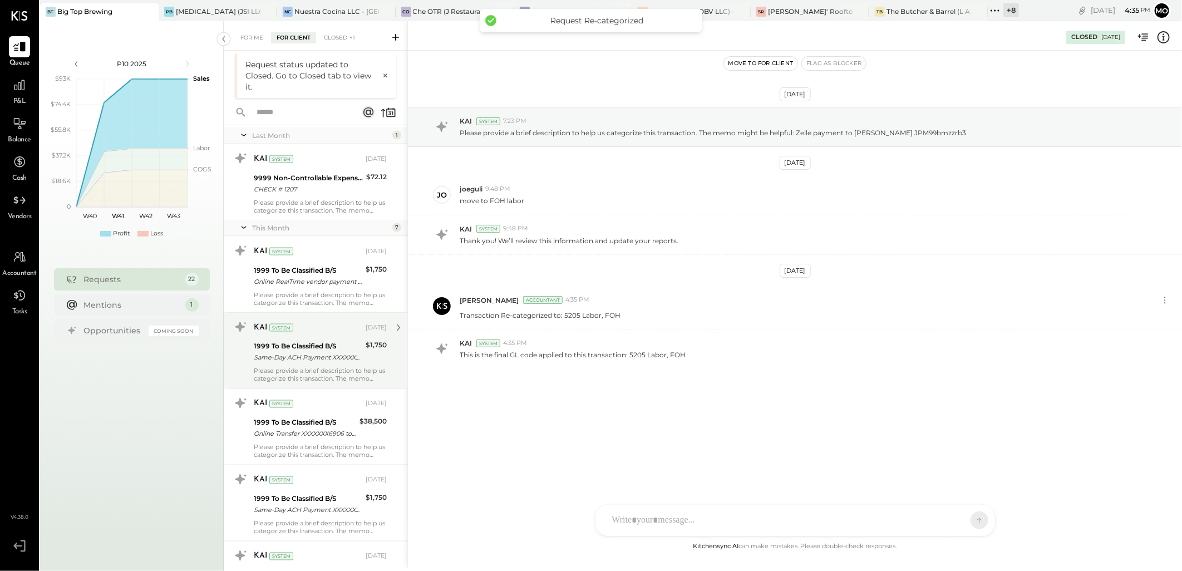
scroll to position [1294, 0]
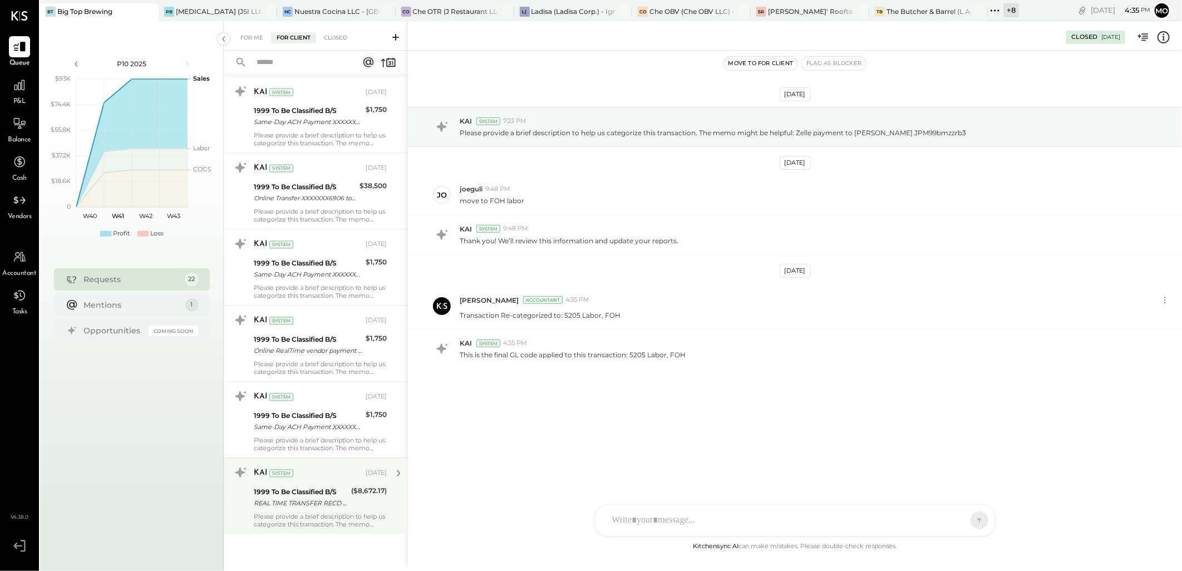
click at [314, 492] on div "1999 To Be Classified B/S" at bounding box center [301, 492] width 94 height 11
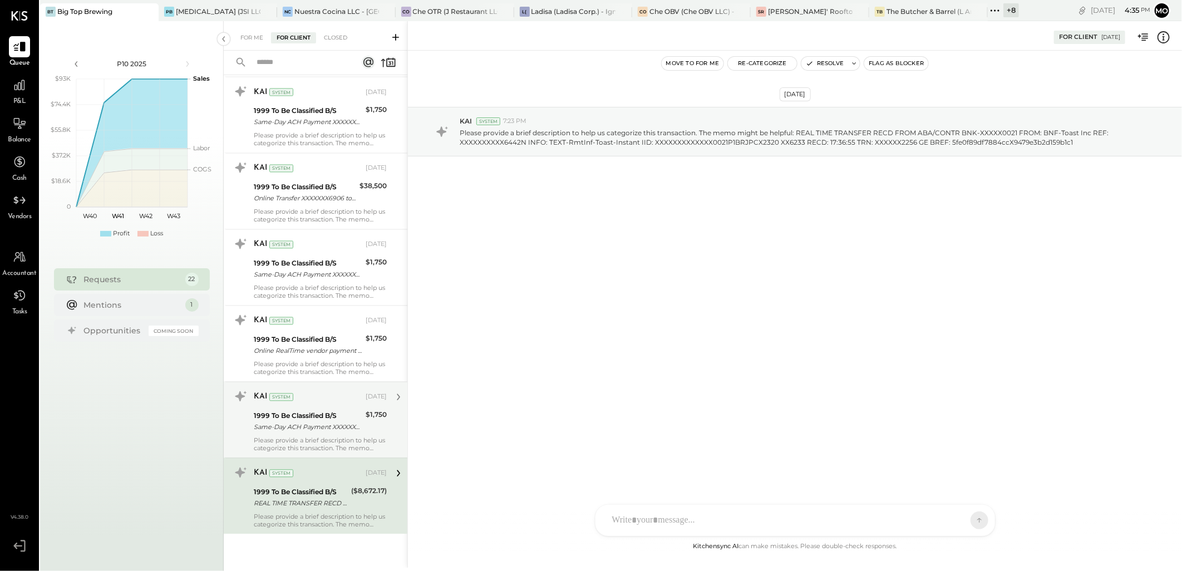
click at [281, 425] on div "Same-Day ACH Payment XXXXXXX2798 to [PERSON_NAME] (_#####6239)" at bounding box center [308, 427] width 108 height 11
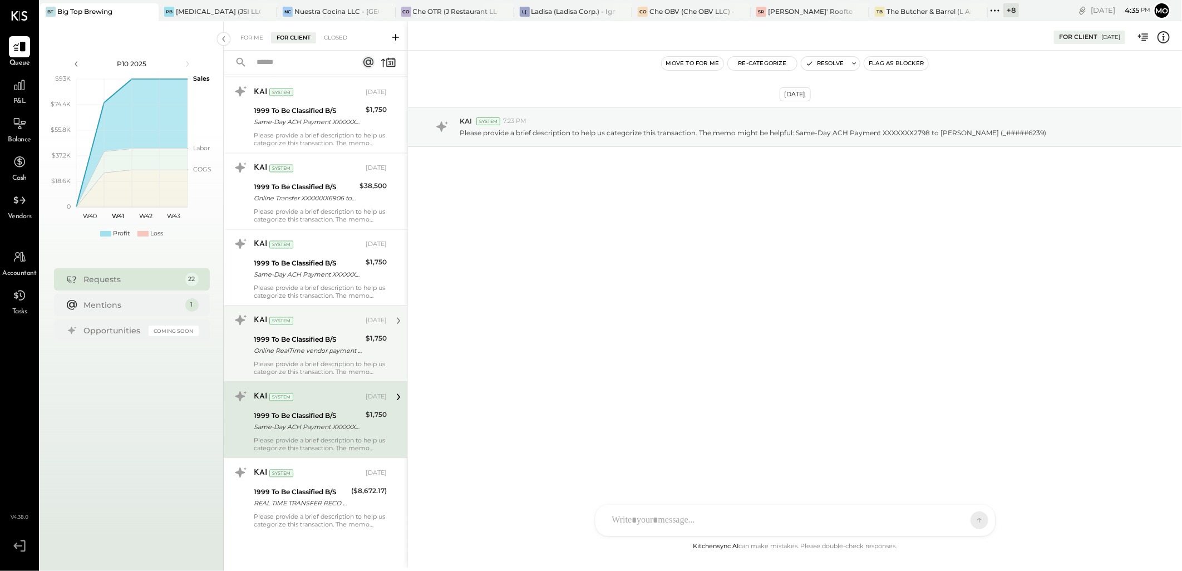
click at [308, 347] on div "Online RealTime vendor payment XXXXXXX2439 Payment Id REFERENCE#: XXXXXX2439RX …" at bounding box center [308, 350] width 108 height 11
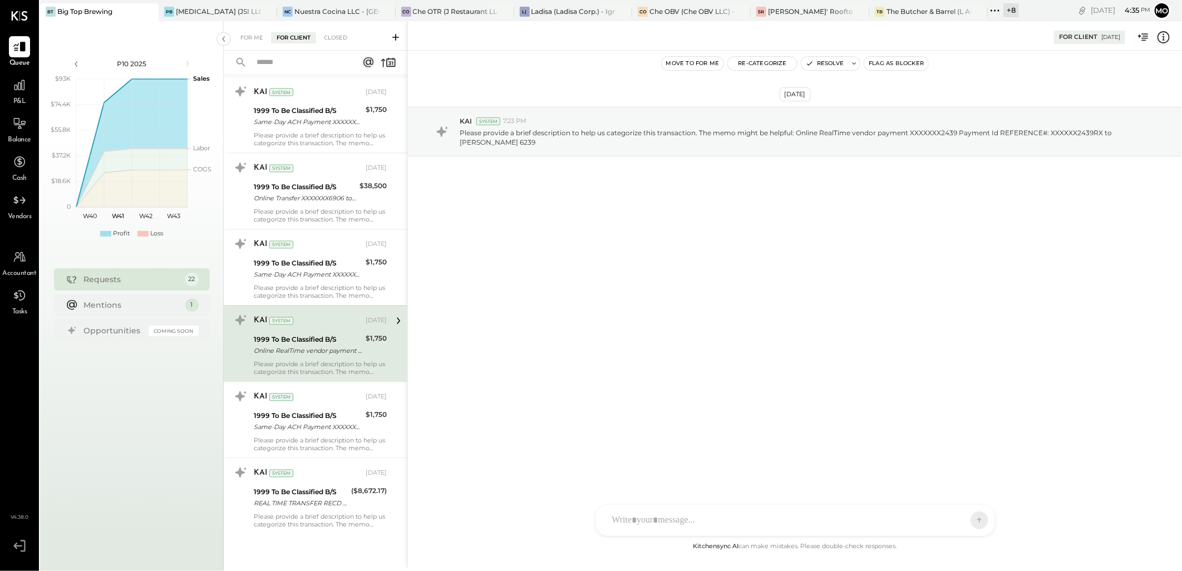
scroll to position [1170, 0]
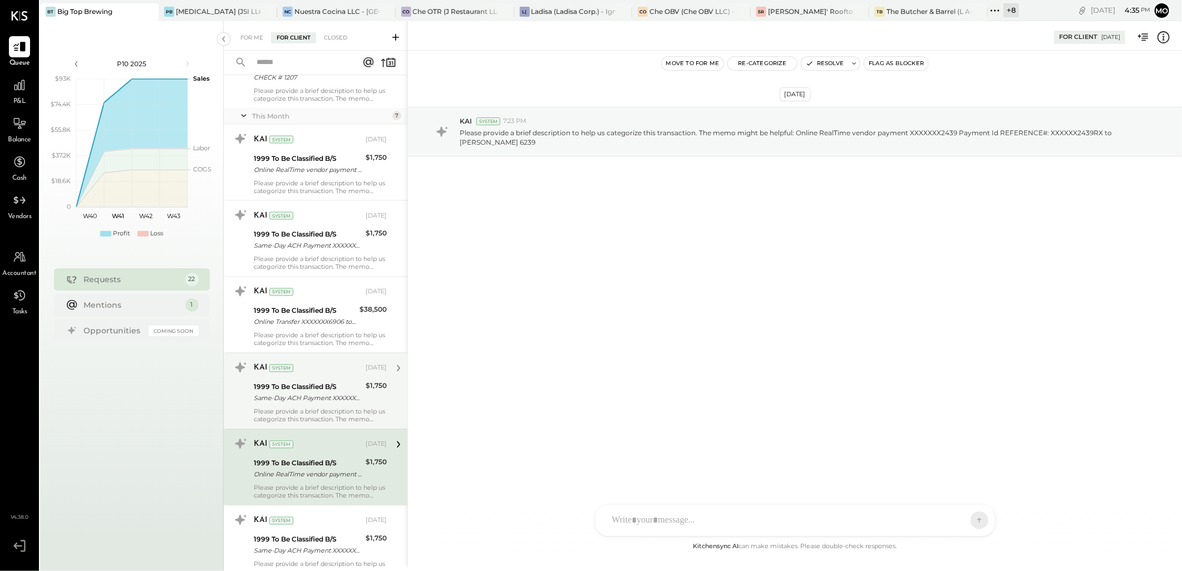
click at [319, 380] on div "KAI System [DATE] 1999 To Be Classified B/S Same-Day ACH Payment XXXXXXX4539 to…" at bounding box center [320, 391] width 133 height 65
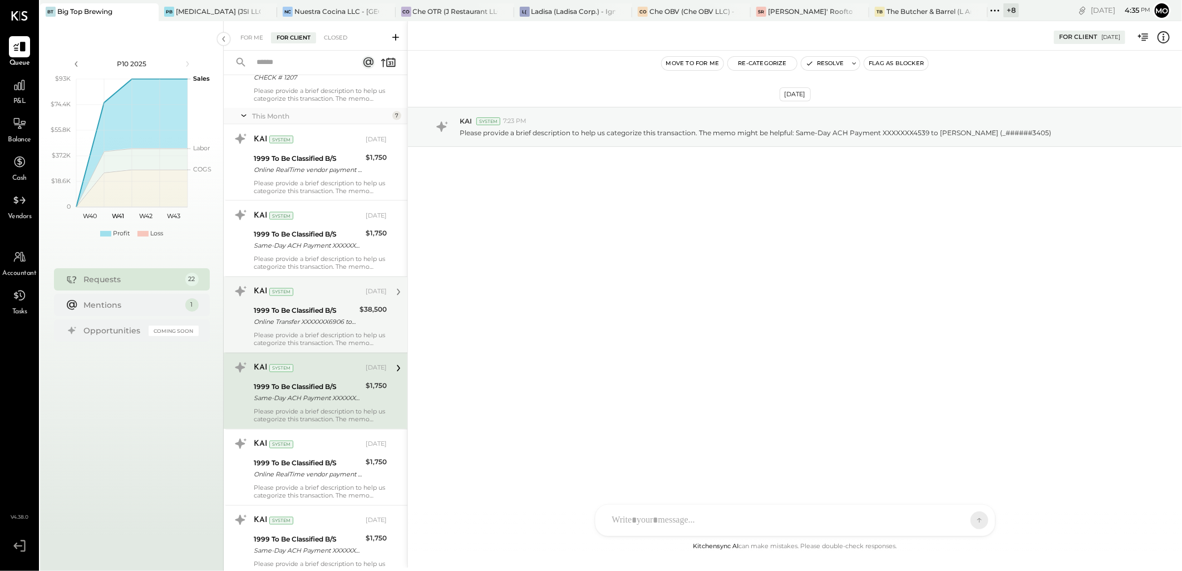
click at [315, 324] on div "Online Transfer XXXXXXX6906 to Gulfside Bank ######2284 transaction #: XXXXXXX6…" at bounding box center [305, 322] width 102 height 11
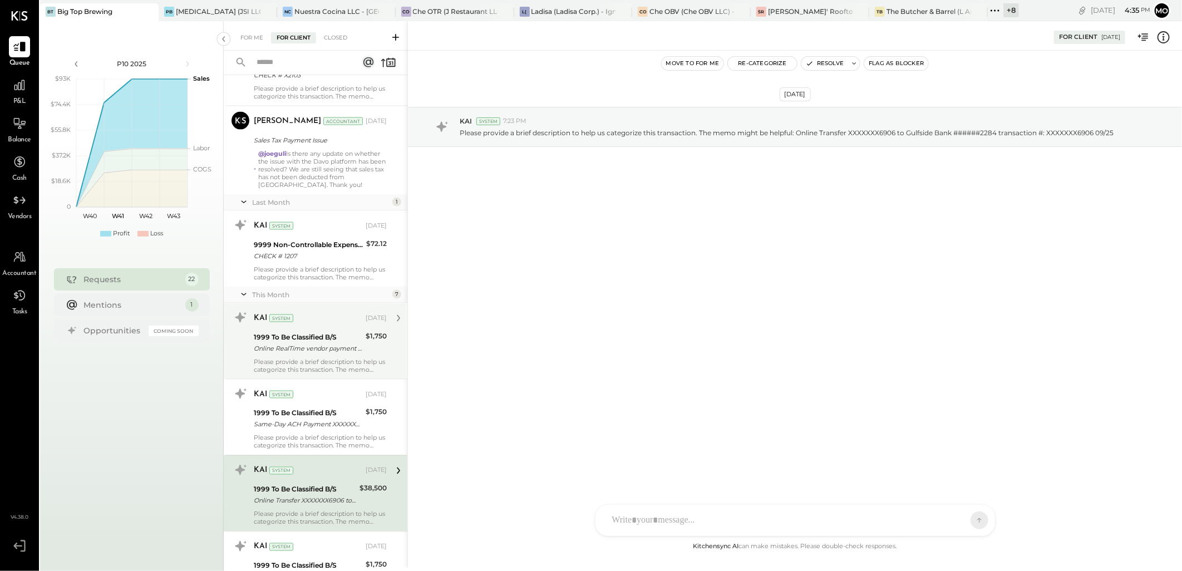
scroll to position [985, 0]
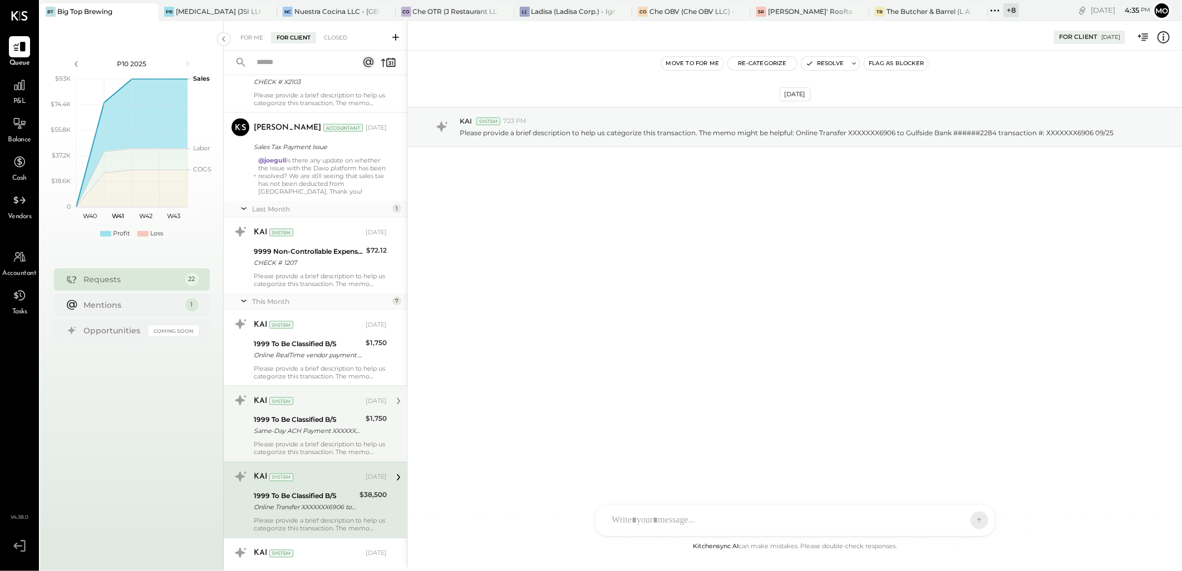
click at [326, 409] on div "KAI System [DATE]" at bounding box center [320, 401] width 133 height 16
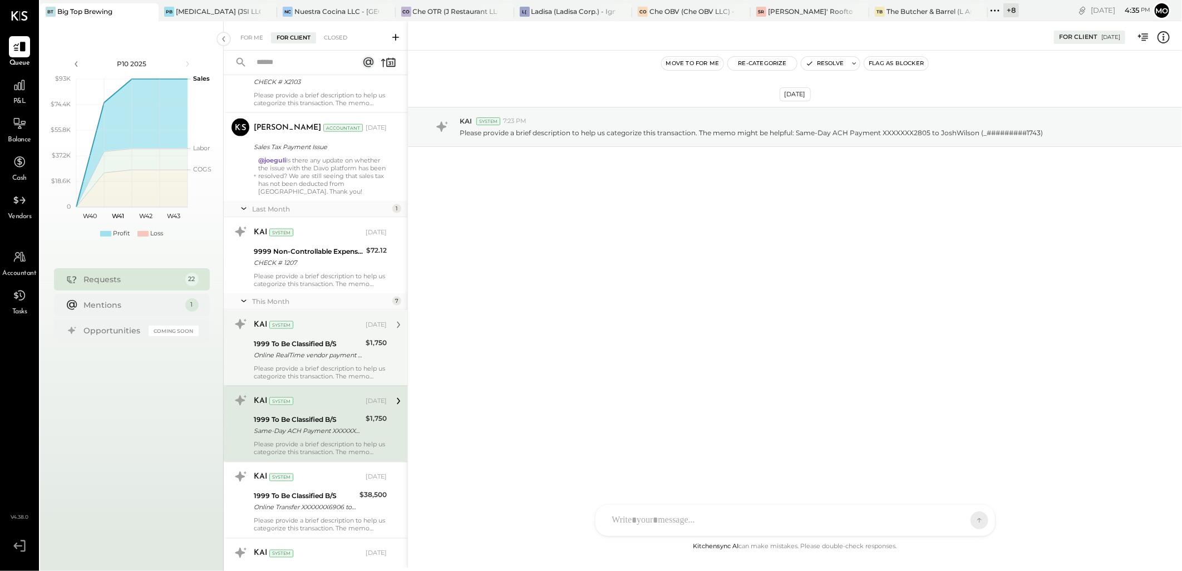
click at [312, 343] on div "1999 To Be Classified B/S" at bounding box center [308, 343] width 108 height 11
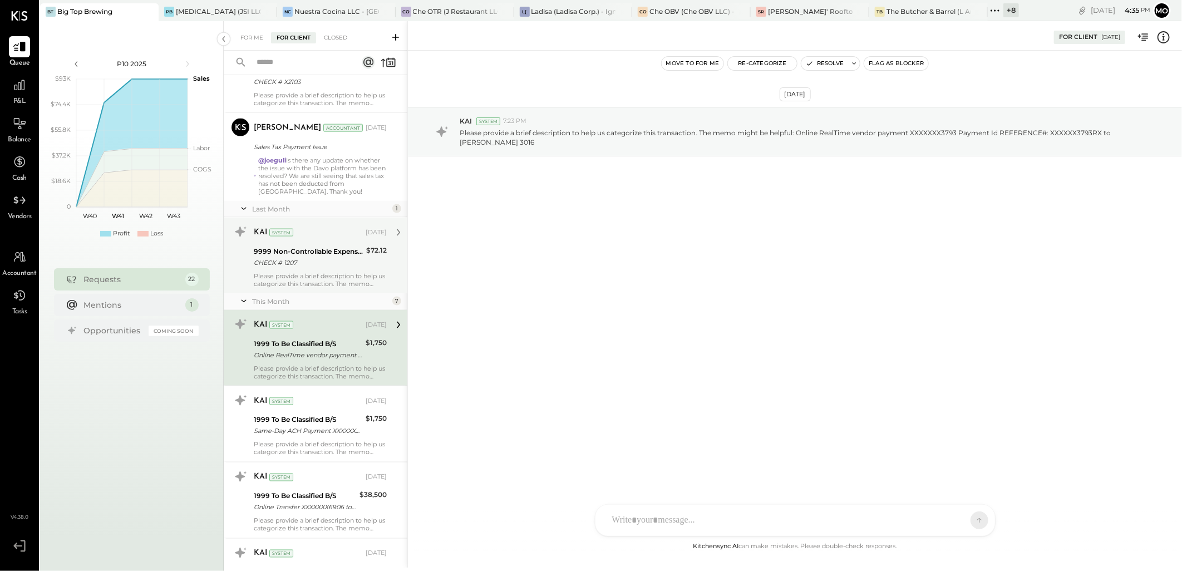
click at [312, 272] on div "Please provide a brief description to help us categorize this transaction. The …" at bounding box center [320, 280] width 133 height 16
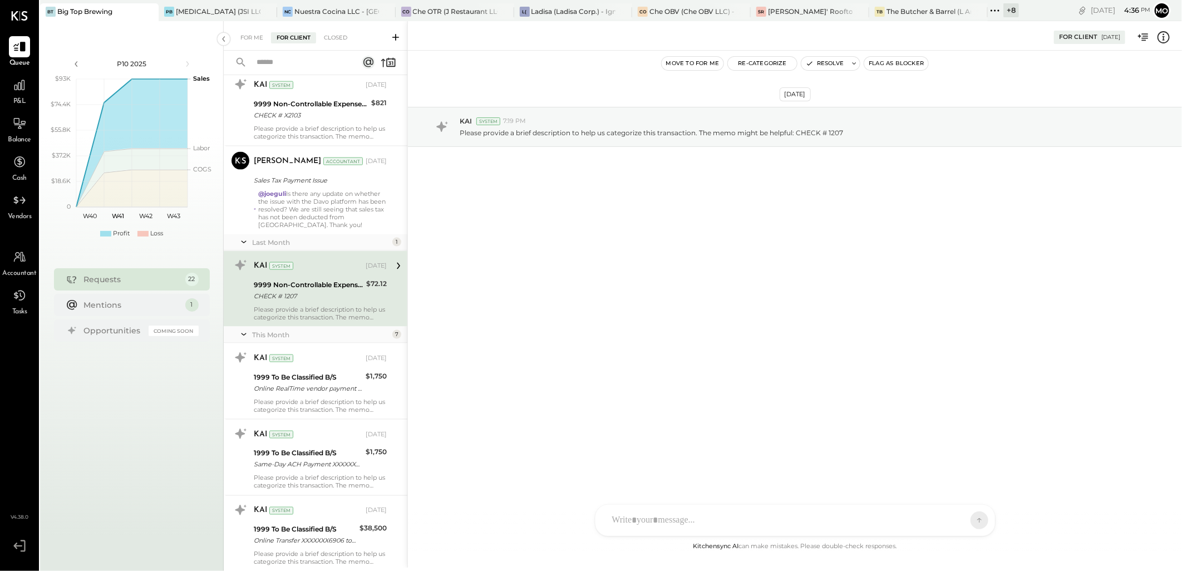
scroll to position [923, 0]
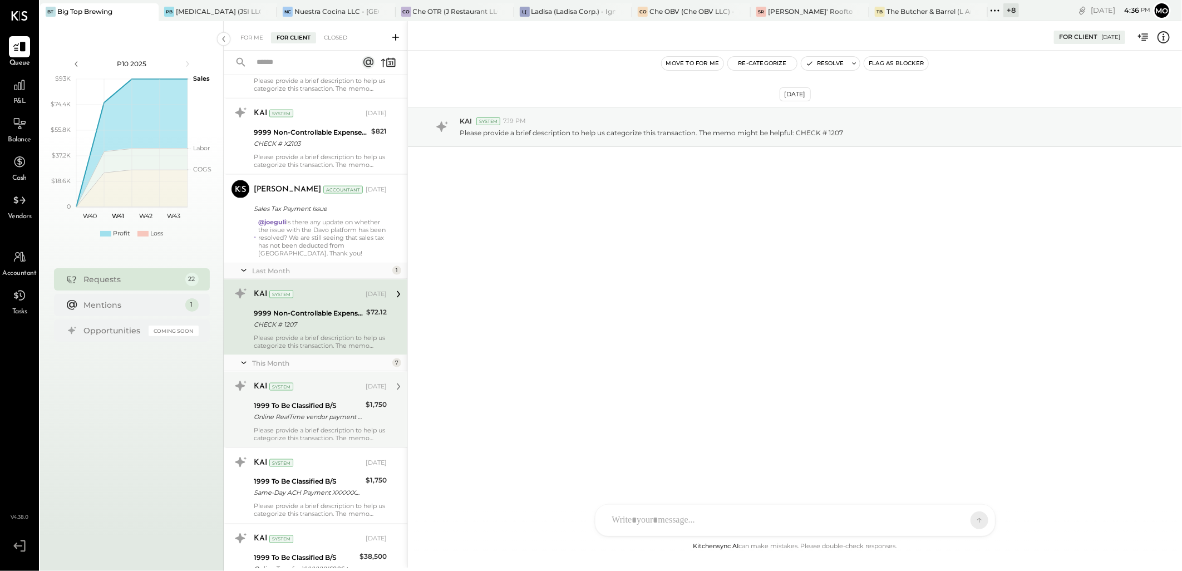
click at [315, 418] on div "Online RealTime vendor payment XXXXXXX3793 Payment Id REFERENCE#: XXXXXX3793RX …" at bounding box center [308, 416] width 108 height 11
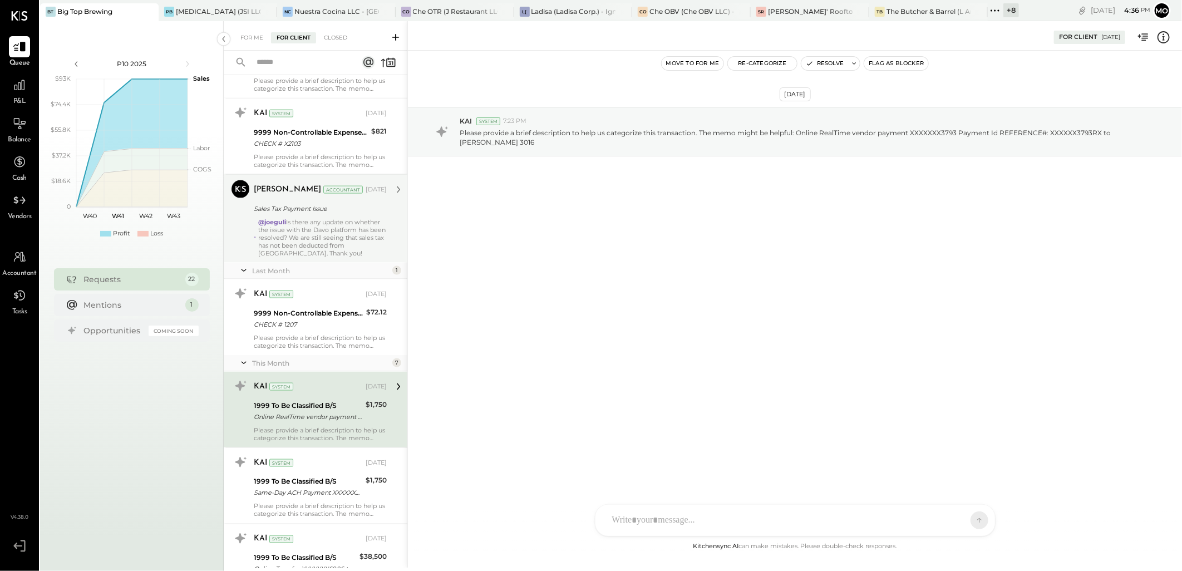
click at [312, 238] on div "@joeguli Is there any update on whether the issue with the Davo platform has be…" at bounding box center [322, 237] width 129 height 39
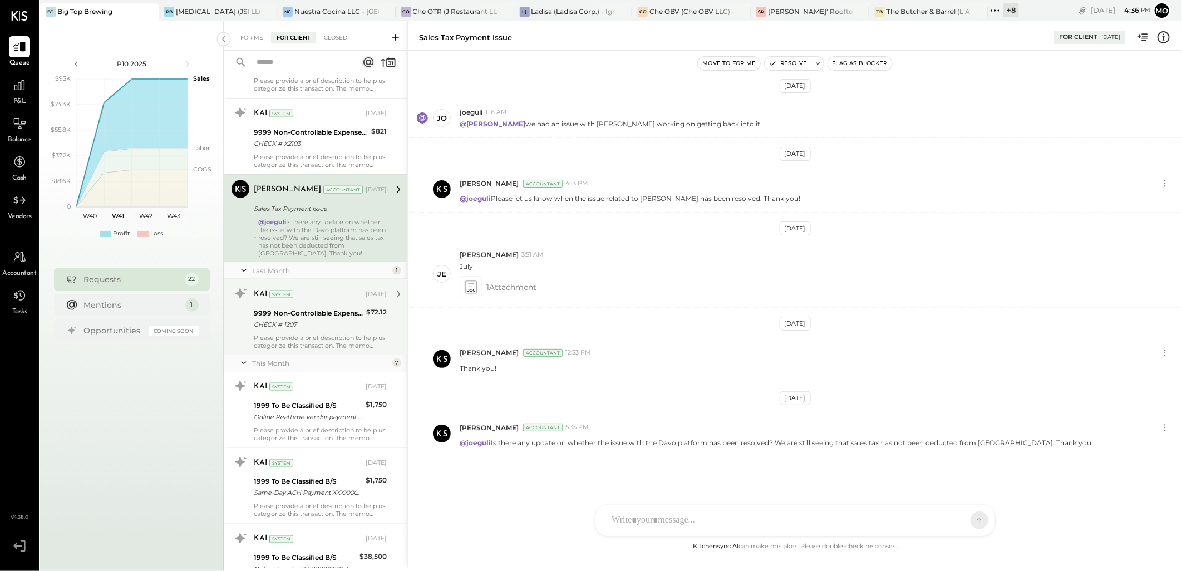
scroll to position [614, 0]
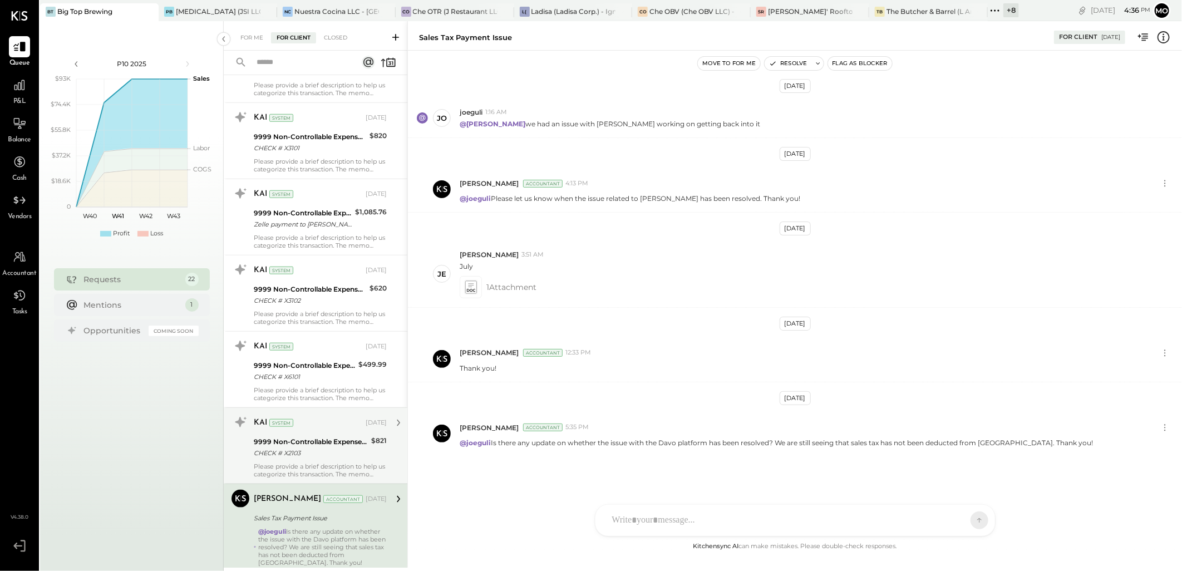
click at [313, 446] on div "9999 Non-Controllable Expenses:Other Income and Expenses:To Be Classified P&L" at bounding box center [311, 441] width 114 height 11
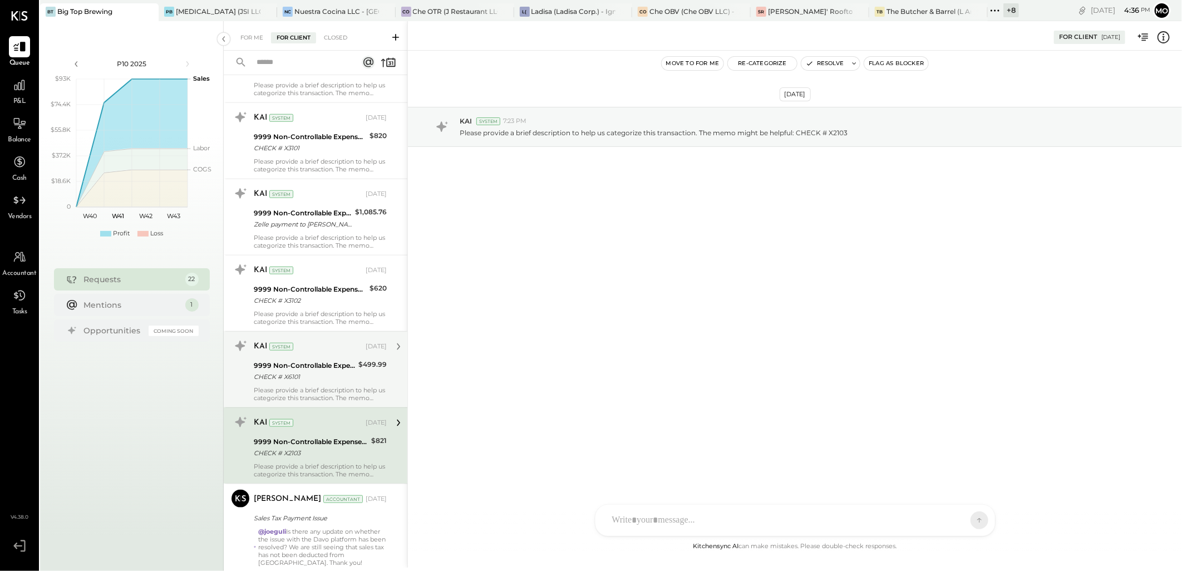
drag, startPoint x: 313, startPoint y: 446, endPoint x: 307, endPoint y: 345, distance: 100.3
click at [302, 355] on div "KAI System [DATE]" at bounding box center [320, 346] width 133 height 19
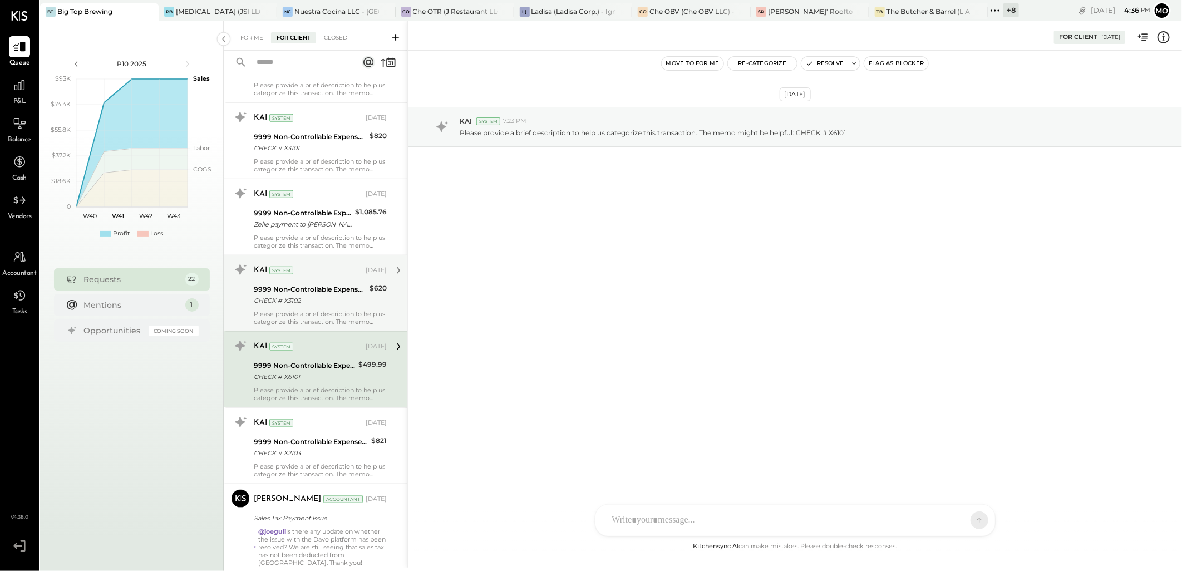
click at [307, 298] on div "CHECK # X3102" at bounding box center [310, 300] width 112 height 11
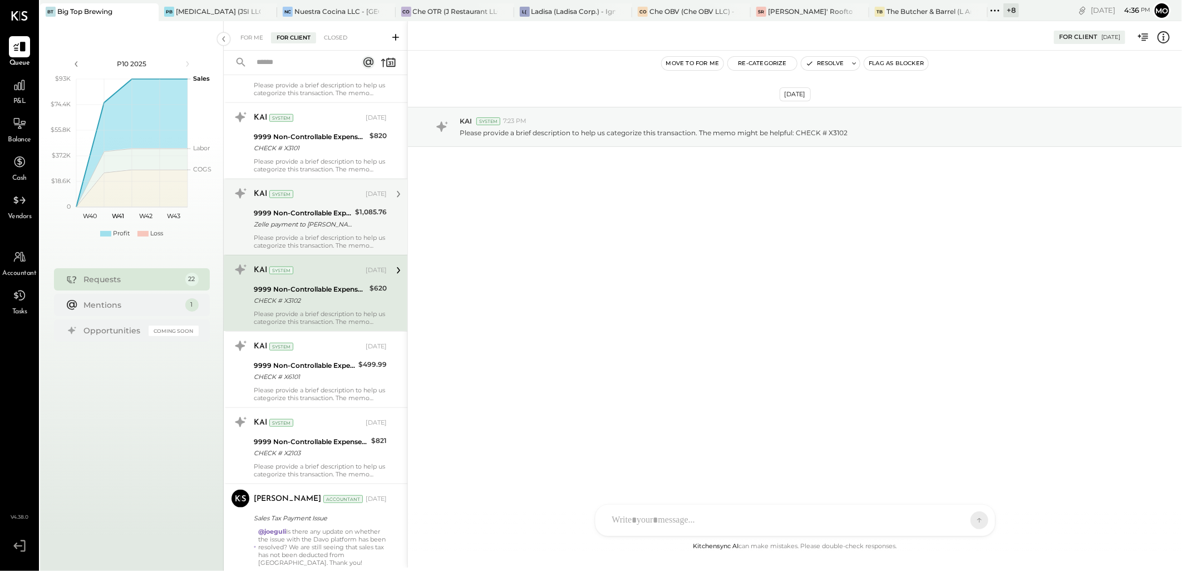
click at [298, 230] on div "9999 Non-Controllable Expenses:Other Income and Expenses:To Be Classified P&L Z…" at bounding box center [303, 218] width 98 height 24
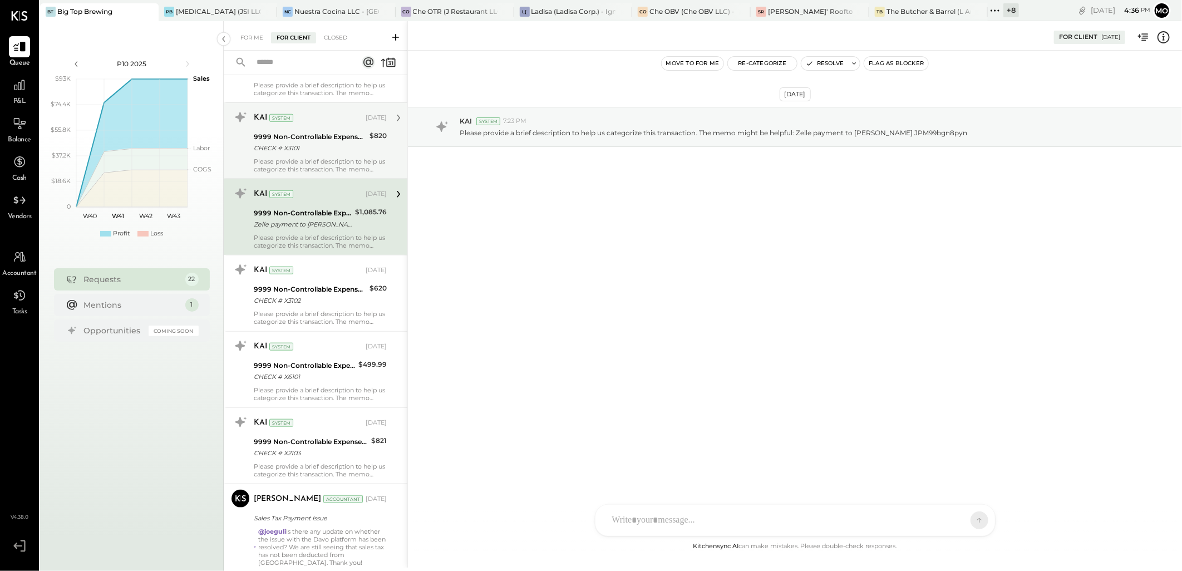
click at [304, 140] on div "9999 Non-Controllable Expenses:Other Income and Expenses:To Be Classified P&L" at bounding box center [310, 136] width 112 height 11
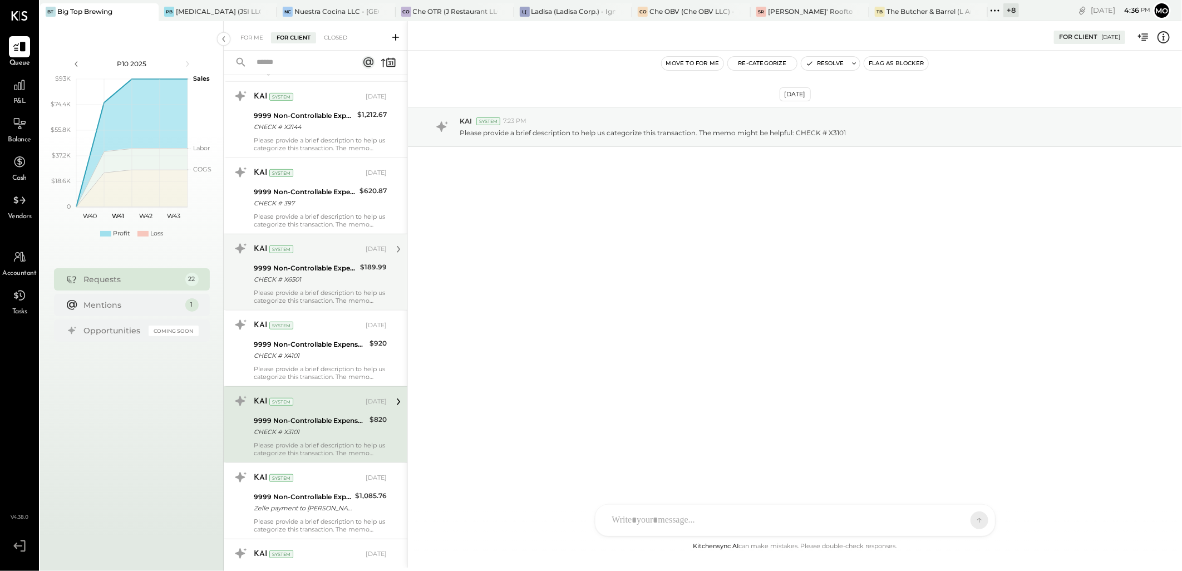
scroll to position [243, 0]
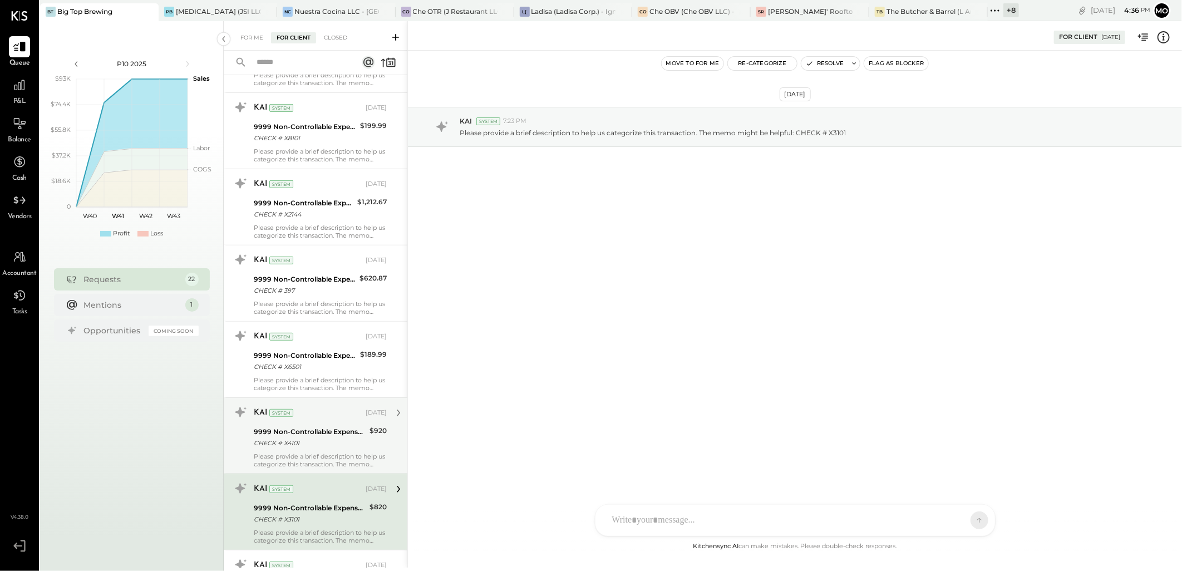
click at [309, 431] on div "9999 Non-Controllable Expenses:Other Income and Expenses:To Be Classified P&L" at bounding box center [310, 431] width 112 height 11
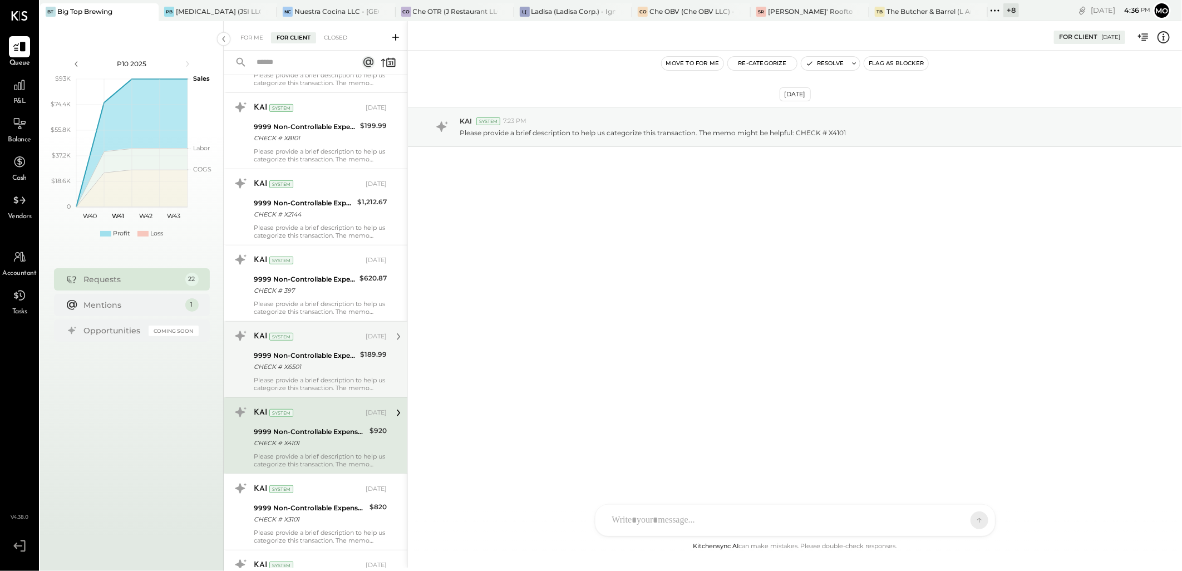
click at [300, 353] on div "9999 Non-Controllable Expenses:Other Income and Expenses:To Be Classified P&L" at bounding box center [305, 355] width 103 height 11
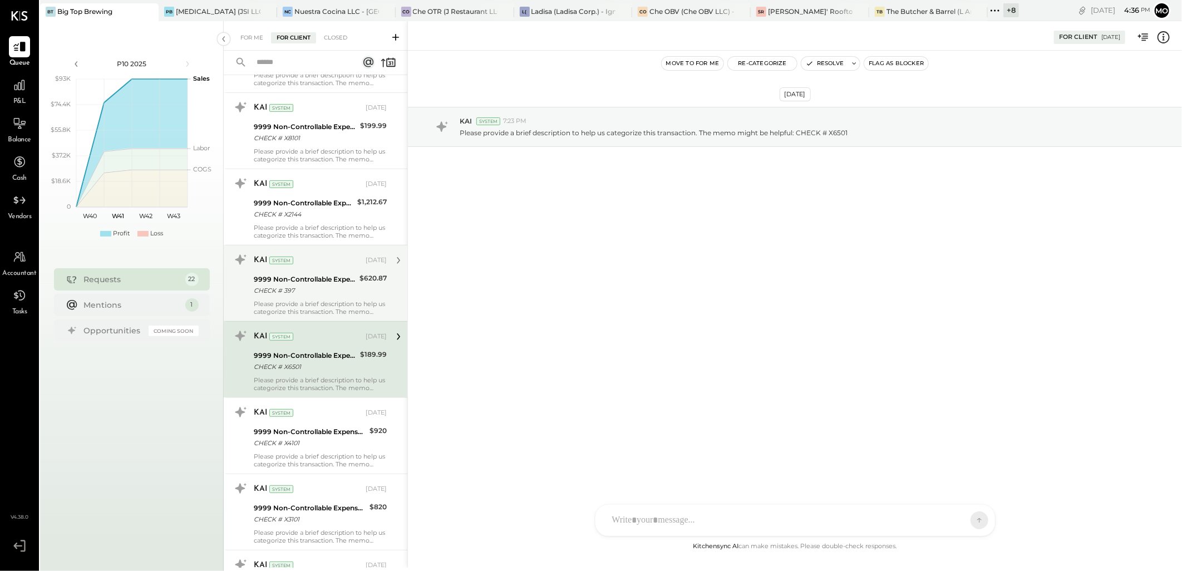
click at [302, 291] on div "CHECK # 397" at bounding box center [305, 290] width 102 height 11
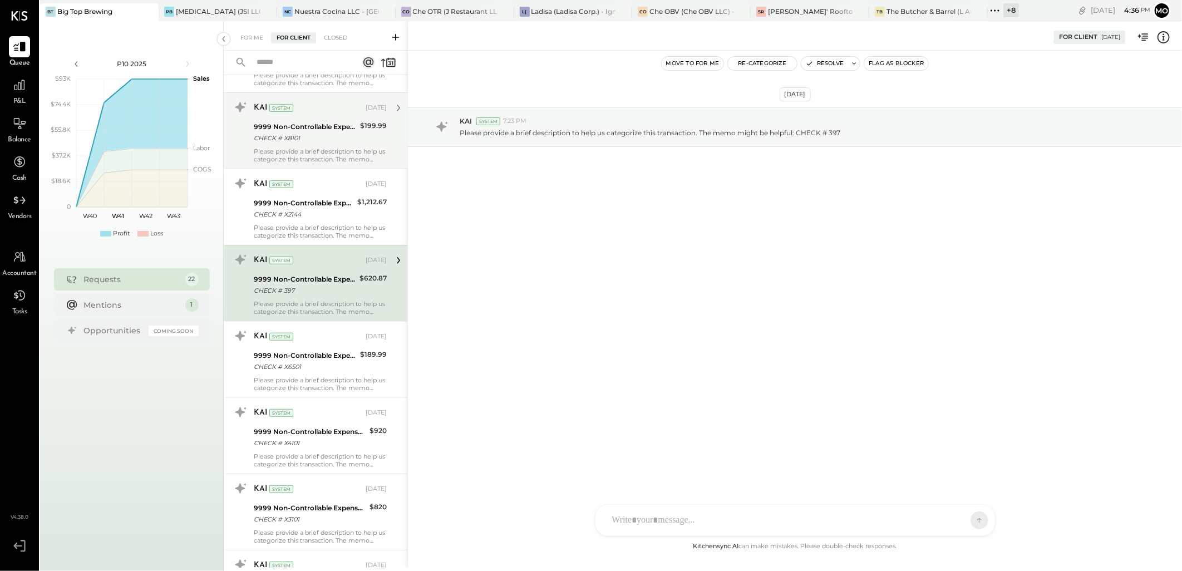
click at [304, 218] on div "CHECK # X2144" at bounding box center [304, 214] width 100 height 11
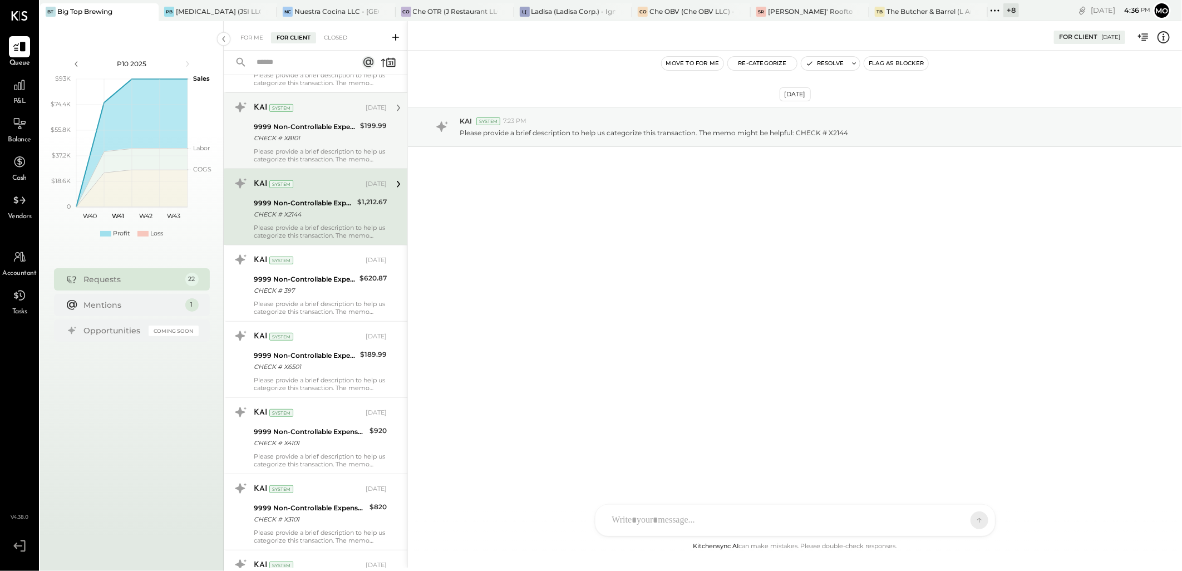
click at [310, 118] on div "KAI System [DATE] 9999 Non-Controllable Expenses:Other Income and Expenses:To B…" at bounding box center [320, 130] width 133 height 65
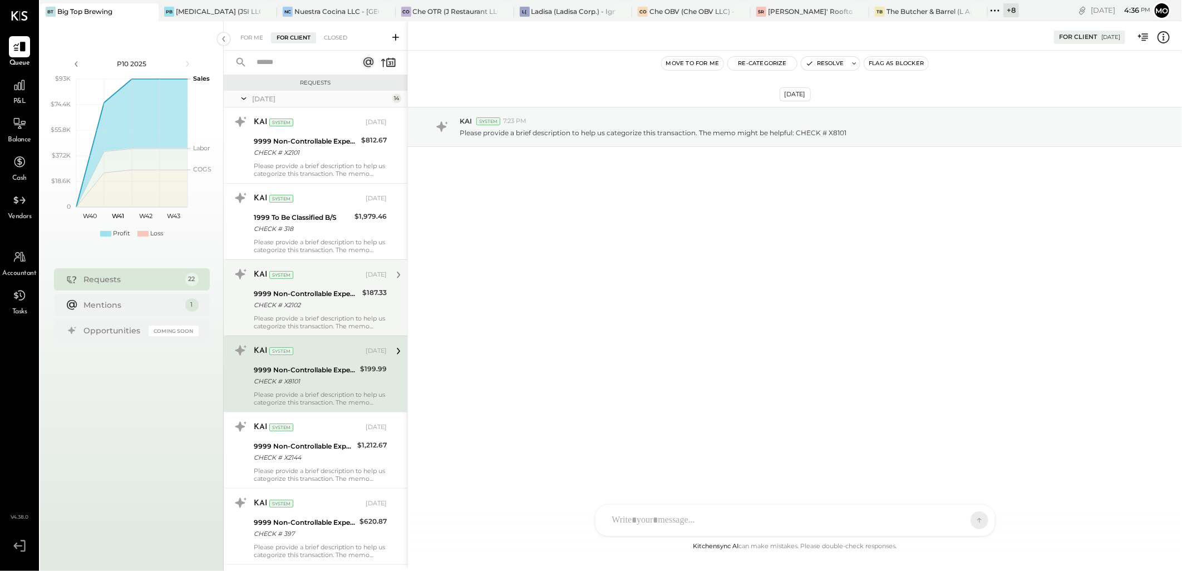
click at [288, 310] on div "9999 Non-Controllable Expenses:Other Income and Expenses:To Be Classified P&L C…" at bounding box center [306, 299] width 105 height 24
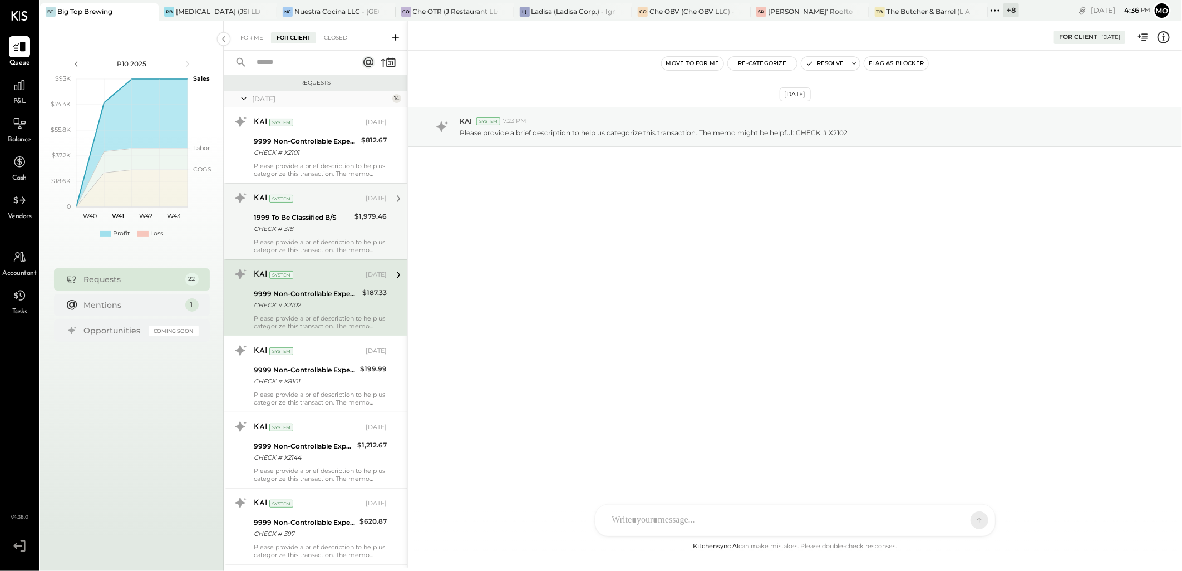
click at [299, 214] on div "1999 To Be Classified B/S" at bounding box center [302, 217] width 97 height 11
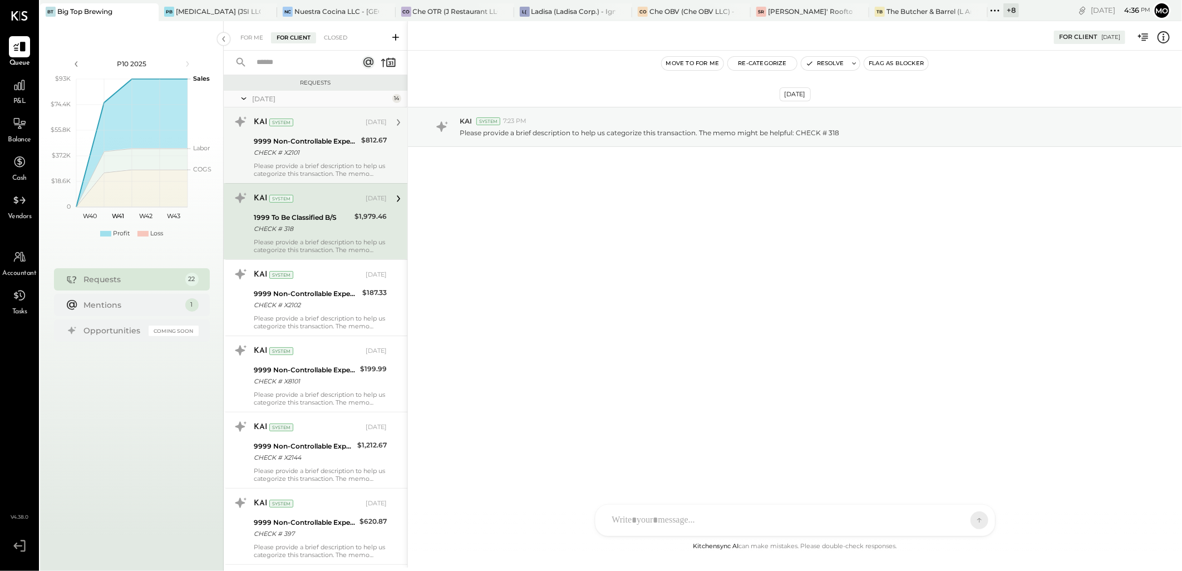
drag, startPoint x: 296, startPoint y: 146, endPoint x: 330, endPoint y: 273, distance: 131.4
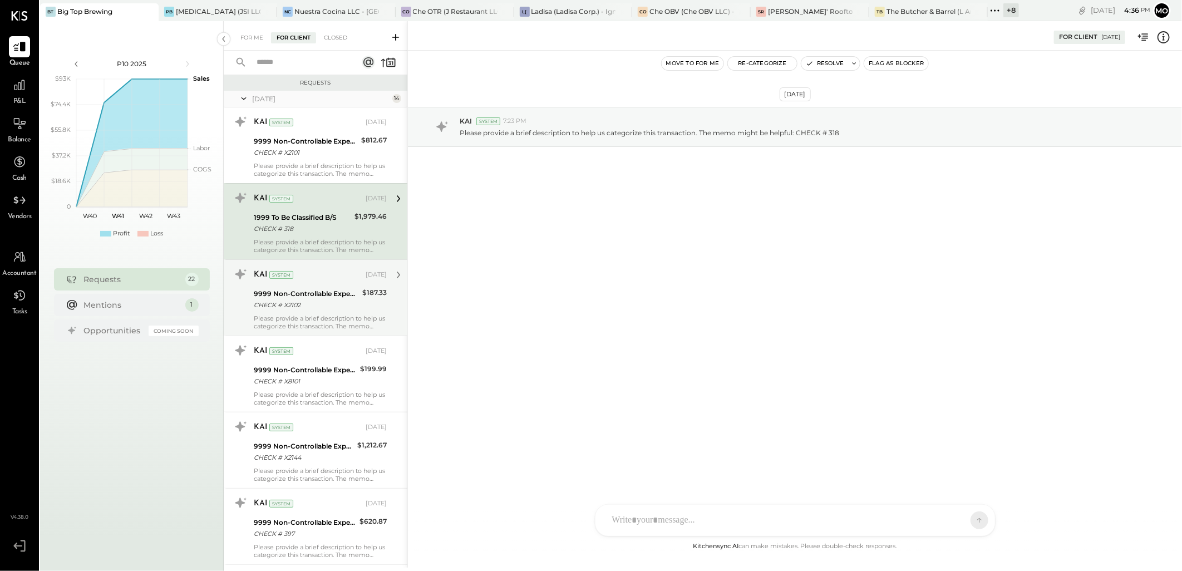
click at [296, 145] on div "9999 Non-Controllable Expenses:Other Income and Expenses:To Be Classified P&L" at bounding box center [306, 141] width 104 height 11
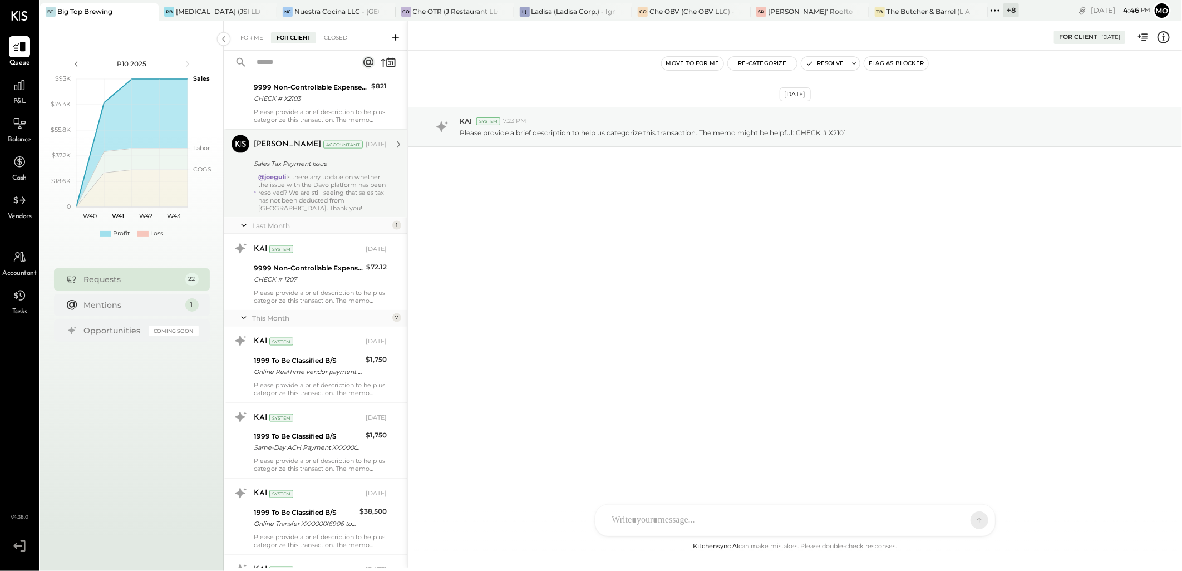
scroll to position [861, 0]
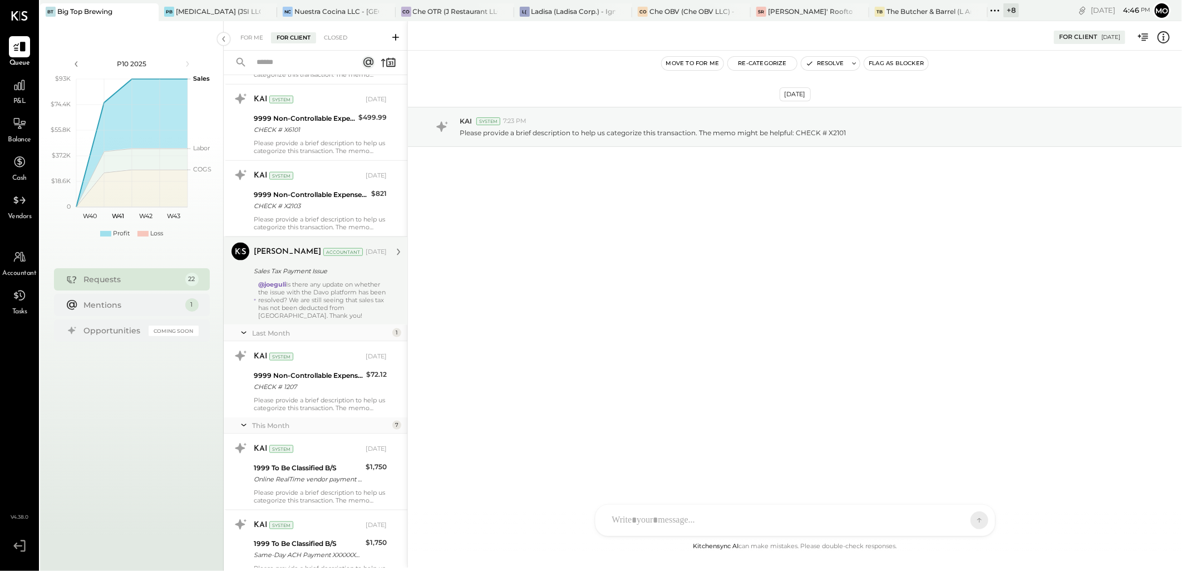
click at [308, 298] on div "@joeguli Is there any update on whether the issue with the Davo platform has be…" at bounding box center [322, 299] width 129 height 39
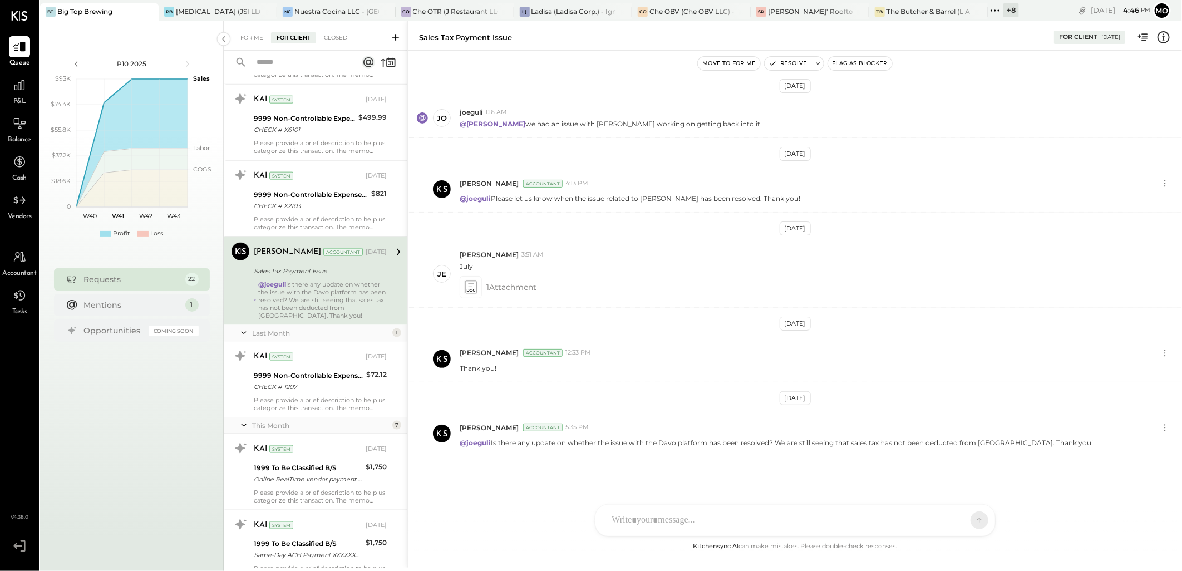
click at [643, 518] on div at bounding box center [784, 520] width 357 height 24
type input "***"
click at [687, 462] on div "[PERSON_NAME]" at bounding box center [686, 469] width 127 height 22
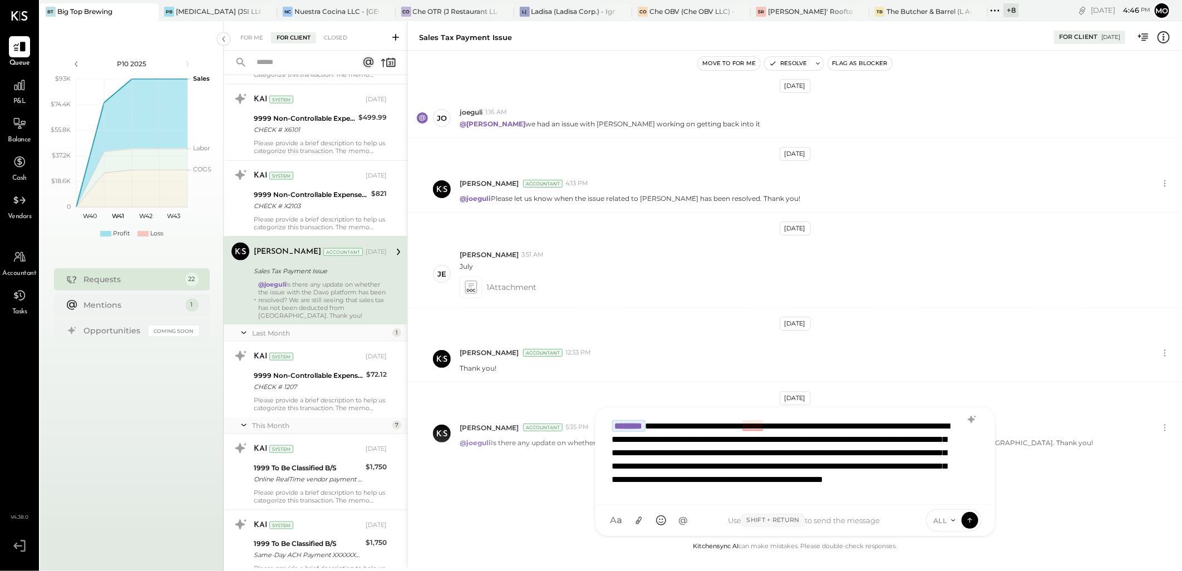
click at [747, 424] on div "**********" at bounding box center [794, 455] width 377 height 83
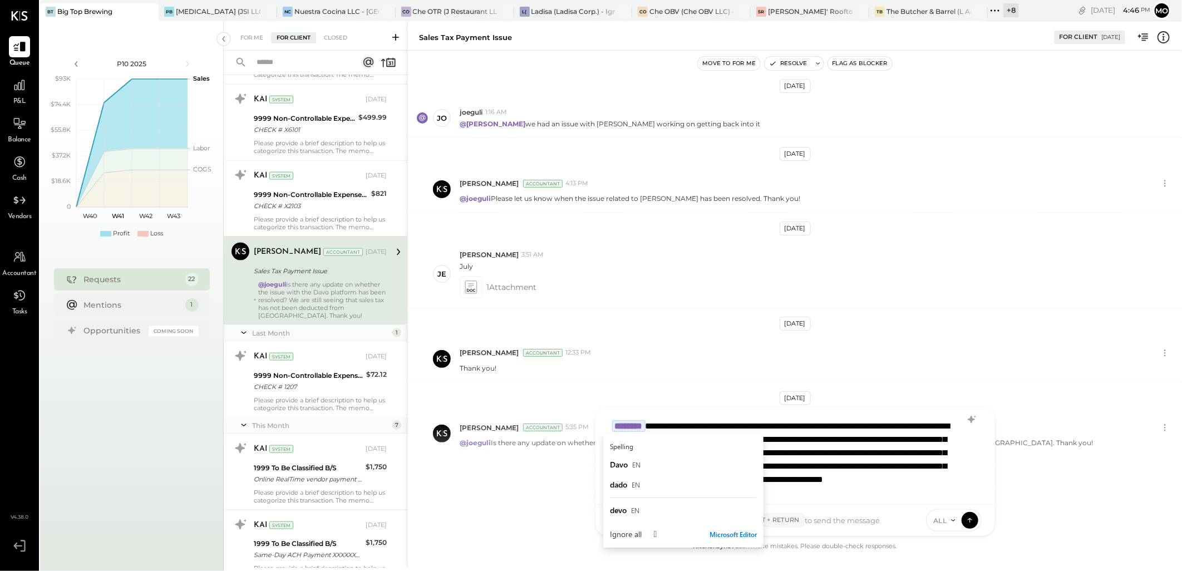
scroll to position [2, 0]
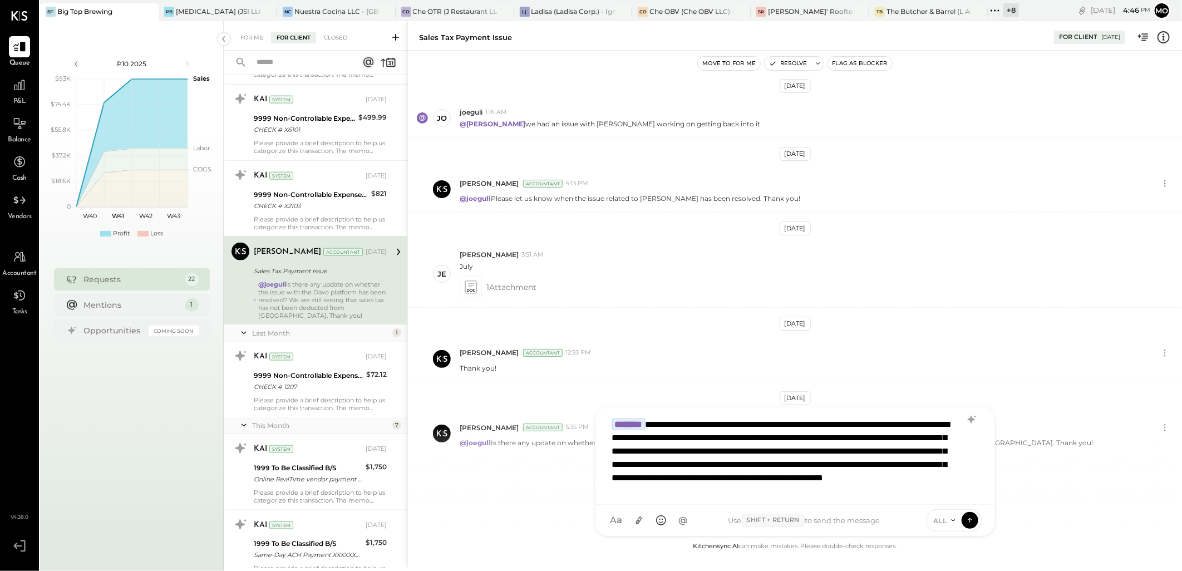
click at [940, 493] on div "**********" at bounding box center [794, 453] width 377 height 83
click at [818, 490] on div "**********" at bounding box center [794, 453] width 377 height 83
click at [634, 521] on icon at bounding box center [638, 521] width 12 height 12
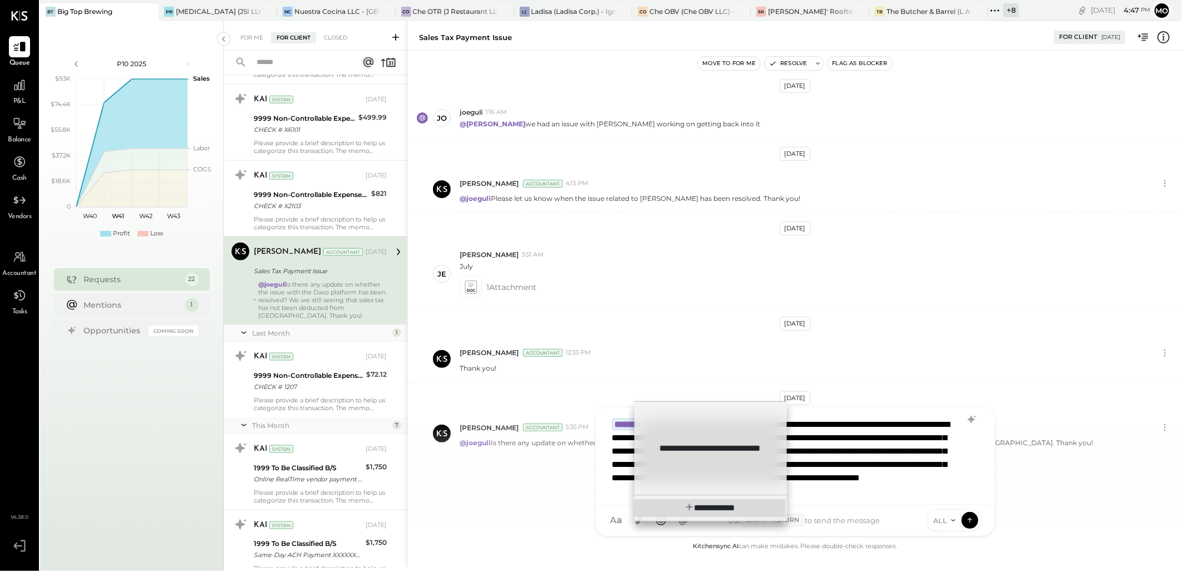
click at [670, 507] on div "**********" at bounding box center [709, 508] width 151 height 18
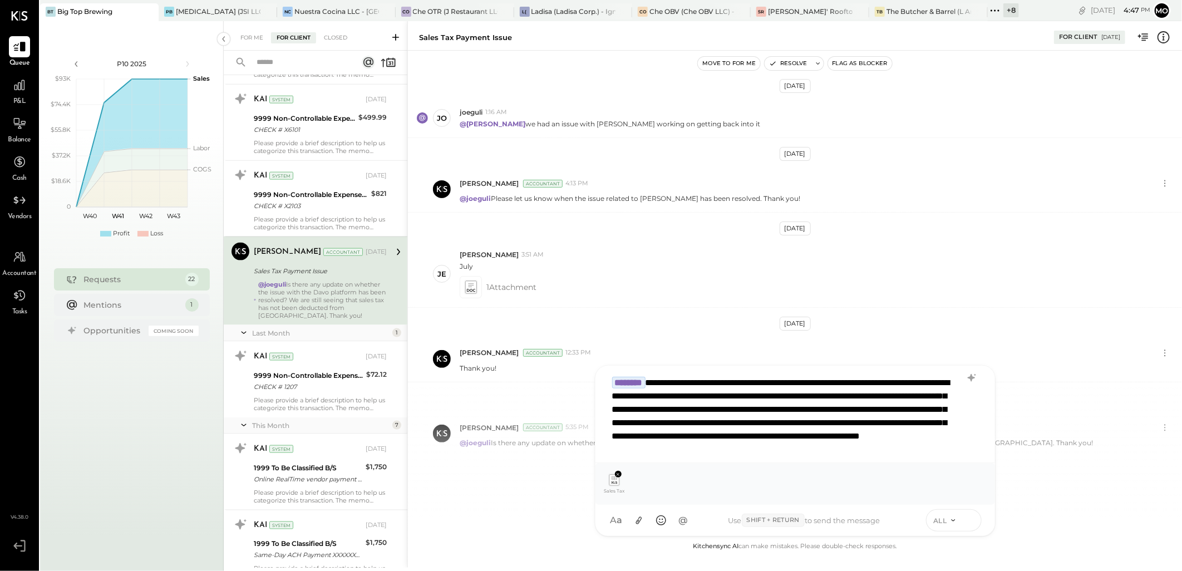
click at [971, 518] on icon at bounding box center [970, 519] width 10 height 11
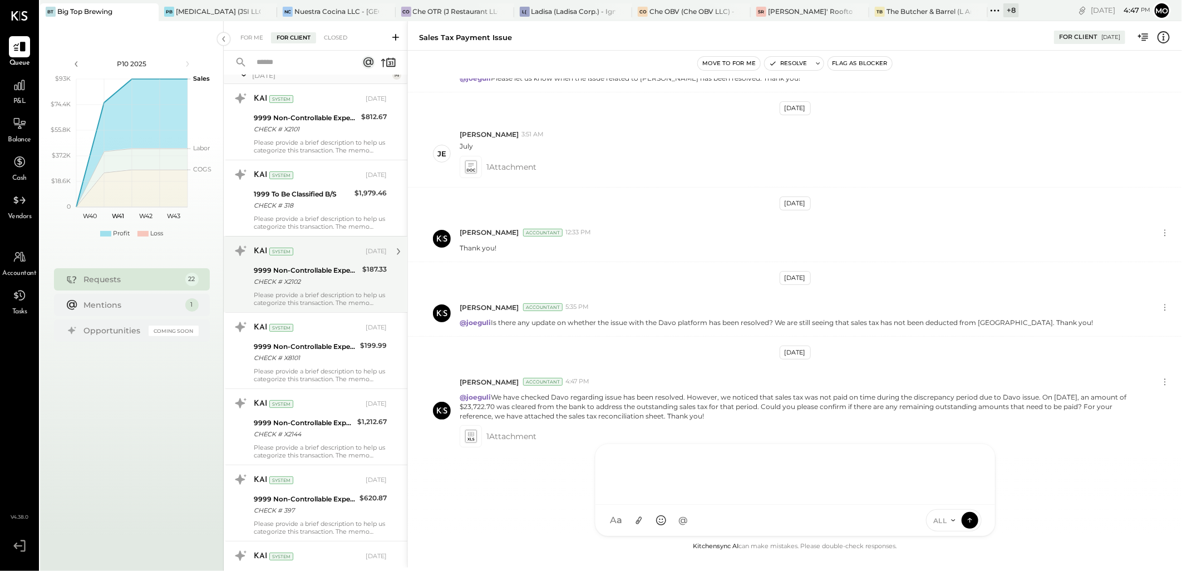
scroll to position [0, 0]
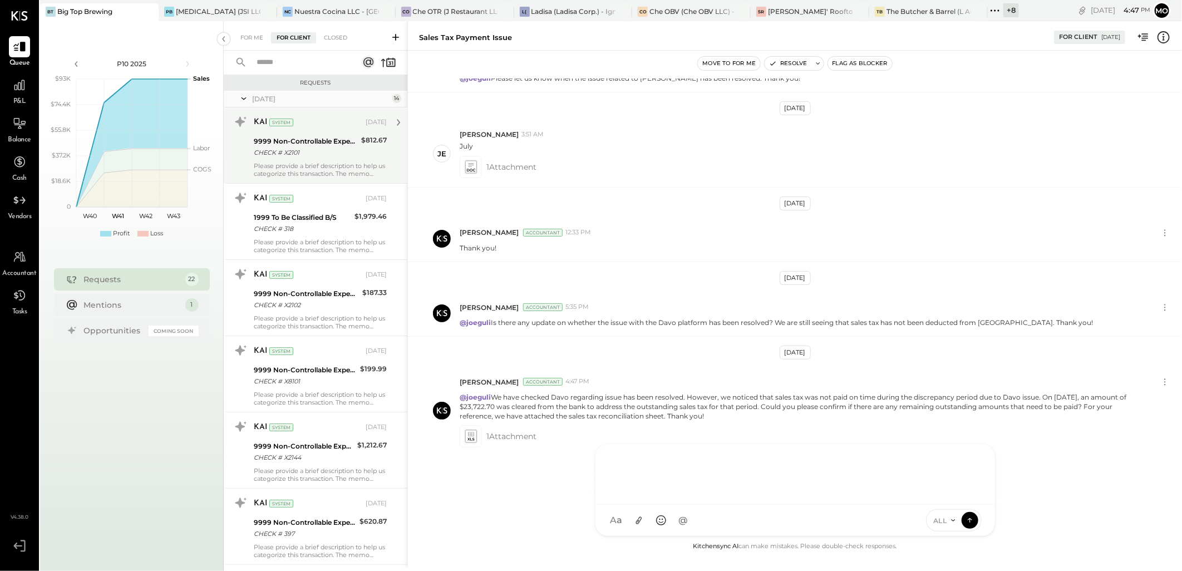
click at [298, 171] on div "Please provide a brief description to help us categorize this transaction. The …" at bounding box center [320, 170] width 133 height 16
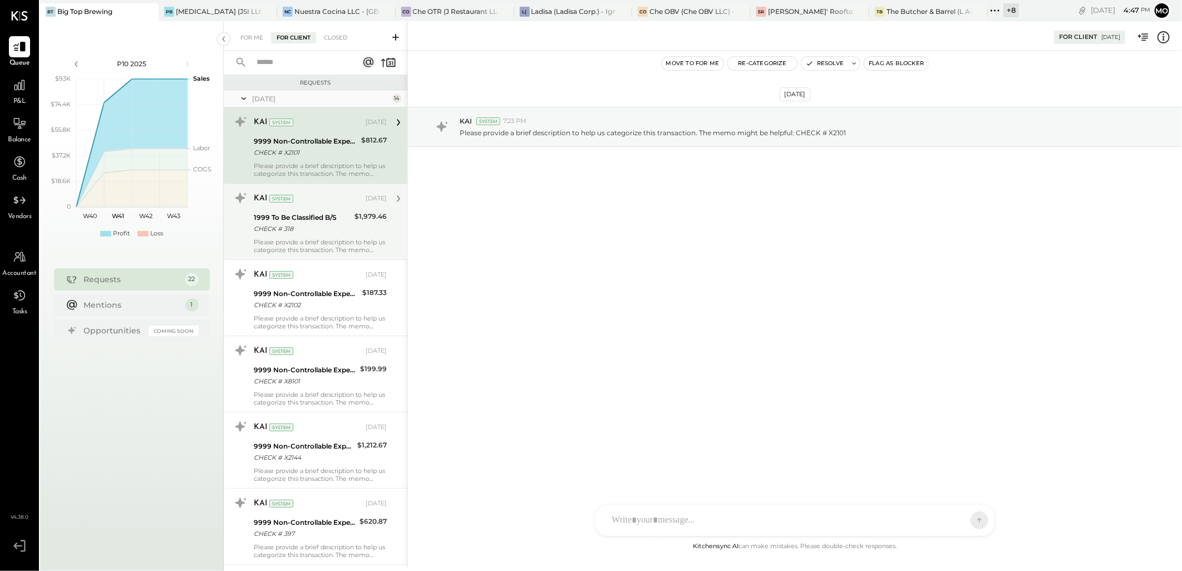
click at [299, 218] on div "1999 To Be Classified B/S" at bounding box center [302, 217] width 97 height 11
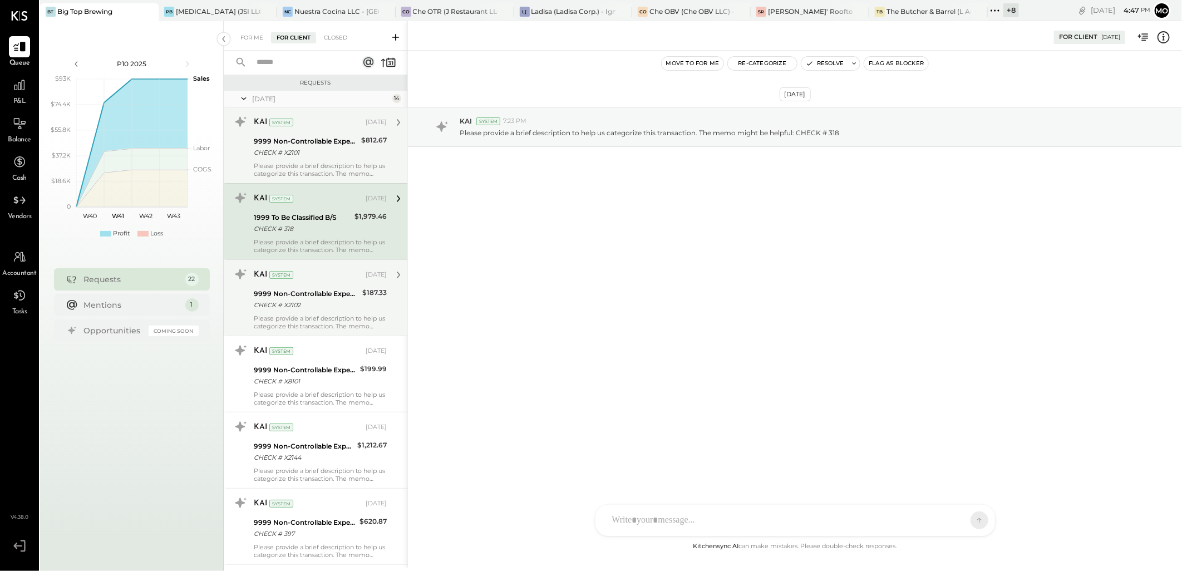
click at [310, 269] on div "KAI System" at bounding box center [309, 274] width 110 height 11
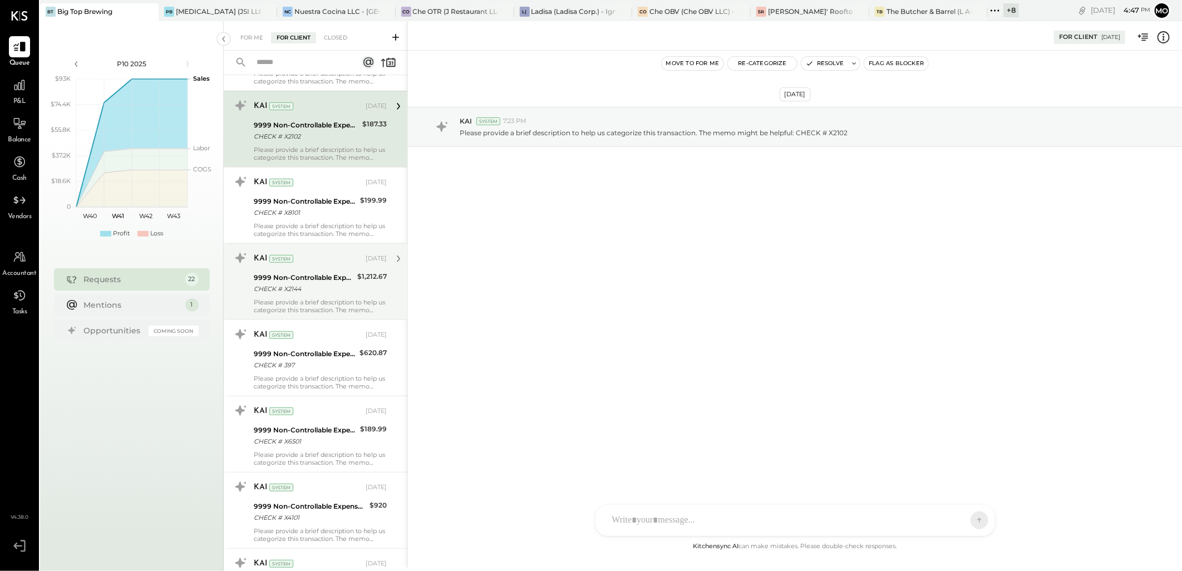
scroll to position [185, 0]
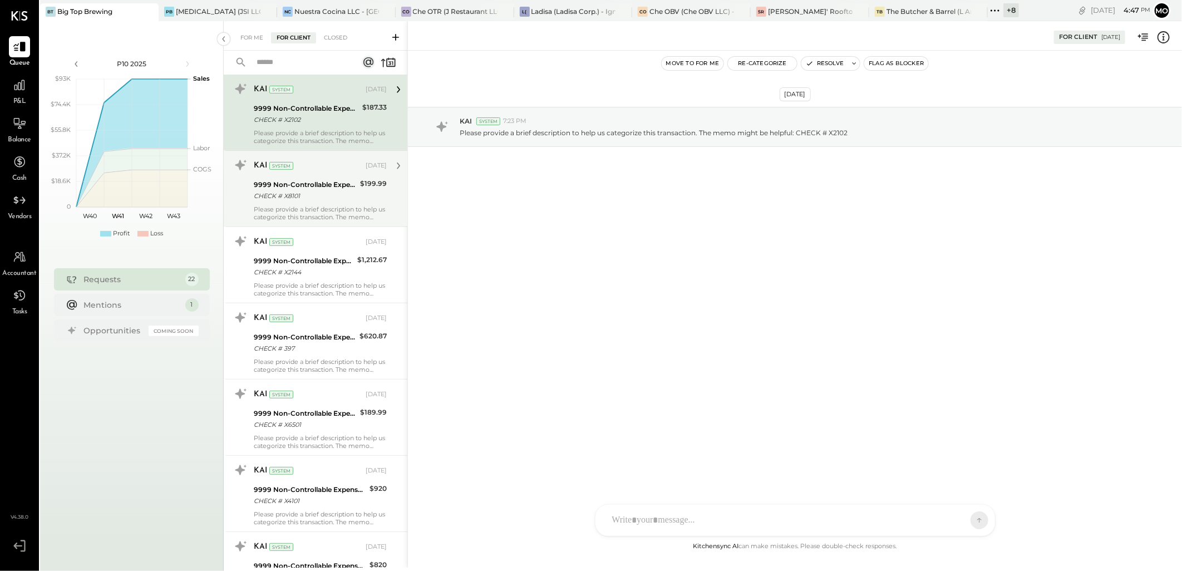
click at [309, 221] on div "KAI System [DATE] 9999 Non-Controllable Expenses:Other Income and Expenses:To B…" at bounding box center [316, 188] width 184 height 76
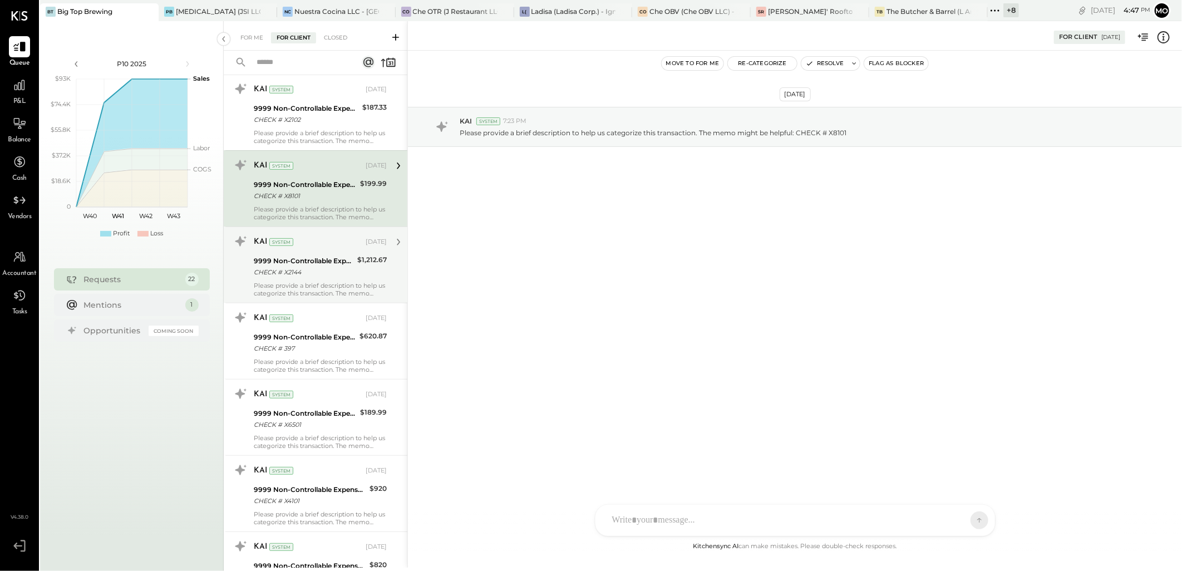
click at [307, 256] on div "9999 Non-Controllable Expenses:Other Income and Expenses:To Be Classified P&L" at bounding box center [304, 260] width 100 height 11
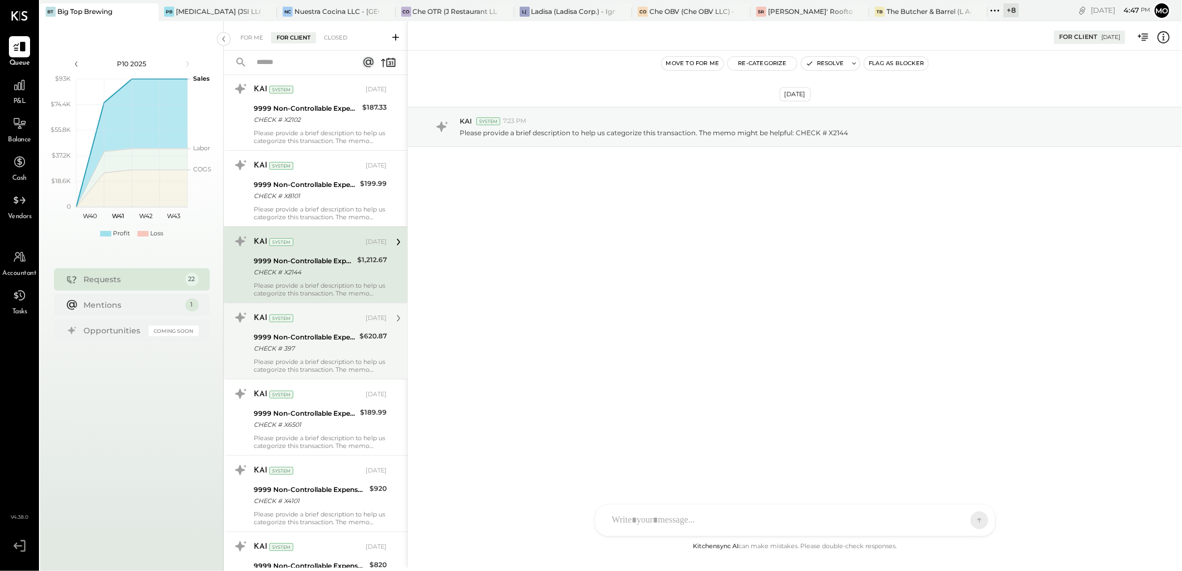
click at [313, 334] on div "9999 Non-Controllable Expenses:Other Income and Expenses:To Be Classified P&L" at bounding box center [305, 337] width 102 height 11
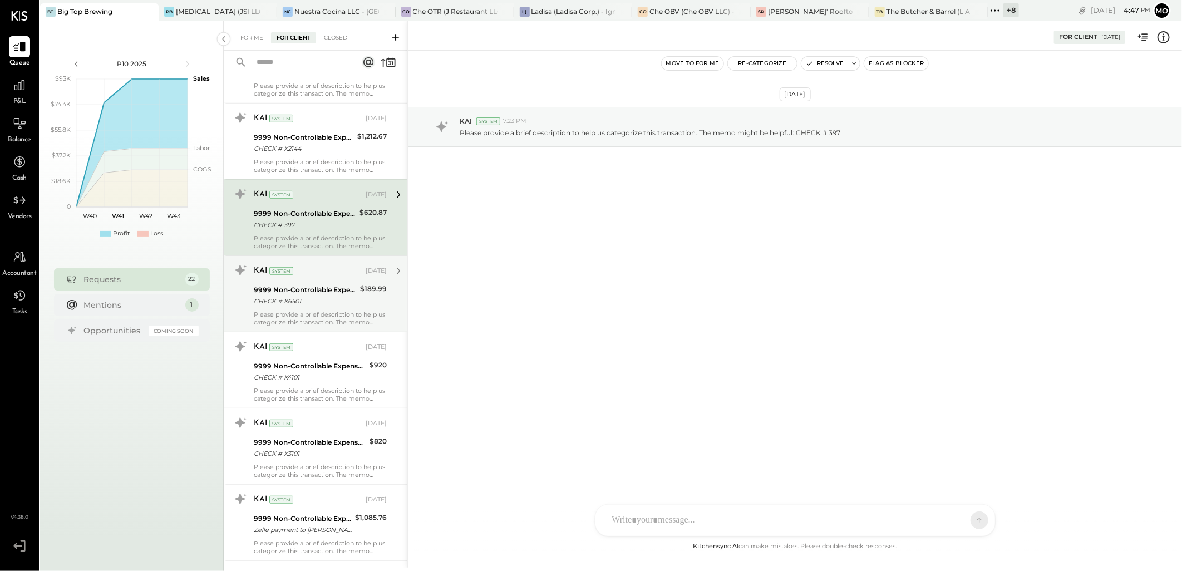
click at [324, 274] on div "KAI System" at bounding box center [309, 270] width 110 height 11
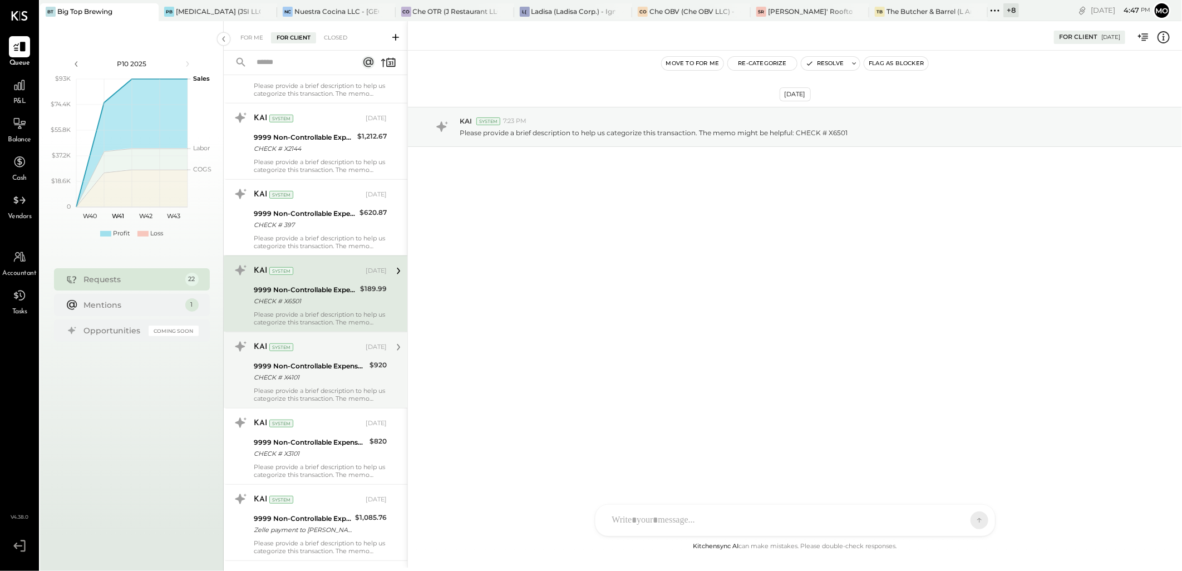
click at [330, 366] on div "9999 Non-Controllable Expenses:Other Income and Expenses:To Be Classified P&L" at bounding box center [310, 365] width 112 height 11
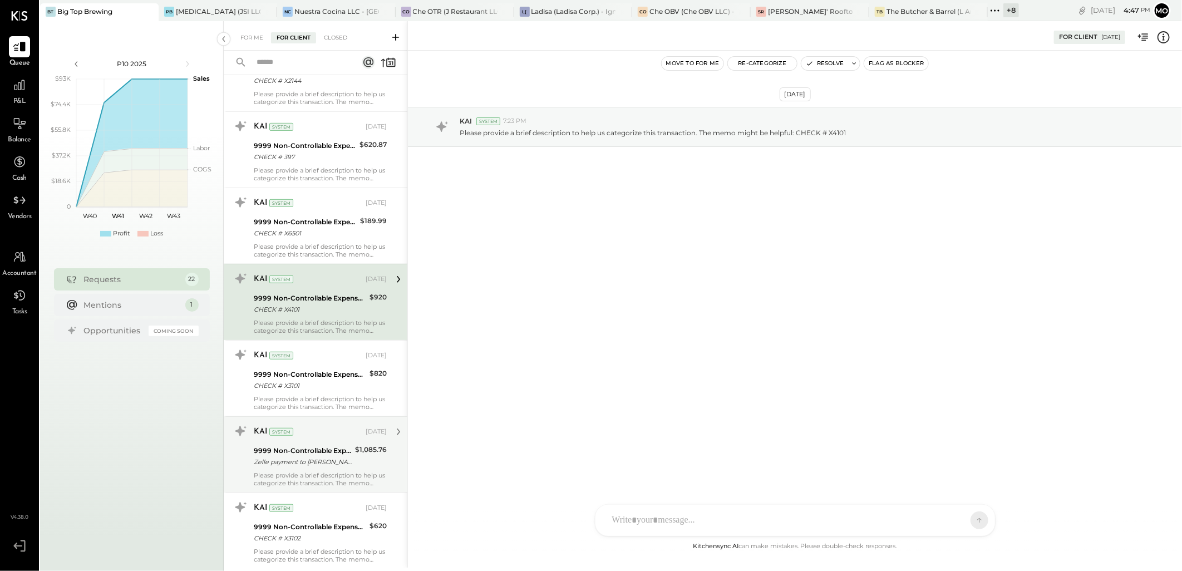
scroll to position [494, 0]
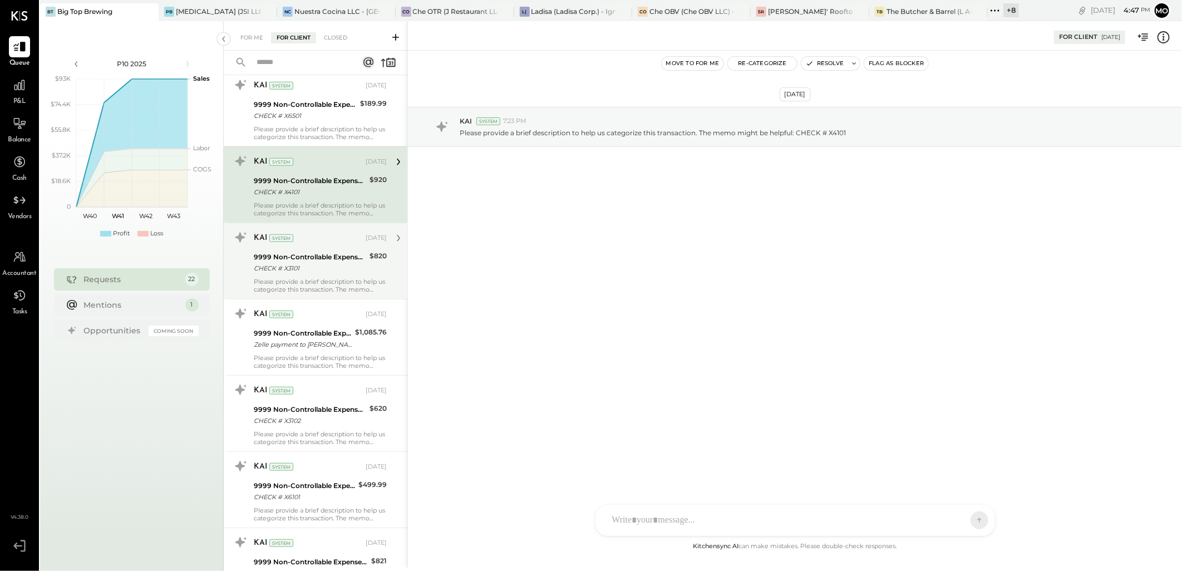
click at [315, 268] on div "CHECK # X3101" at bounding box center [310, 268] width 112 height 11
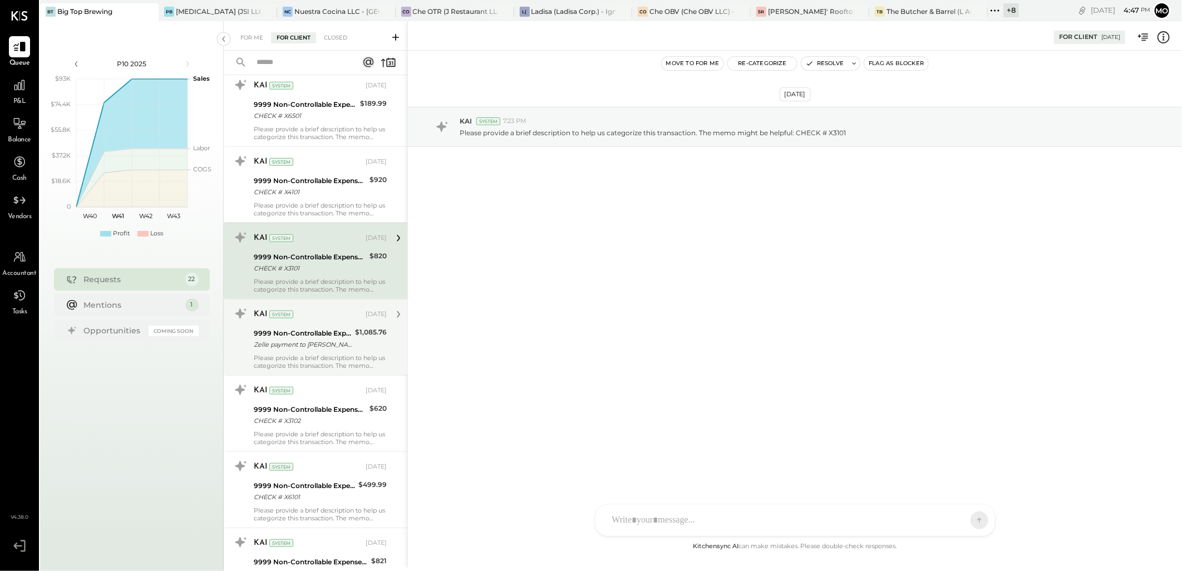
click at [323, 323] on div "KAI System [DATE]" at bounding box center [320, 314] width 133 height 19
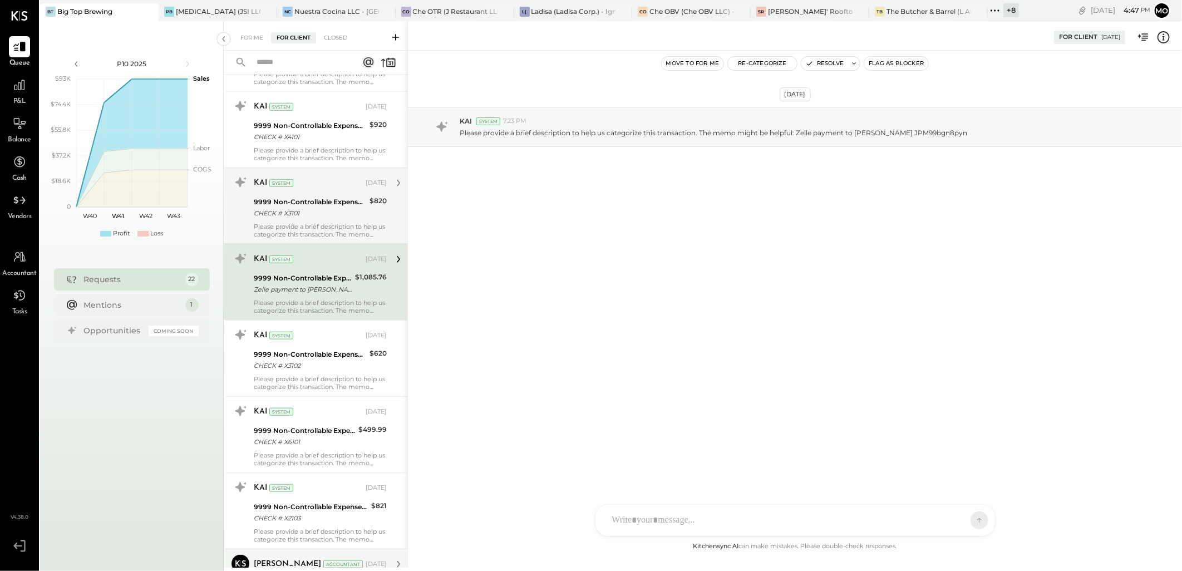
scroll to position [680, 0]
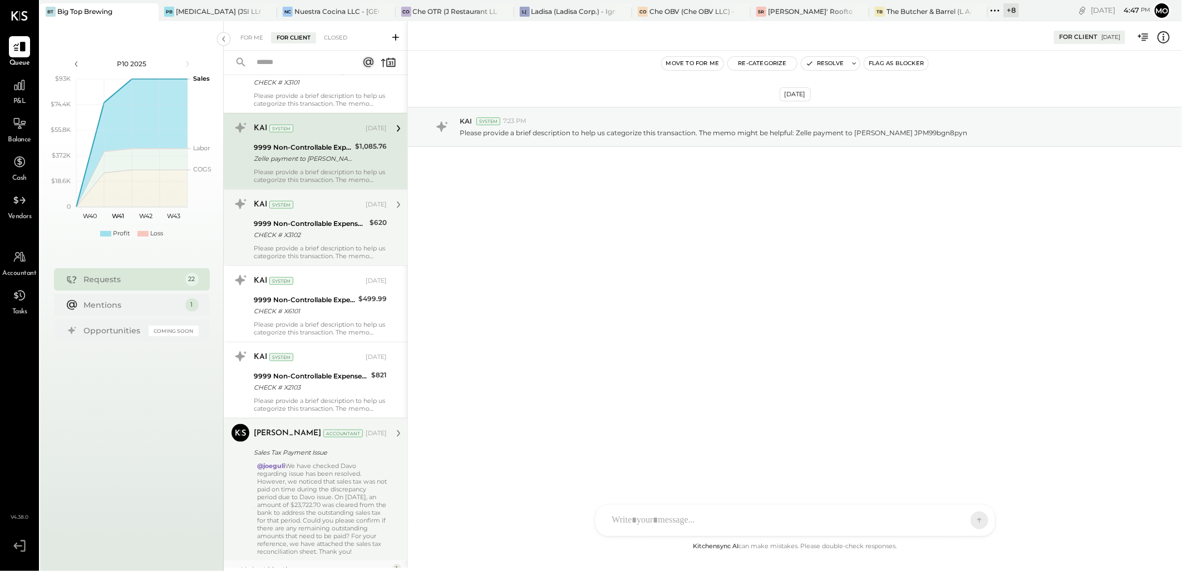
click at [312, 235] on div "CHECK # X3102" at bounding box center [310, 234] width 112 height 11
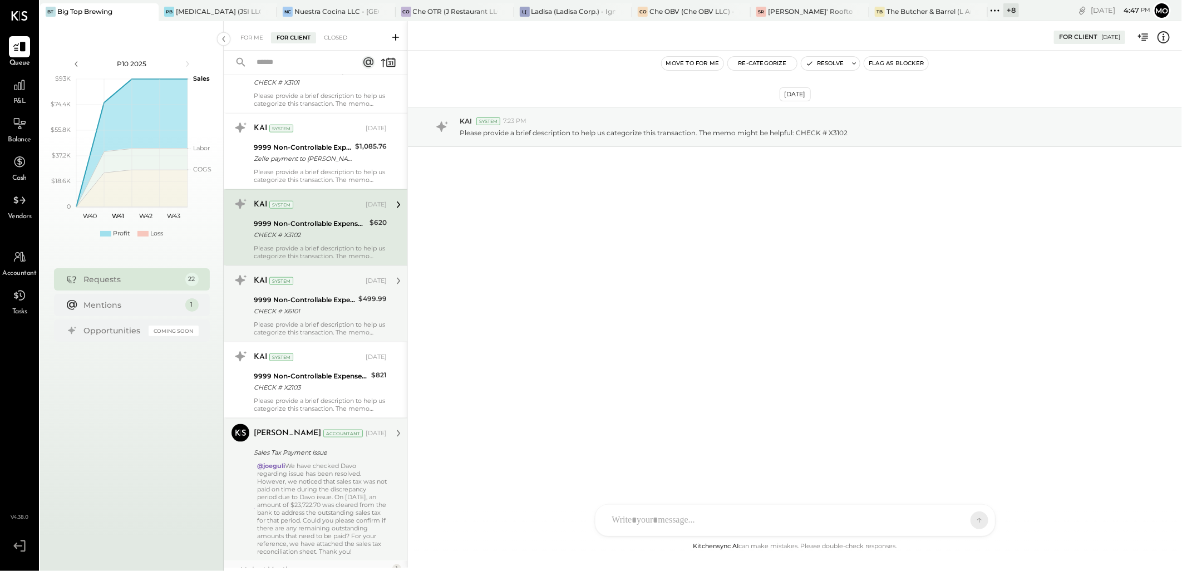
click at [309, 302] on div "9999 Non-Controllable Expenses:Other Income and Expenses:To Be Classified P&L" at bounding box center [304, 299] width 101 height 11
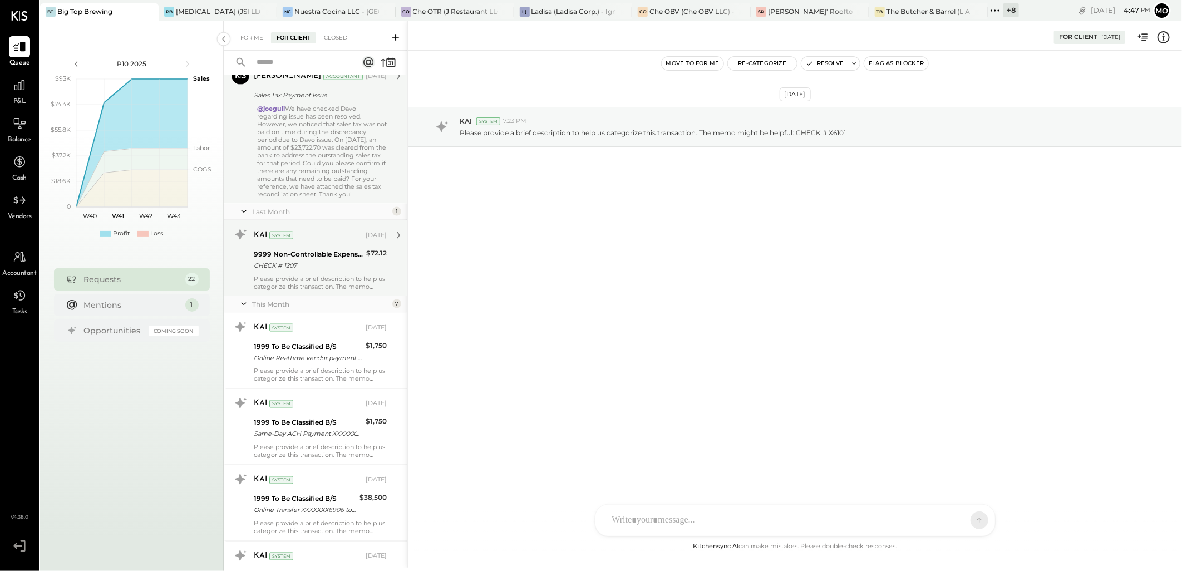
scroll to position [1050, 0]
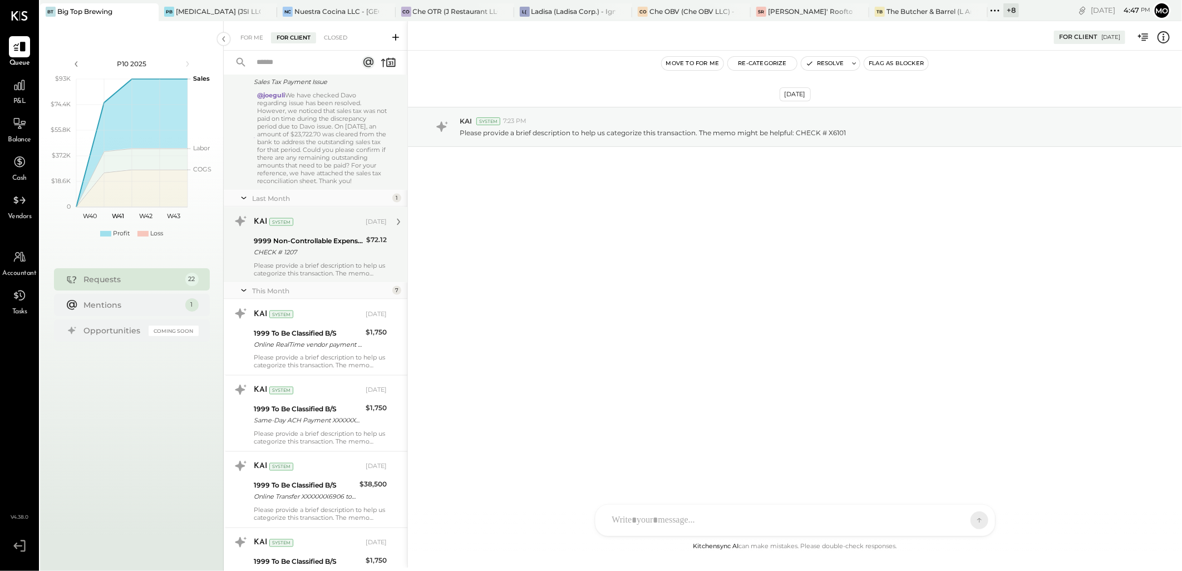
click at [298, 245] on div "9999 Non-Controllable Expenses:Other Income and Expenses:To Be Classified P&L" at bounding box center [308, 240] width 109 height 11
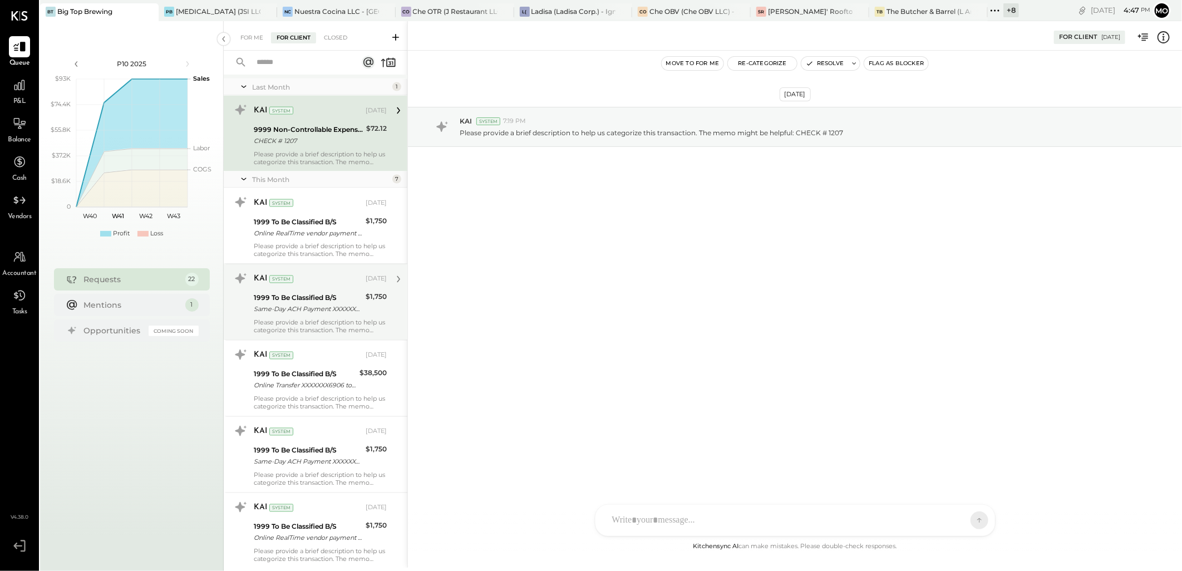
scroll to position [1174, 0]
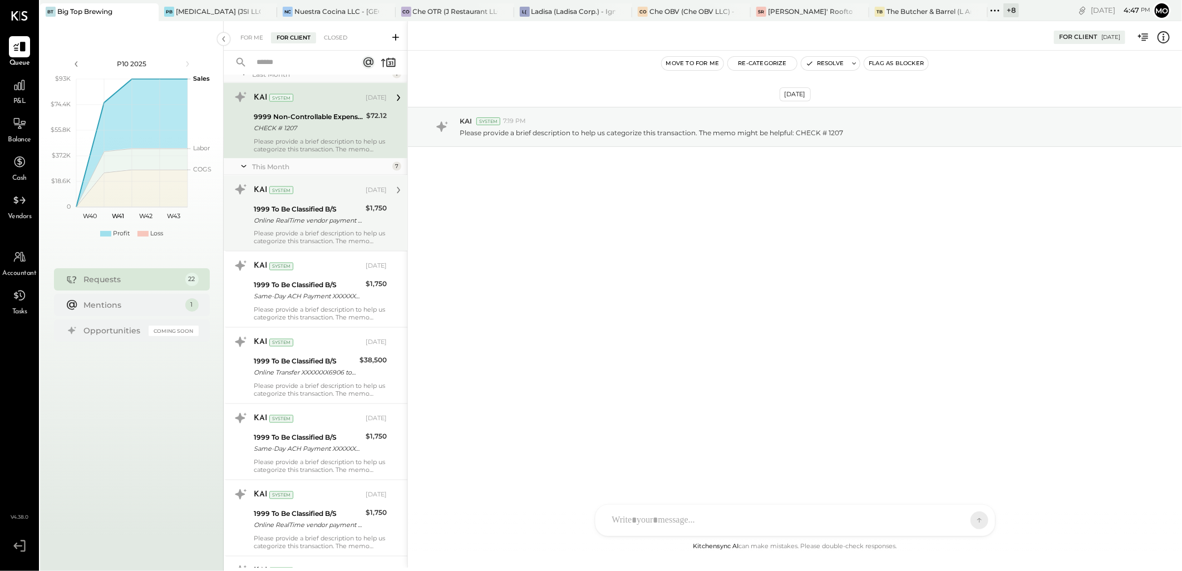
click at [305, 212] on div "1999 To Be Classified B/S" at bounding box center [308, 209] width 108 height 11
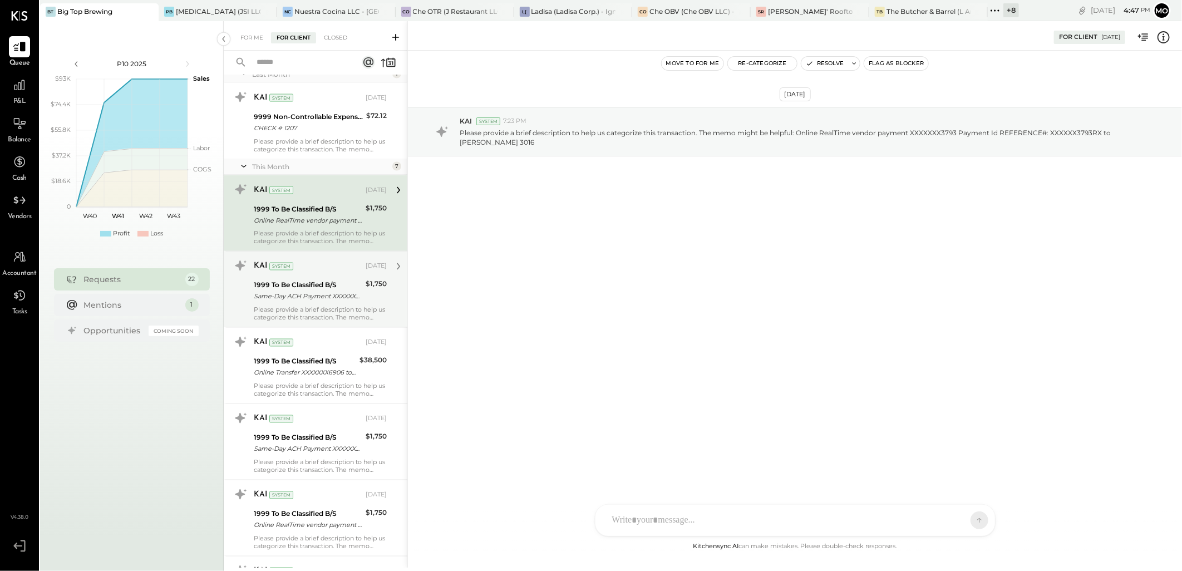
click at [327, 291] on div "1999 To Be Classified B/S" at bounding box center [308, 285] width 108 height 11
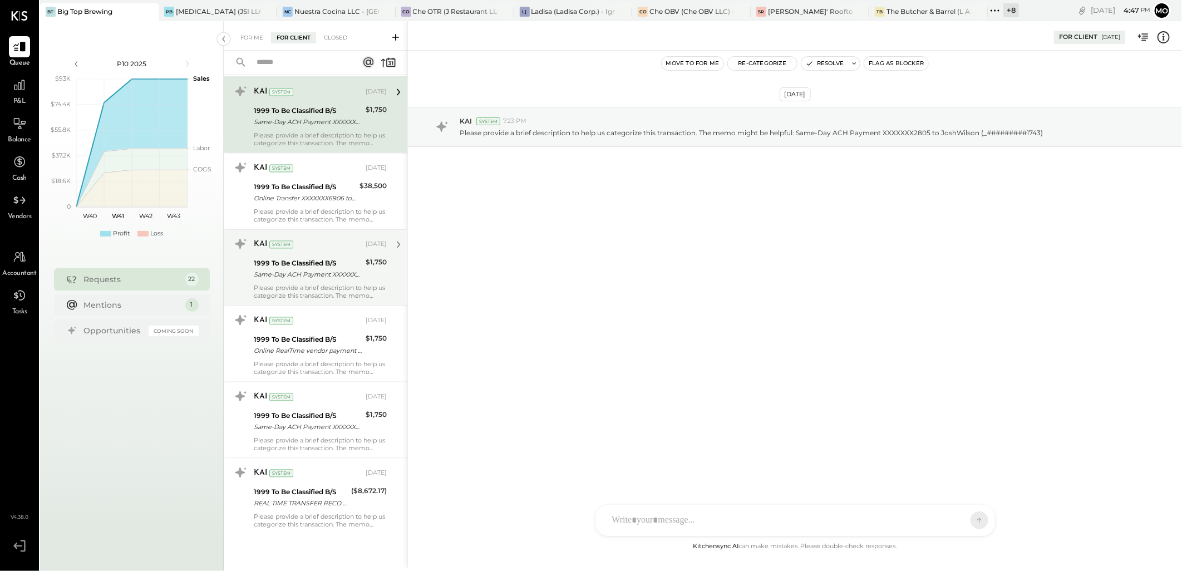
scroll to position [1356, 0]
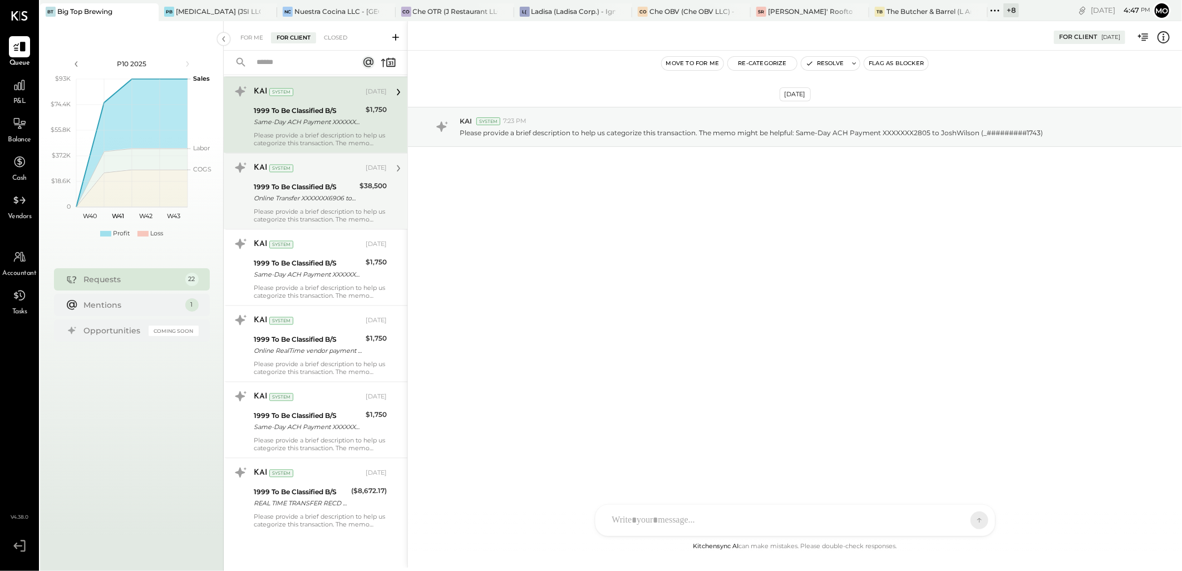
click at [310, 193] on div "Online Transfer XXXXXXX6906 to Gulfside Bank ######2284 transaction #: XXXXXXX6…" at bounding box center [305, 198] width 102 height 11
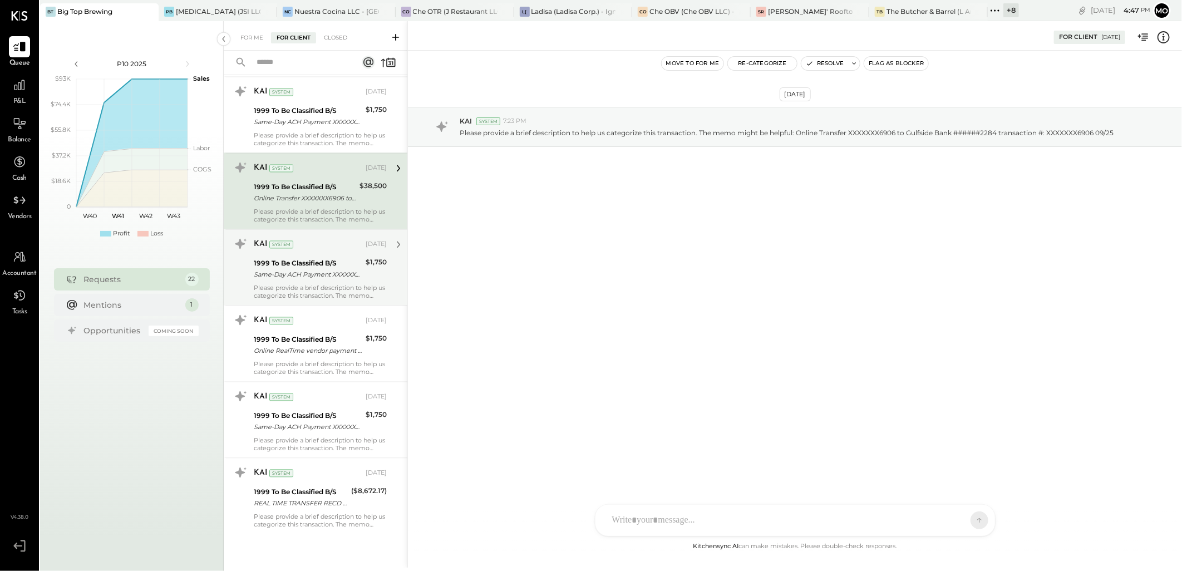
click at [320, 267] on div "1999 To Be Classified B/S" at bounding box center [308, 263] width 108 height 11
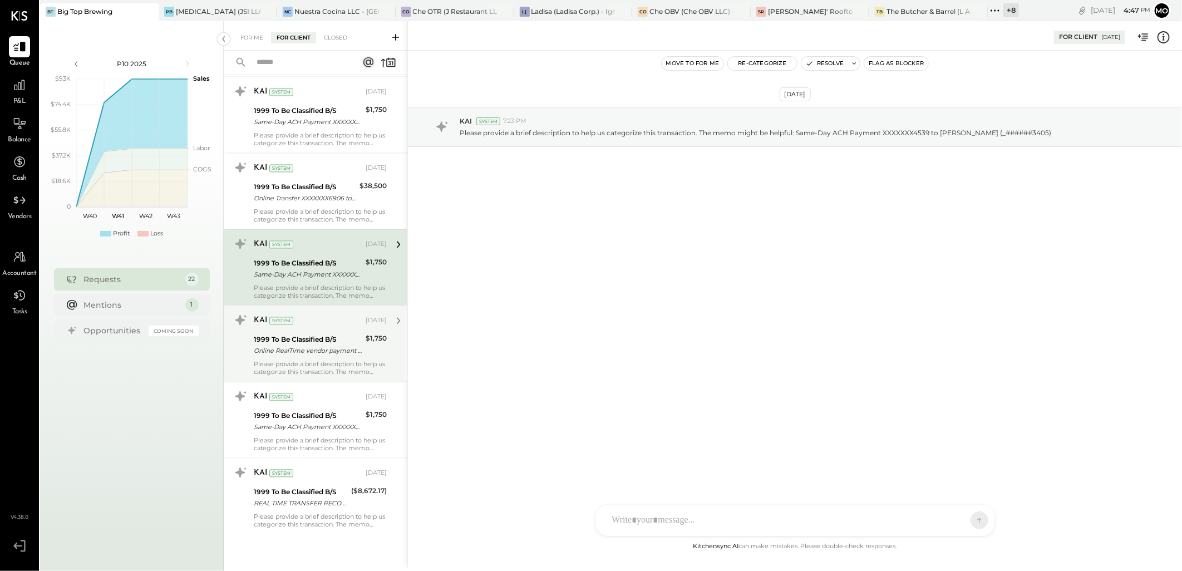
click at [322, 327] on div "KAI System [DATE]" at bounding box center [320, 321] width 133 height 16
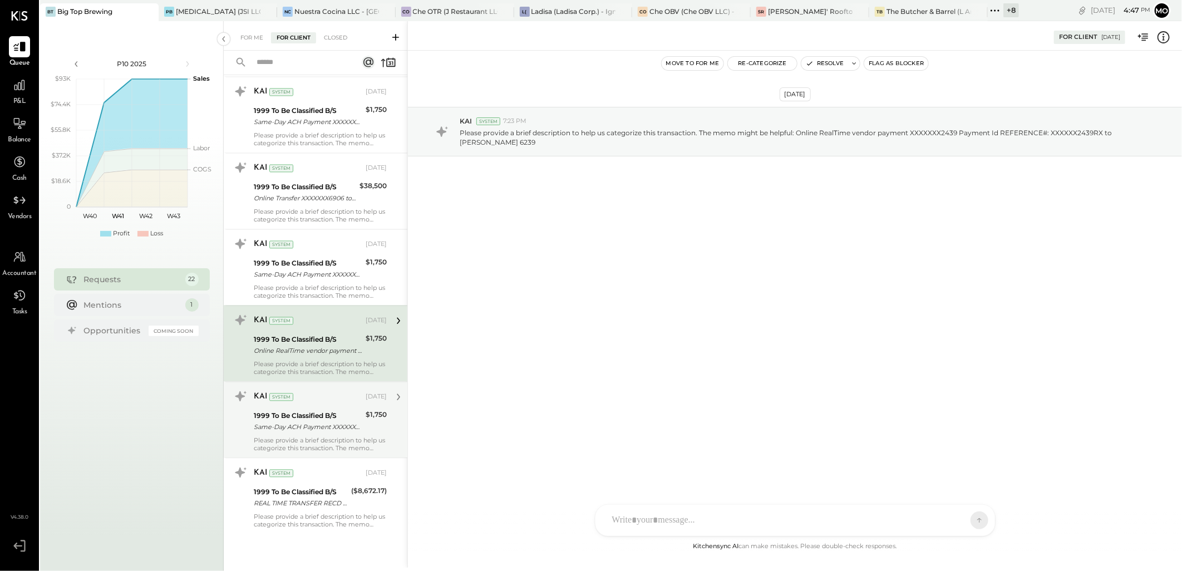
drag, startPoint x: 313, startPoint y: 404, endPoint x: 314, endPoint y: 413, distance: 8.9
click at [313, 404] on div "KAI System [DATE]" at bounding box center [320, 397] width 133 height 16
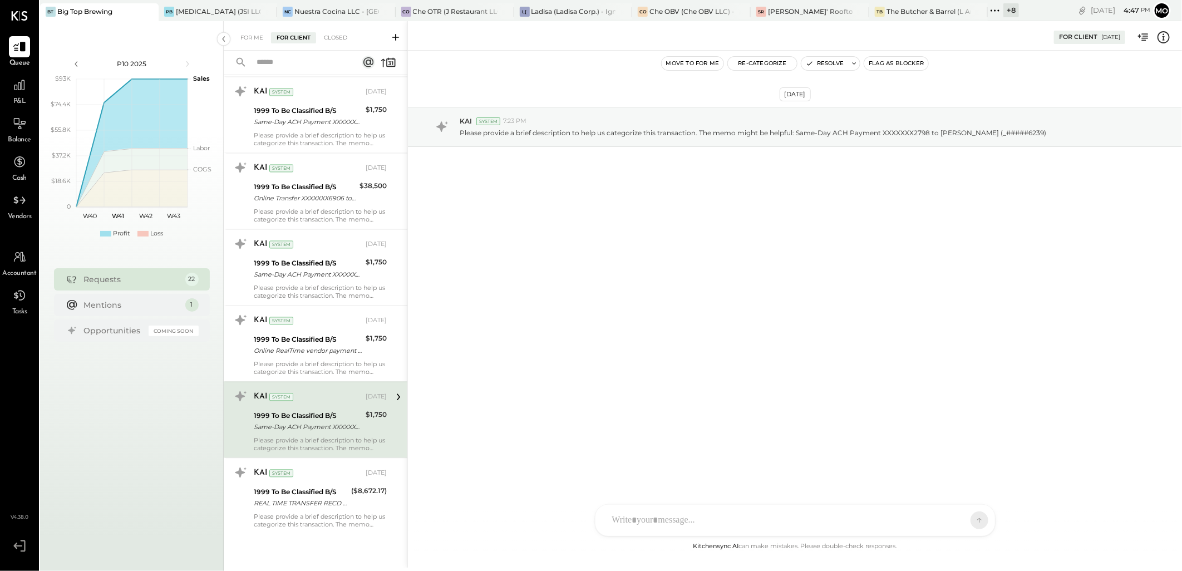
drag, startPoint x: 299, startPoint y: 485, endPoint x: 305, endPoint y: 457, distance: 27.8
click at [299, 484] on div "KAI System [DATE] 1999 To Be Classified B/S REAL TIME TRANSFER RECD FROM ABA/CO…" at bounding box center [320, 496] width 133 height 65
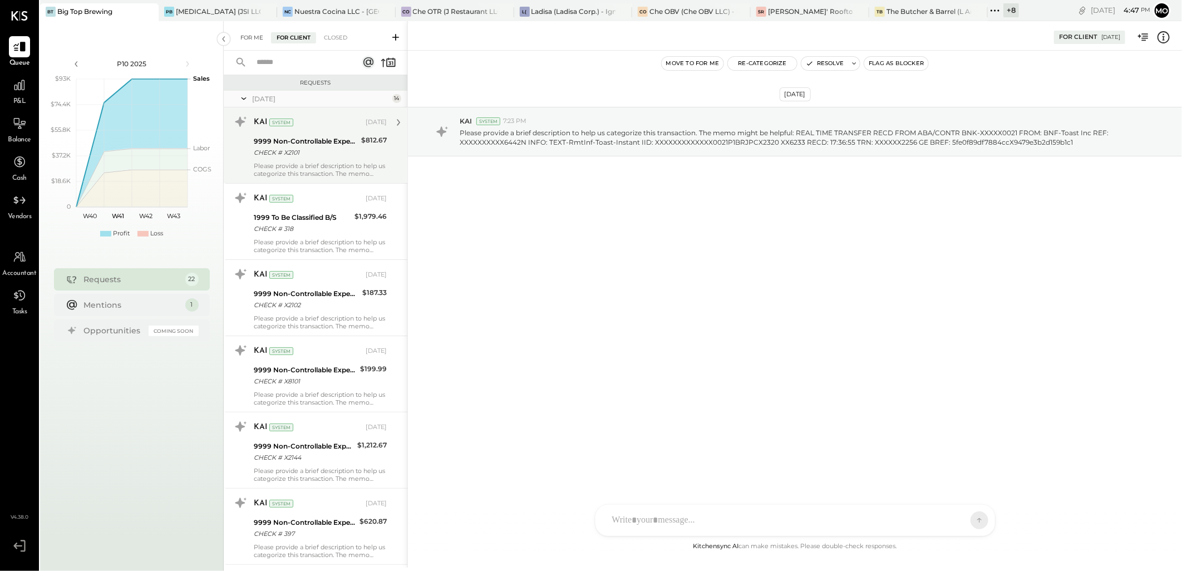
click at [255, 34] on div "For Me" at bounding box center [252, 37] width 34 height 11
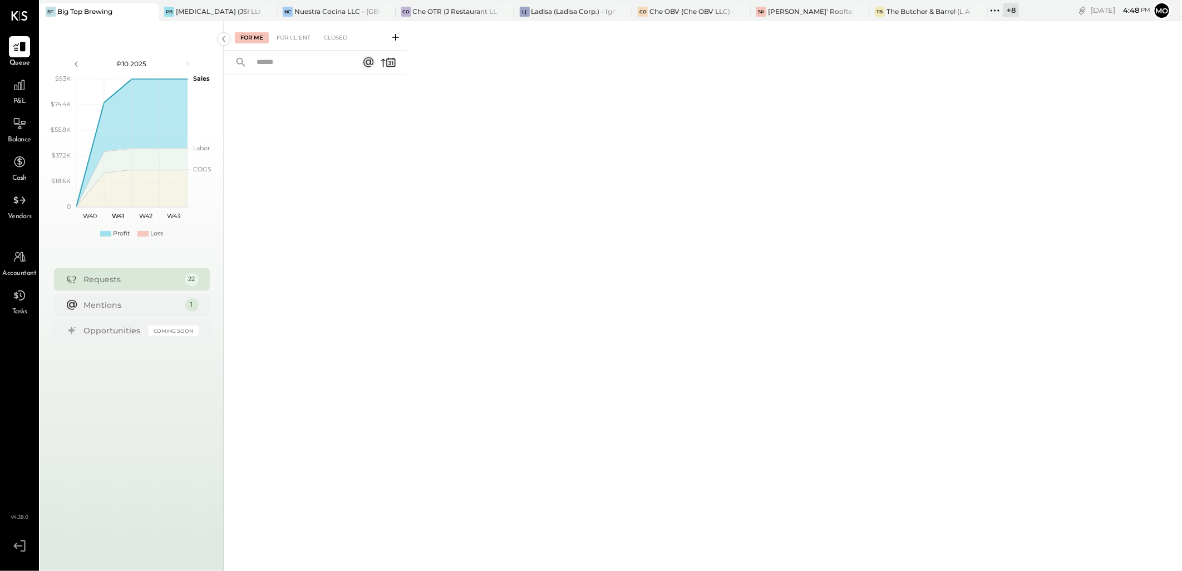
click at [99, 19] on div "BT Big Top Brewing" at bounding box center [99, 12] width 118 height 18
click at [286, 39] on div "For Client" at bounding box center [293, 37] width 45 height 11
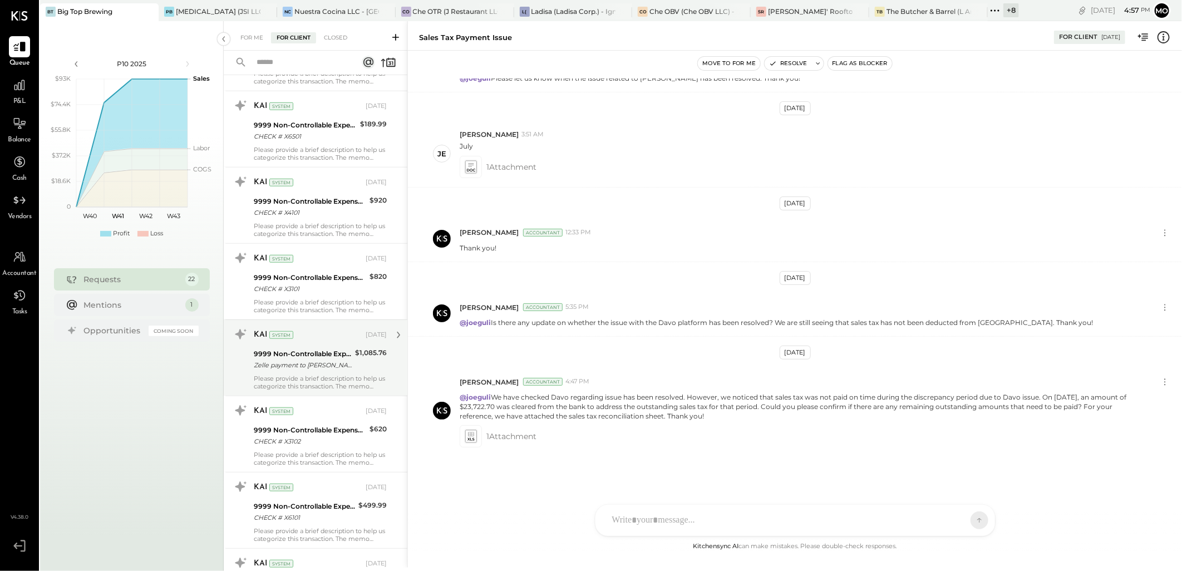
scroll to position [358, 0]
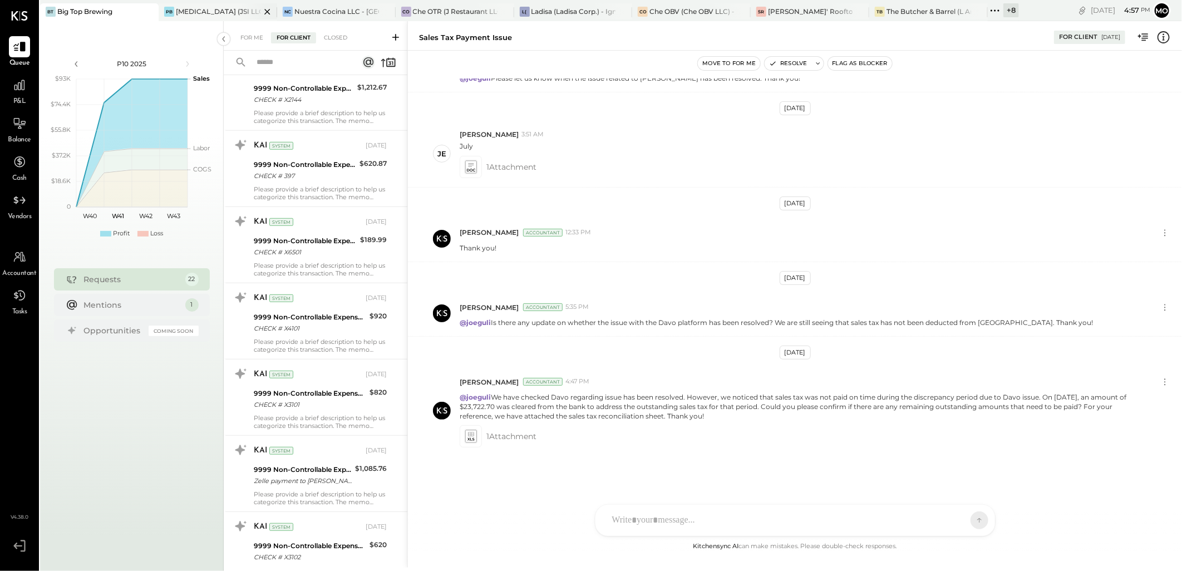
click at [185, 17] on div "PB [MEDICAL_DATA] (JSI LLC) - Ignite" at bounding box center [218, 12] width 118 height 18
